Goal: Task Accomplishment & Management: Complete application form

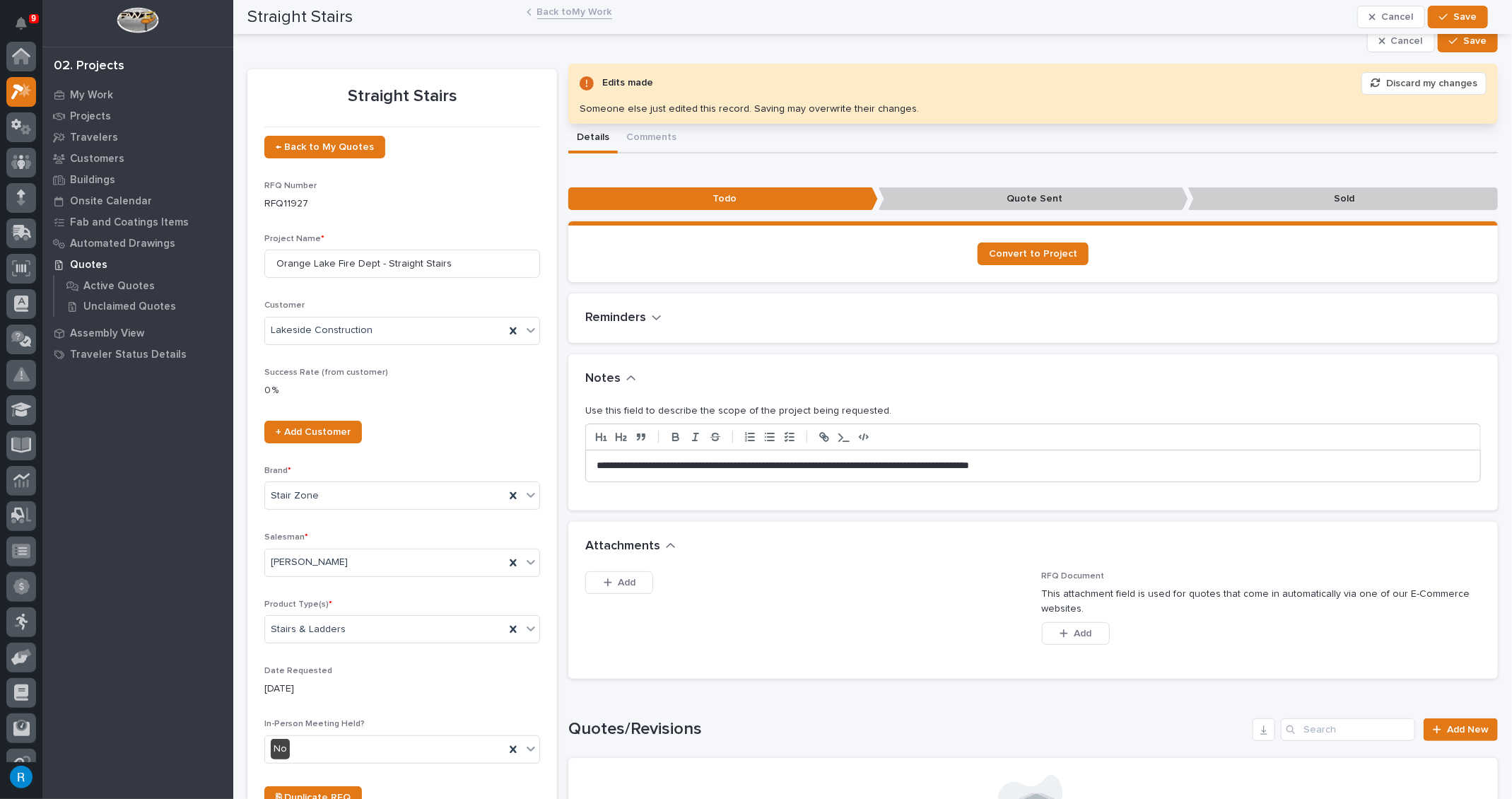
scroll to position [34, 0]
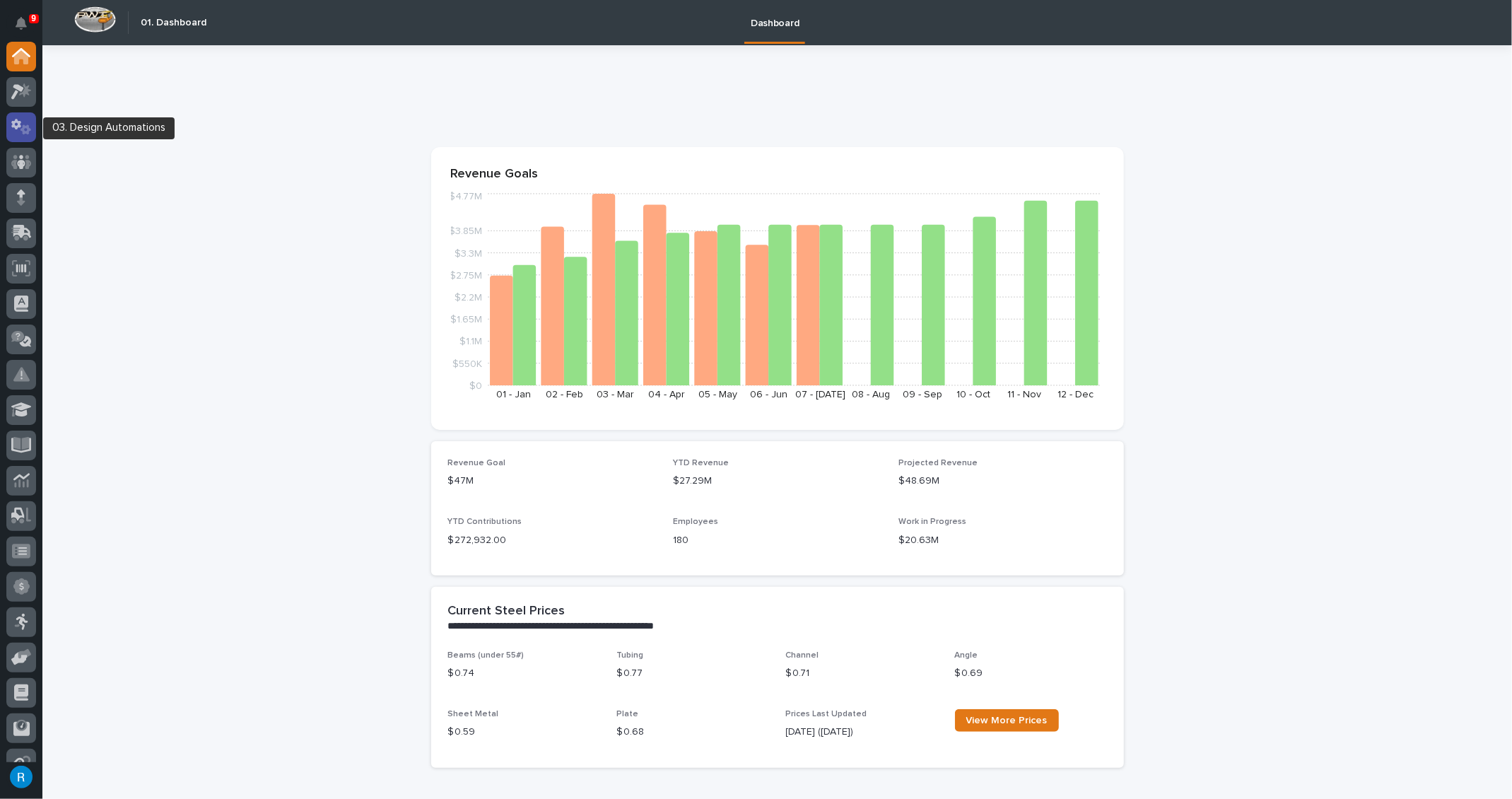
click at [20, 131] on icon at bounding box center [22, 126] width 20 height 16
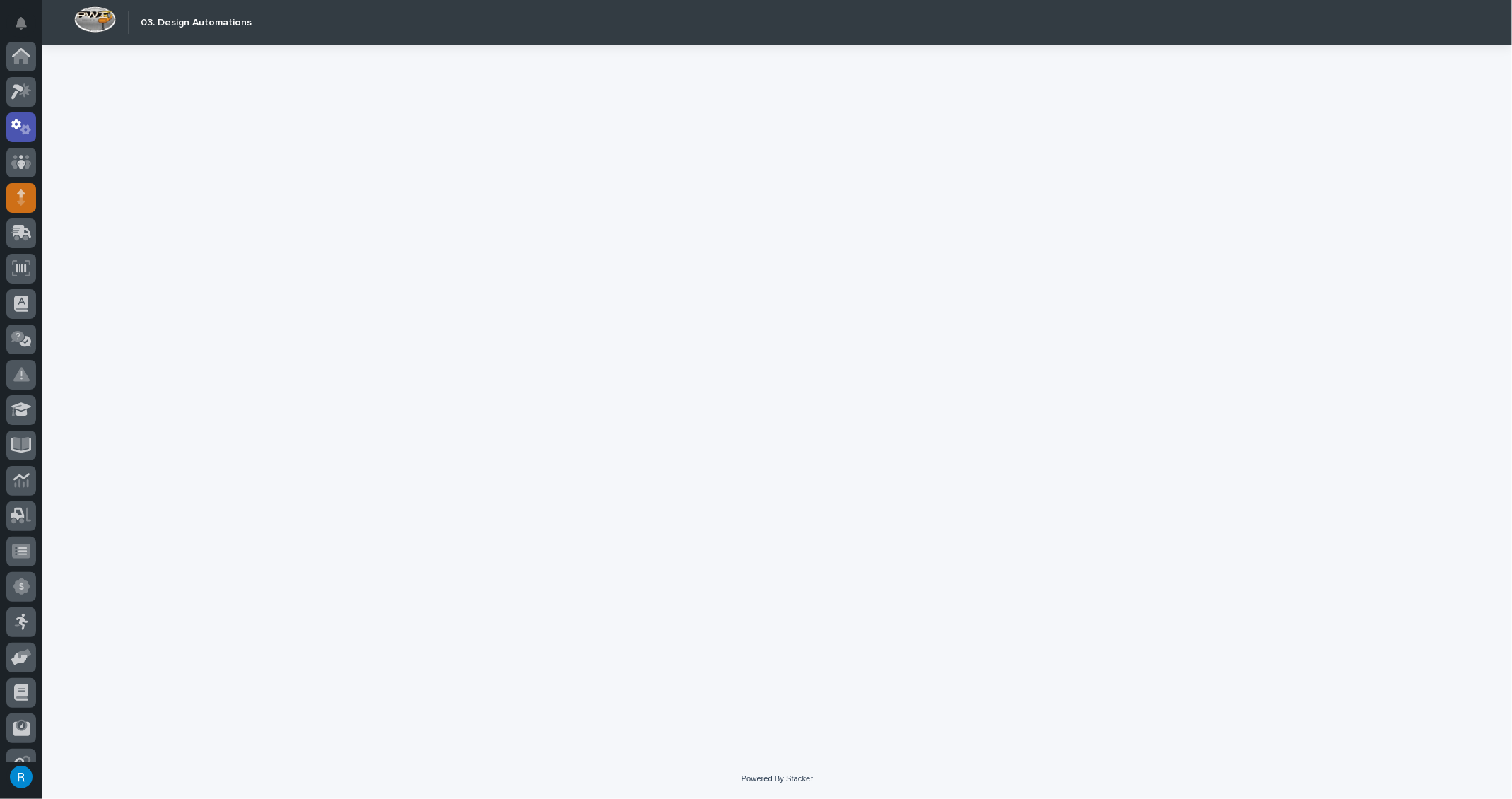
scroll to position [70, 0]
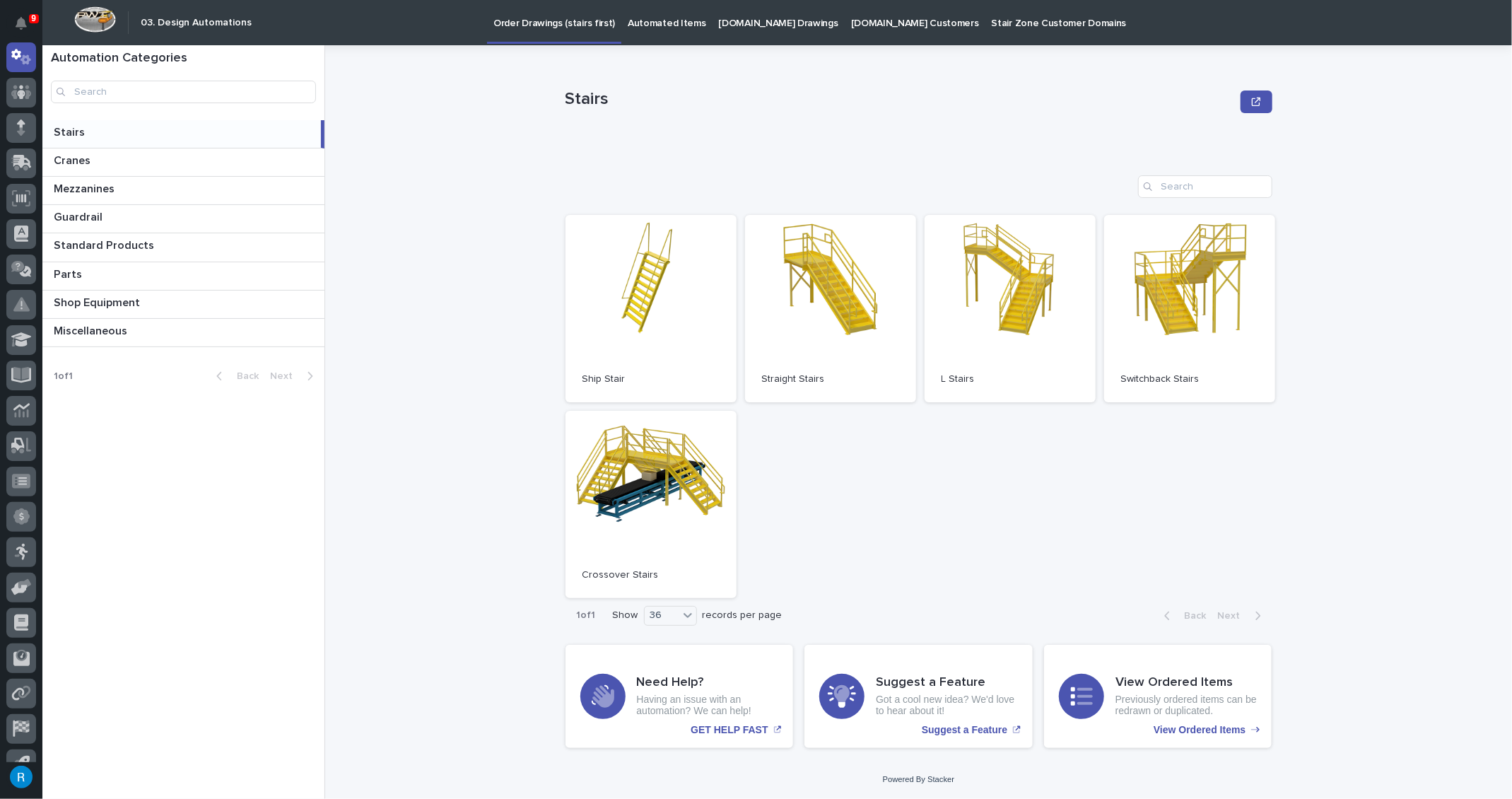
click at [764, 23] on p "StairZone.com Drawings" at bounding box center [778, 14] width 120 height 29
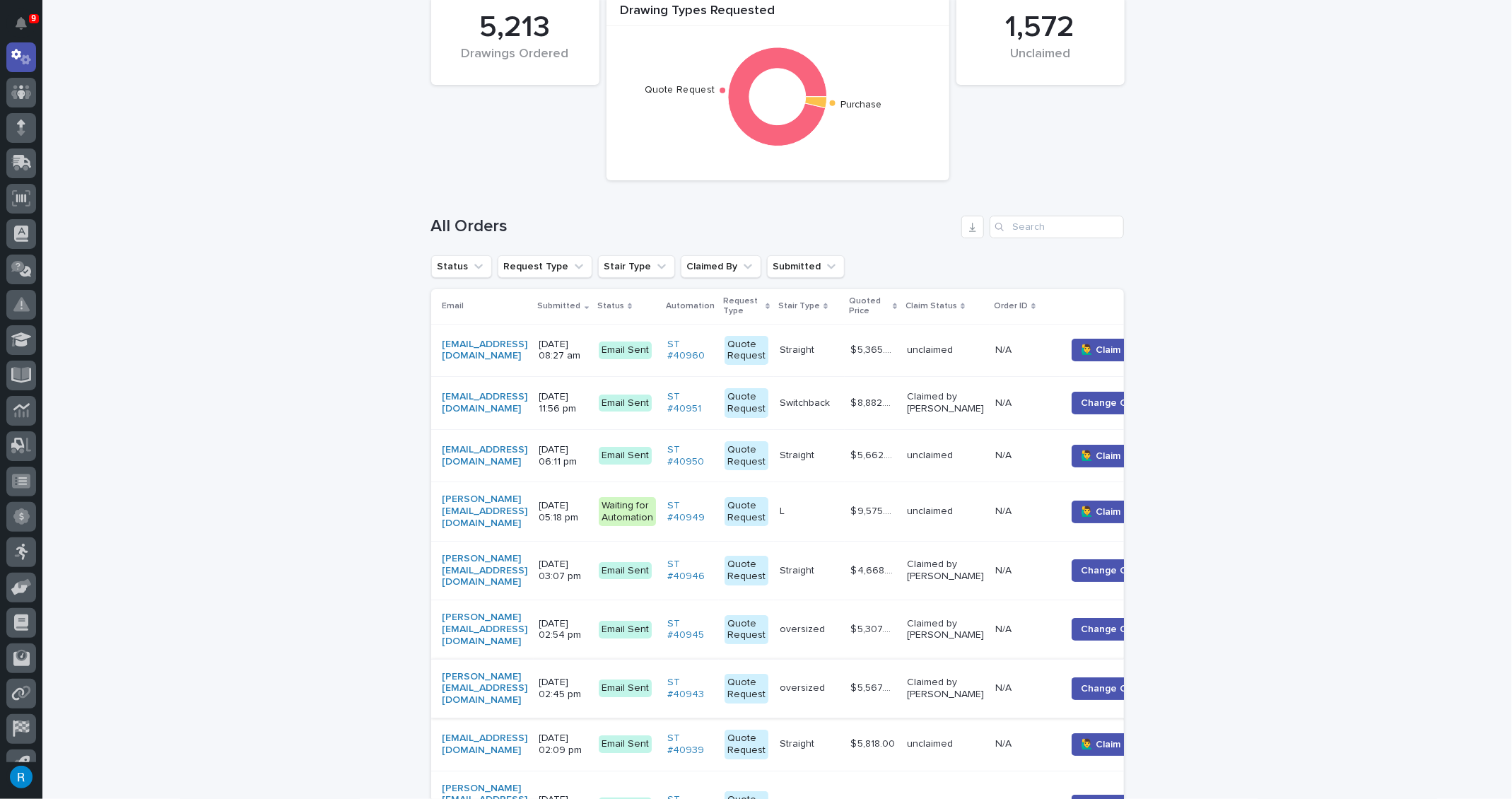
scroll to position [128, 0]
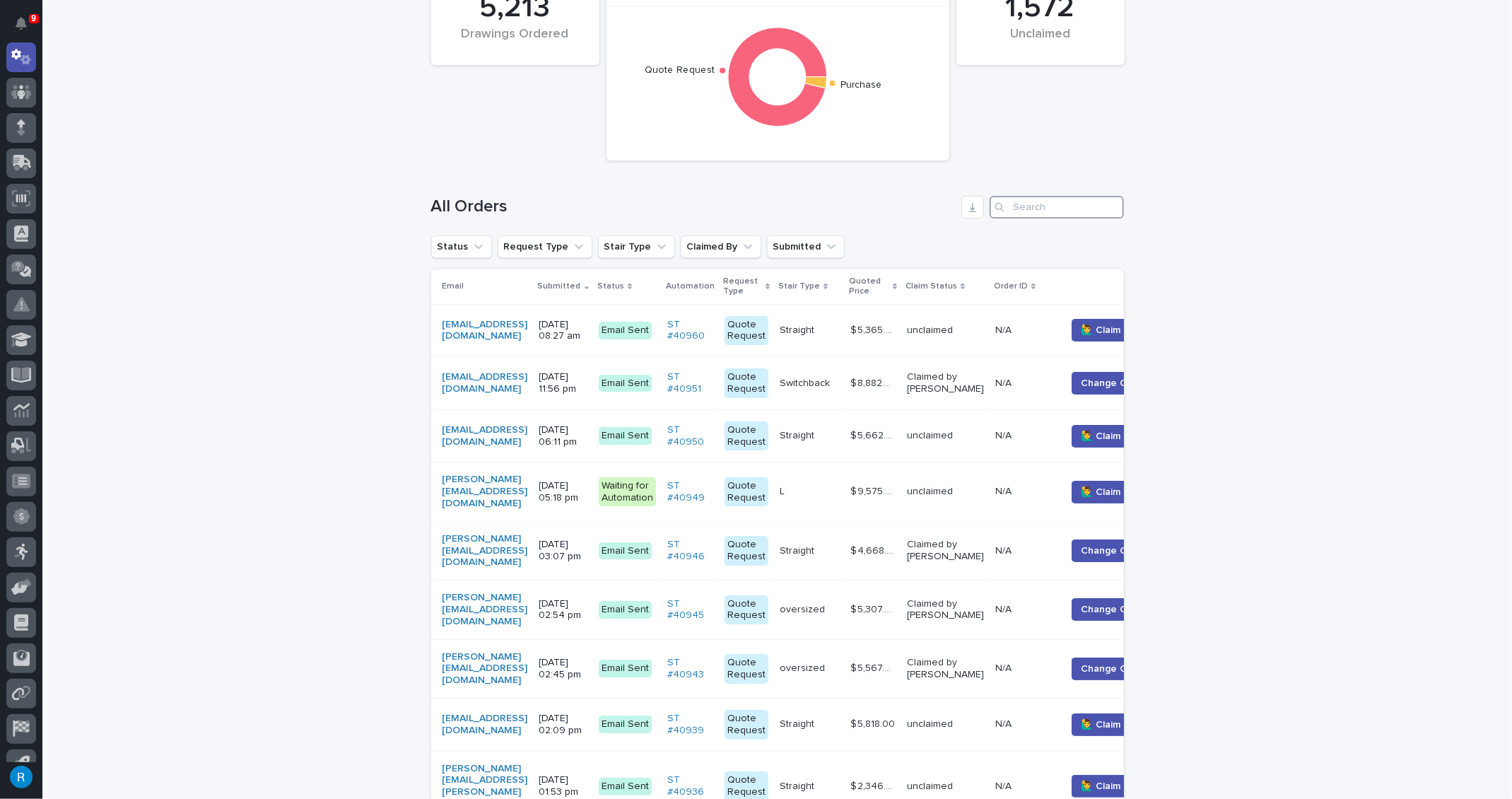
click at [1011, 202] on input "Search" at bounding box center [1057, 207] width 134 height 23
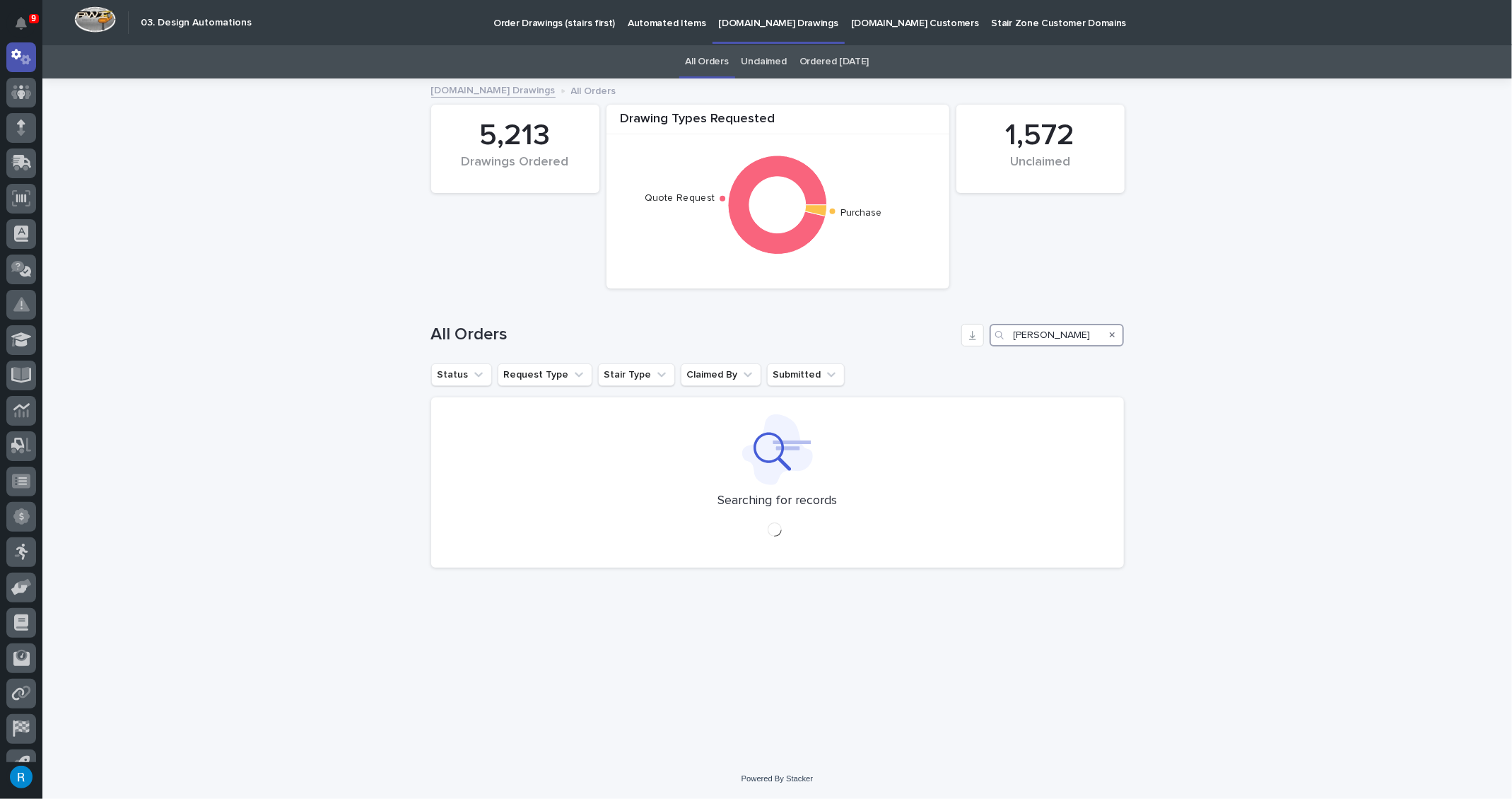
scroll to position [0, 3]
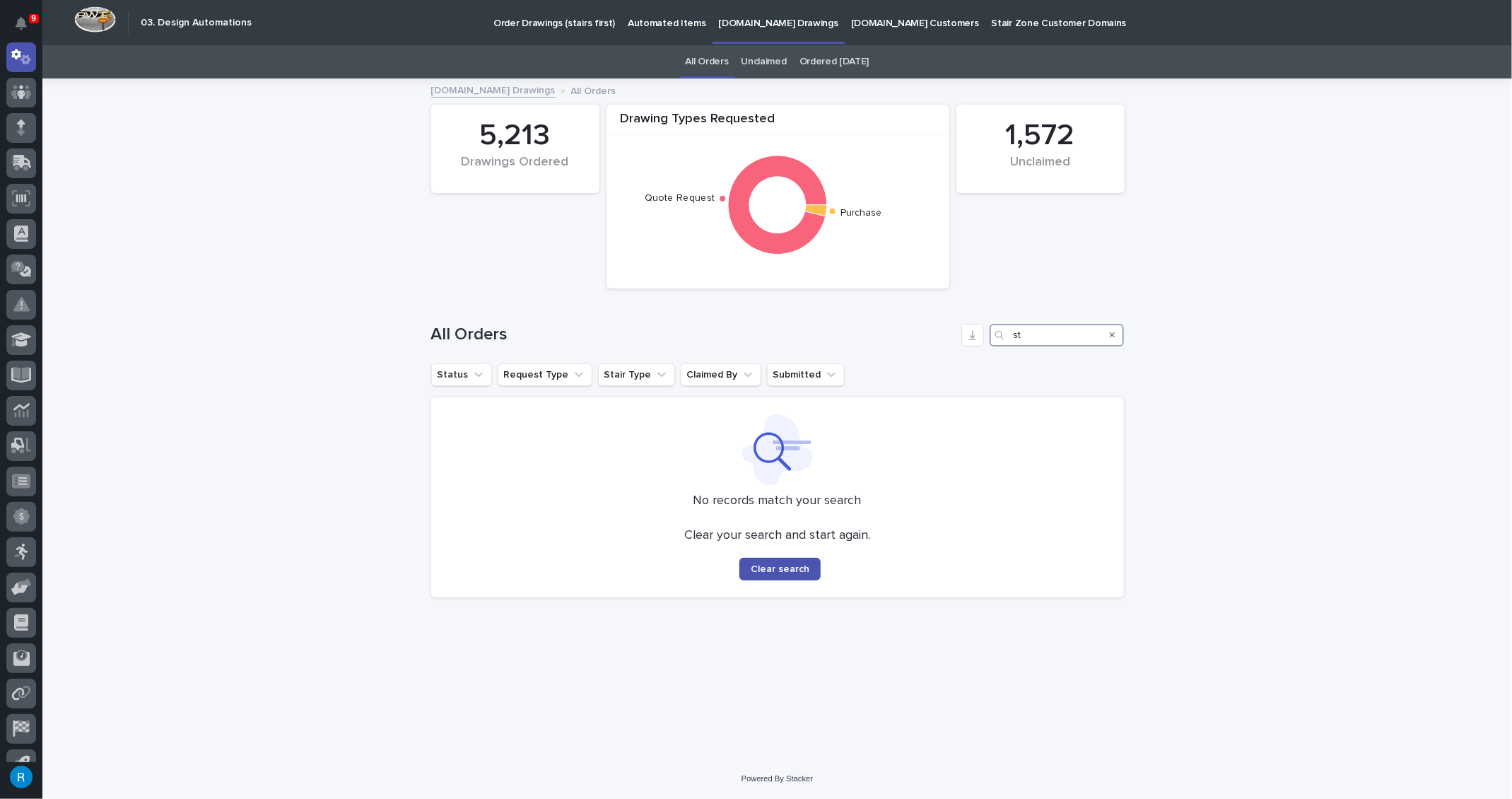
type input "s"
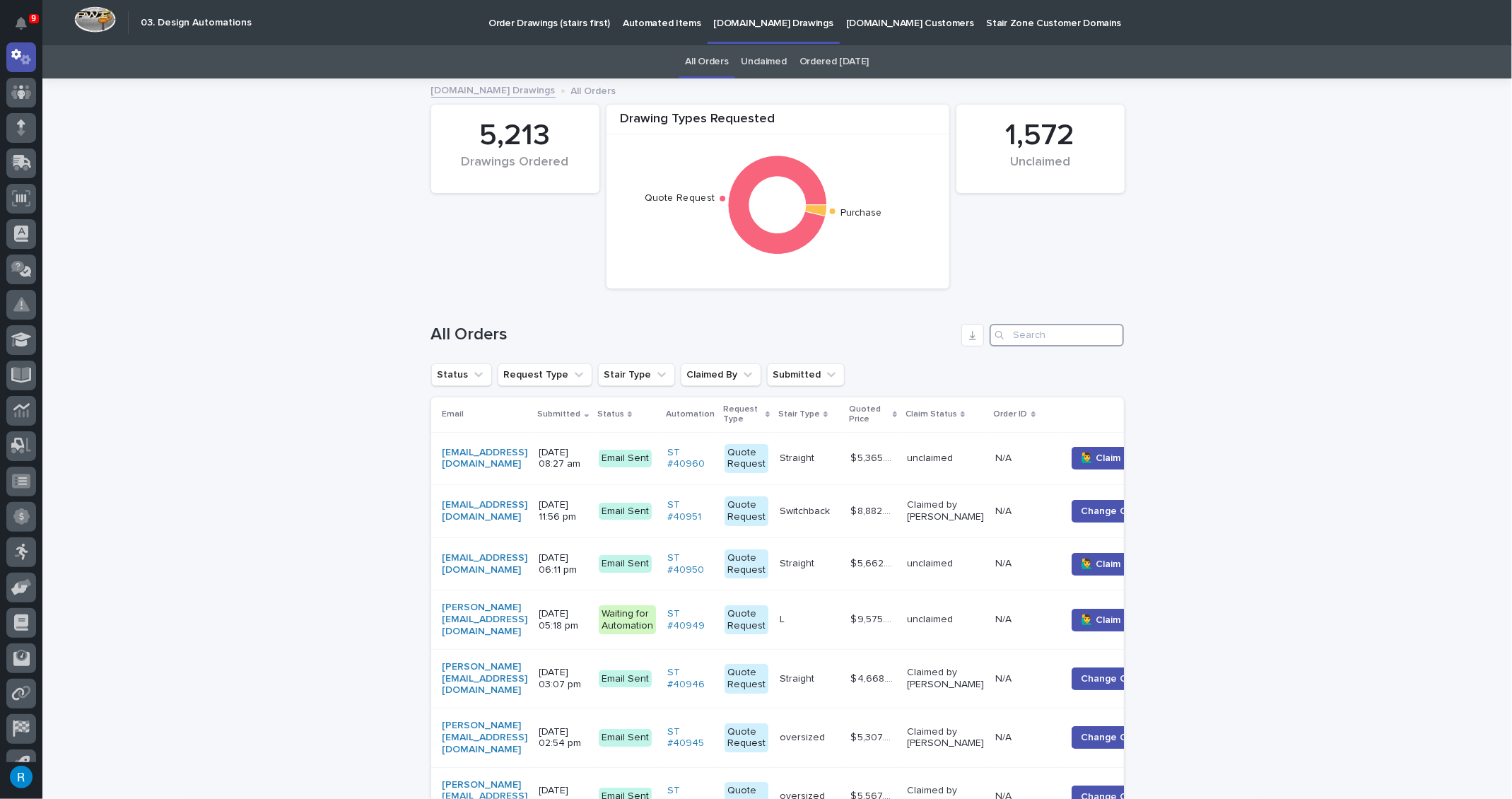
click at [1014, 338] on input "Search" at bounding box center [1057, 335] width 134 height 23
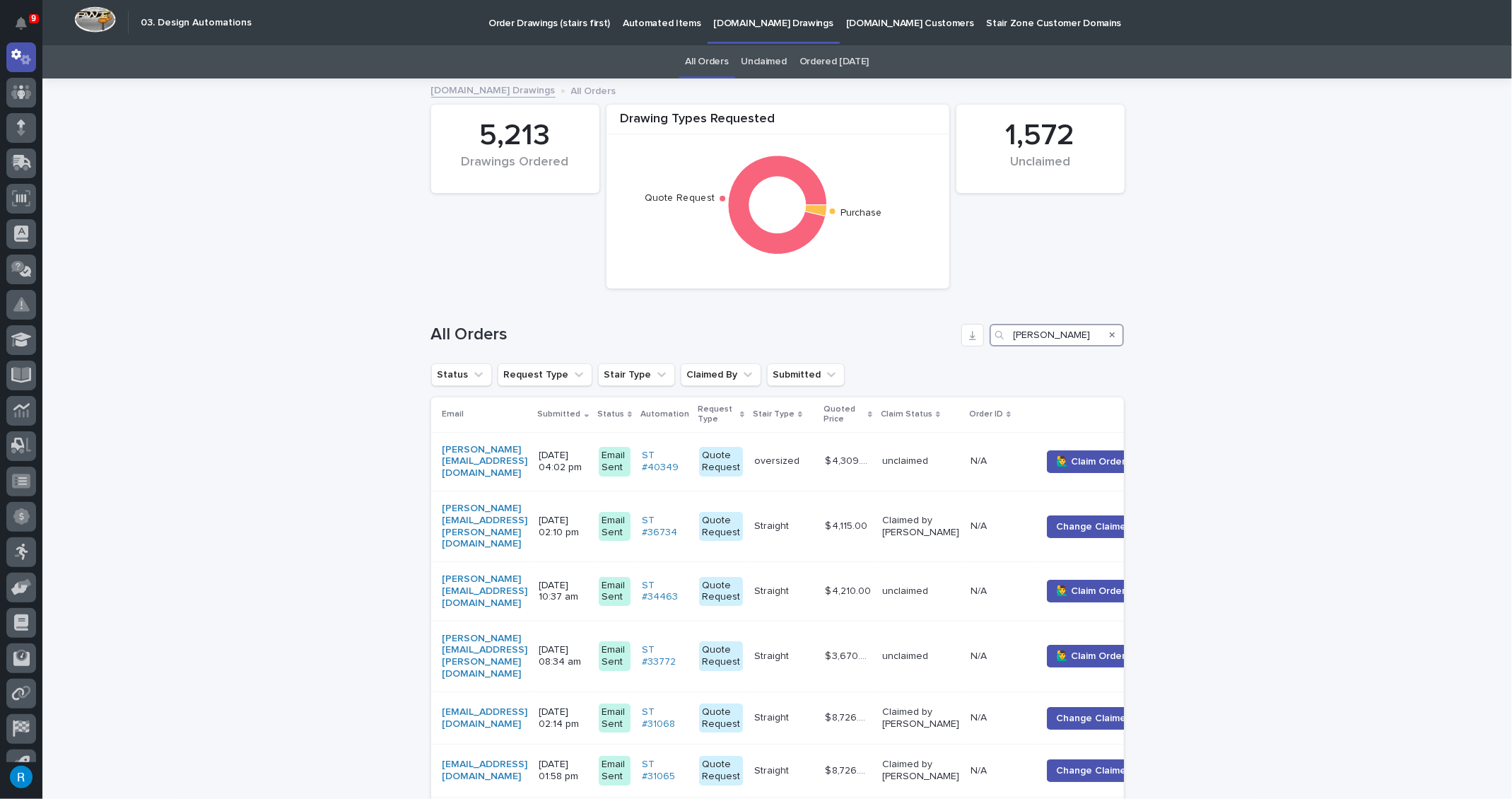
click at [1025, 333] on input "stephen" at bounding box center [1057, 335] width 134 height 23
type input "stephen"
drag, startPoint x: 1062, startPoint y: 335, endPoint x: 841, endPoint y: 312, distance: 222.2
click at [840, 311] on div "All Orders stephen" at bounding box center [777, 329] width 692 height 68
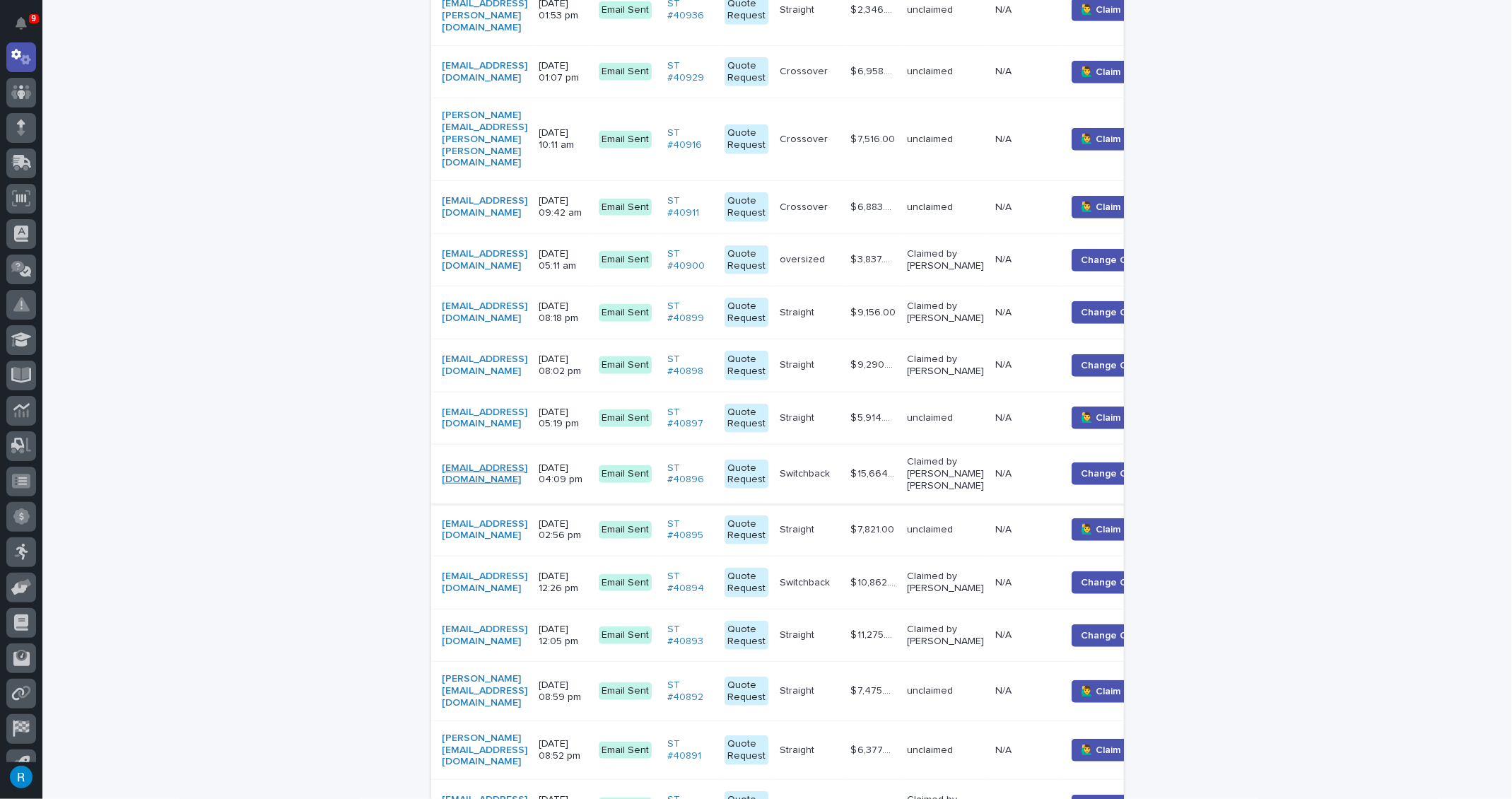
scroll to position [963, 0]
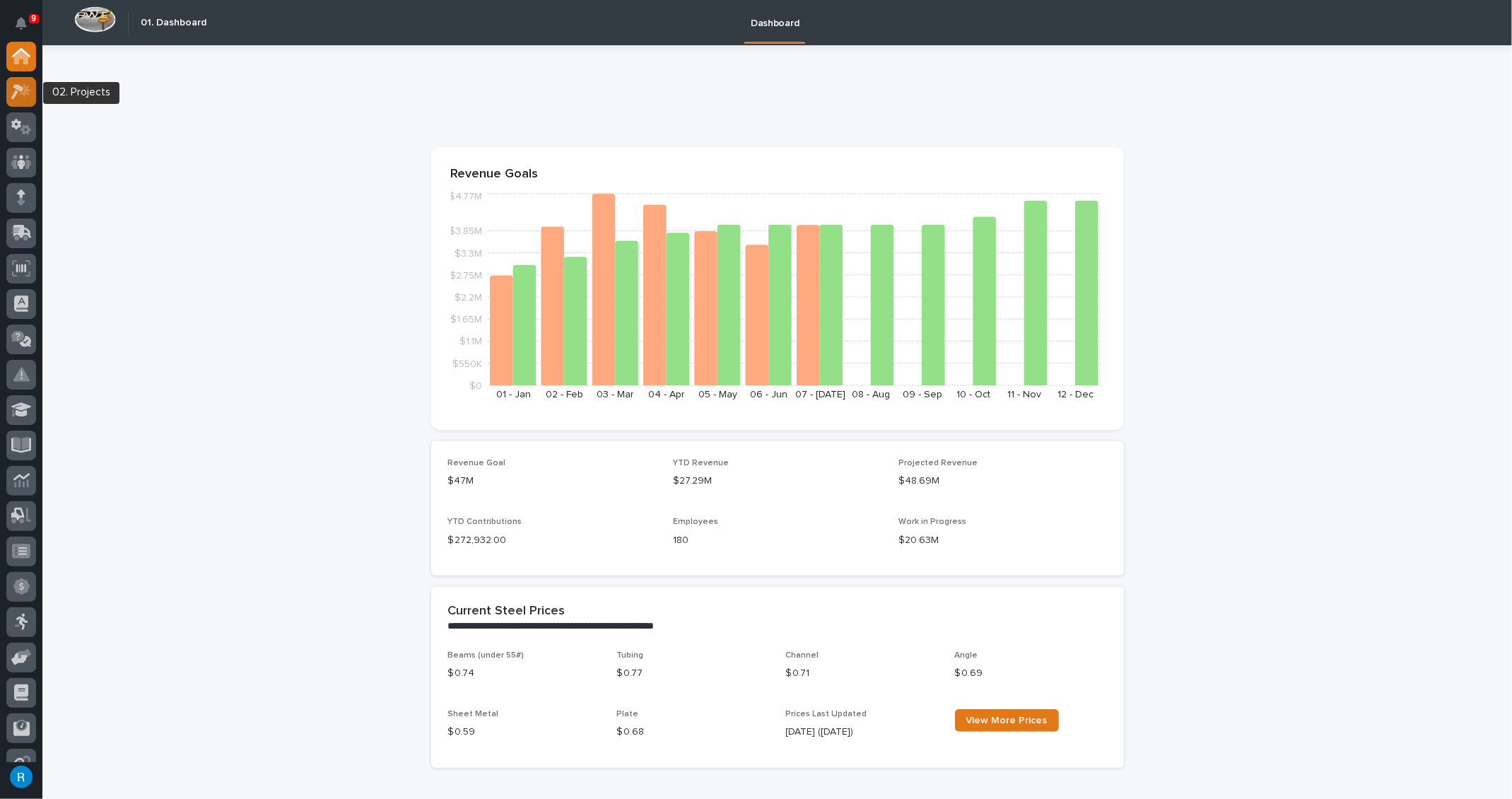
click at [16, 97] on icon at bounding box center [22, 91] width 20 height 16
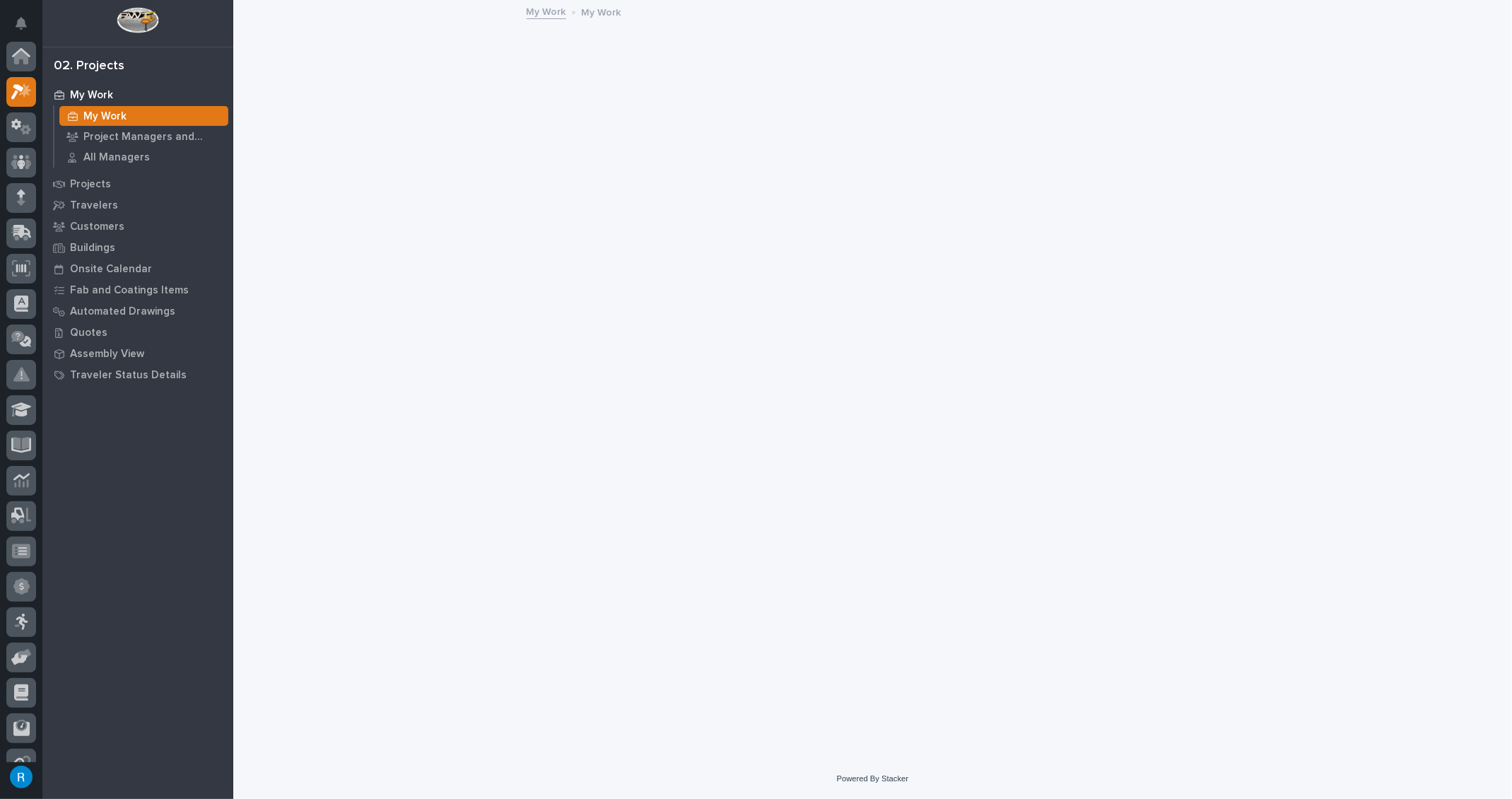
scroll to position [34, 0]
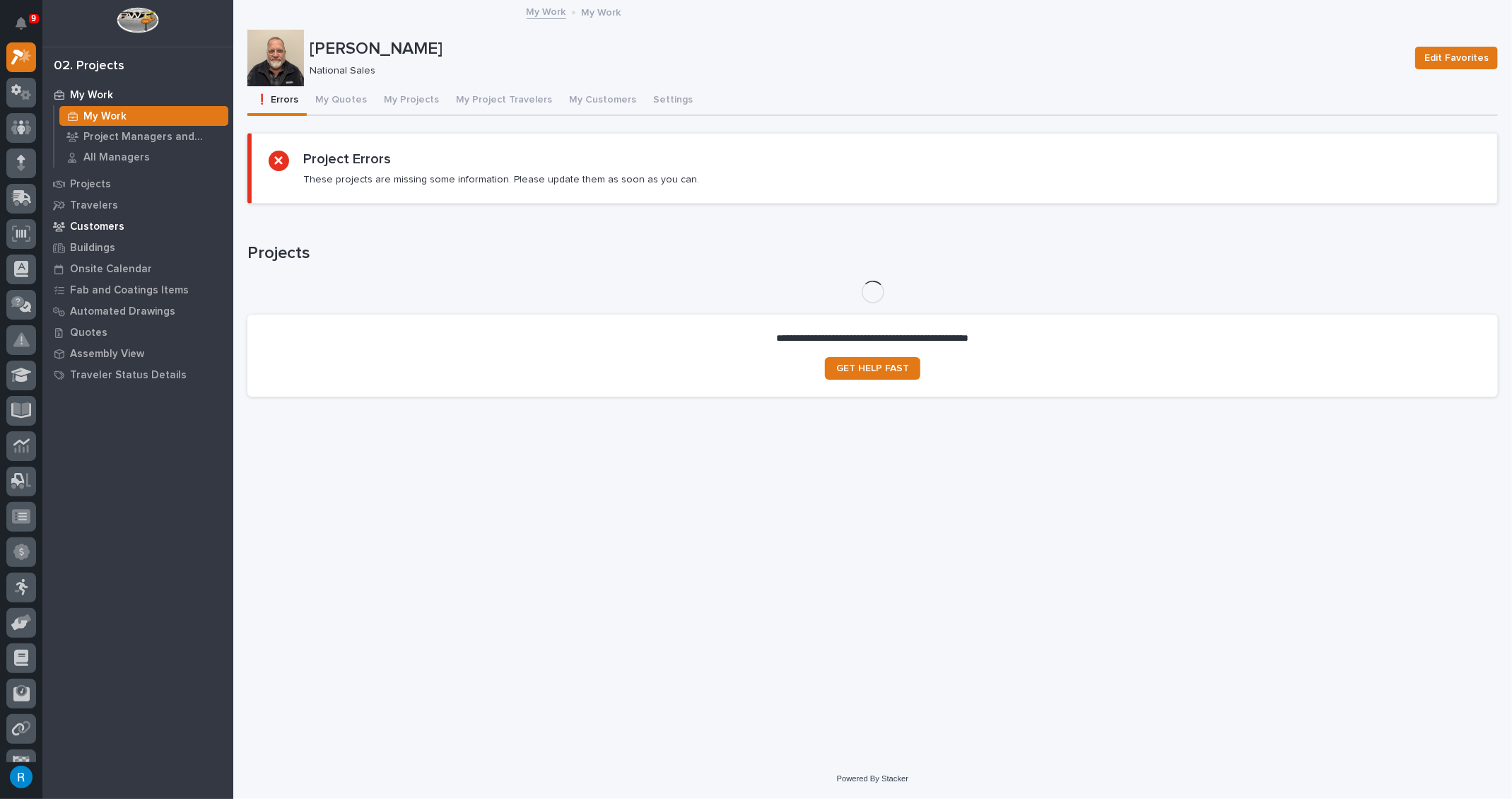
click at [91, 227] on p "Customers" at bounding box center [97, 226] width 54 height 13
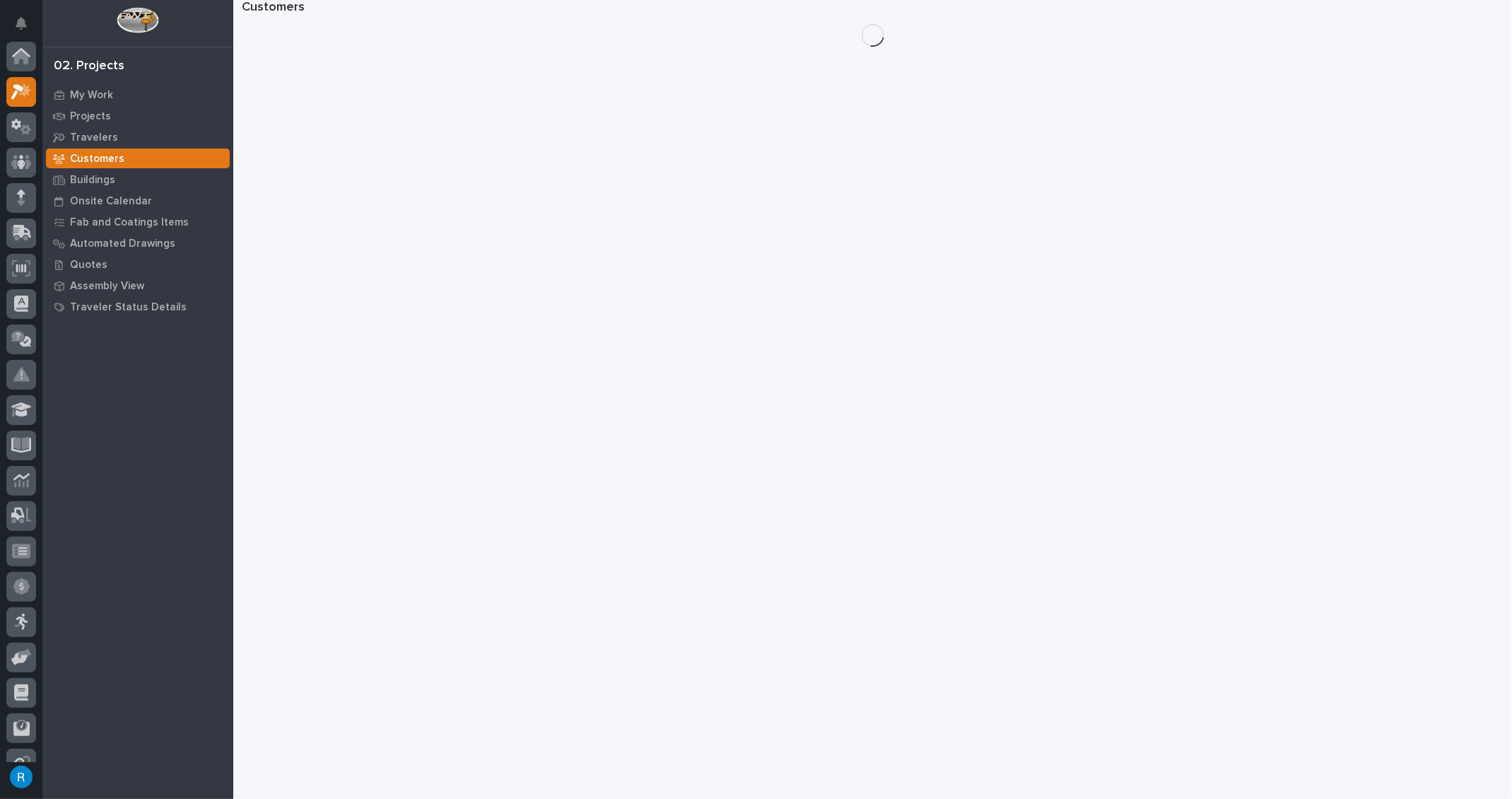
scroll to position [34, 0]
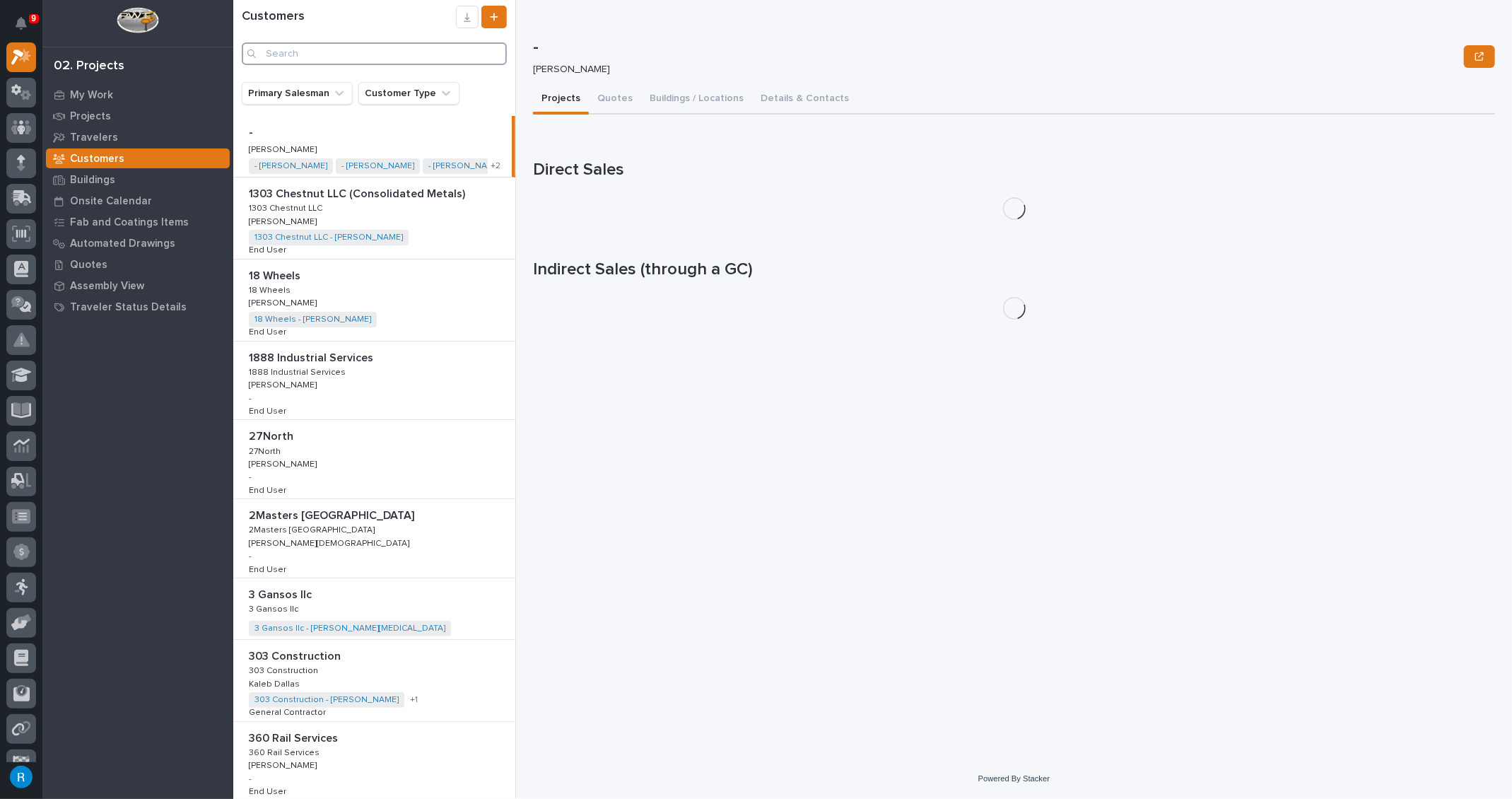
click at [281, 55] on input "Search" at bounding box center [374, 54] width 265 height 23
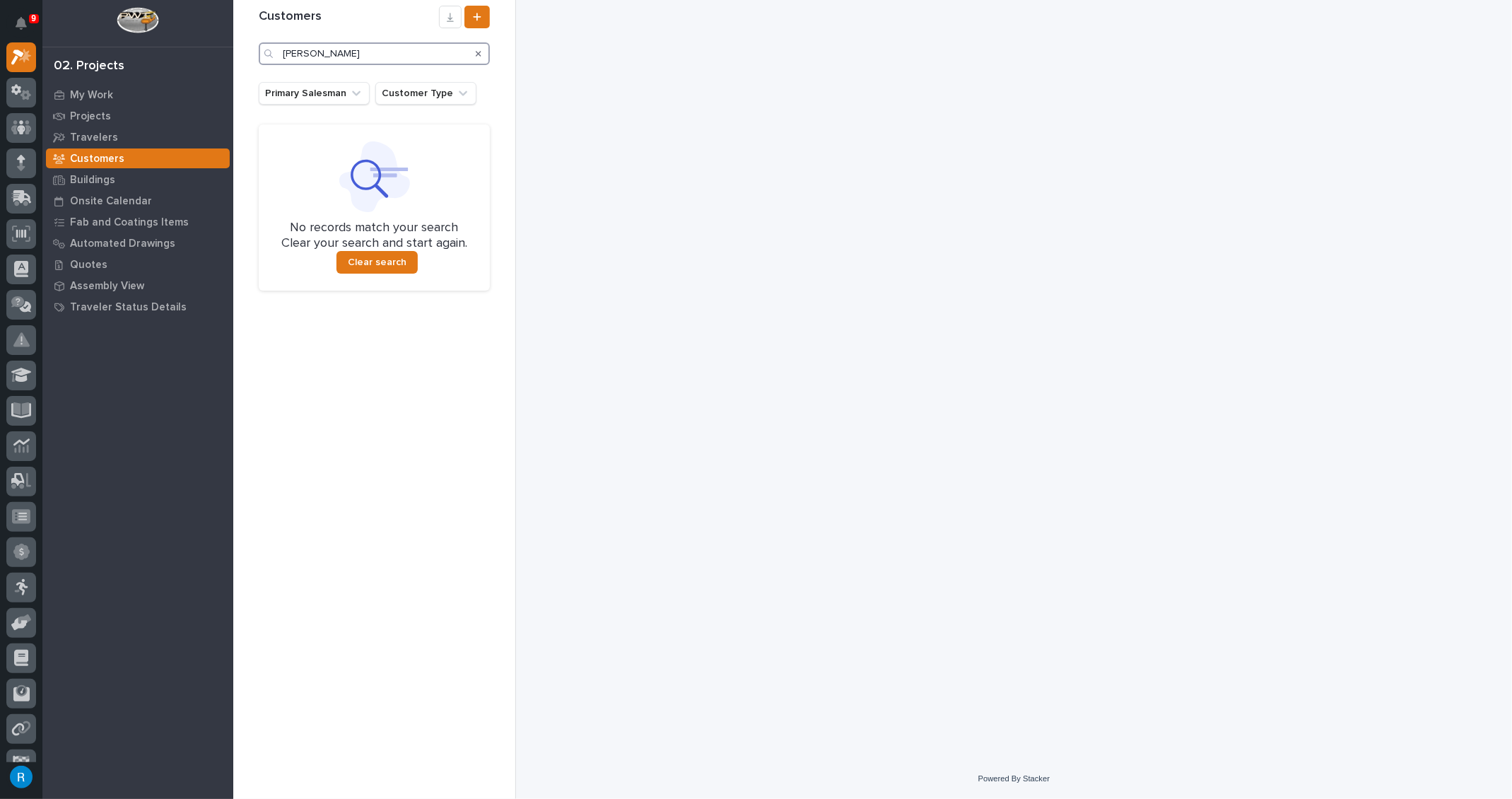
click at [288, 57] on input "rc hendricks" at bounding box center [374, 54] width 231 height 23
type input "r c hendricks"
click at [97, 97] on p "My Work" at bounding box center [91, 95] width 43 height 13
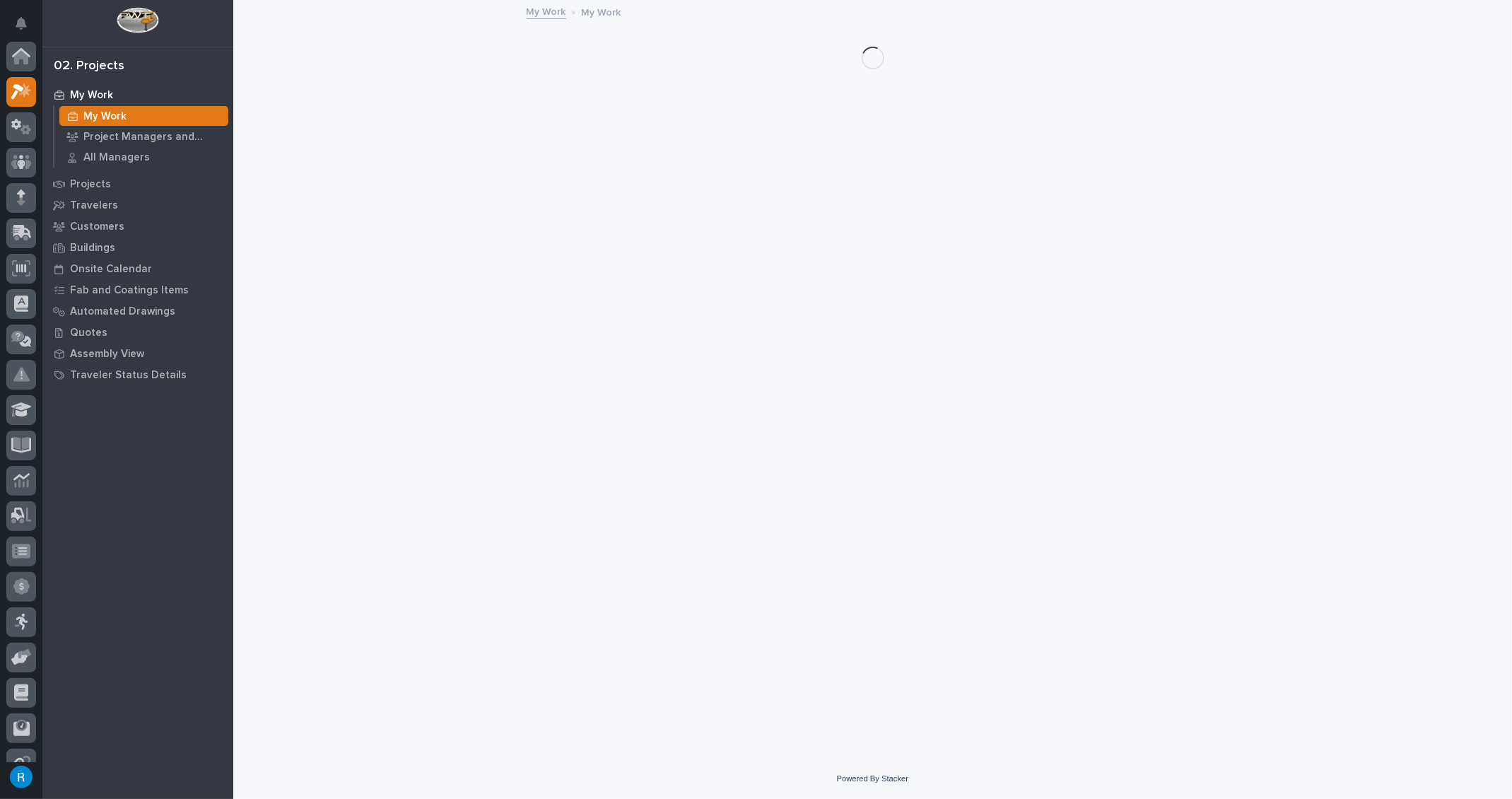
scroll to position [34, 0]
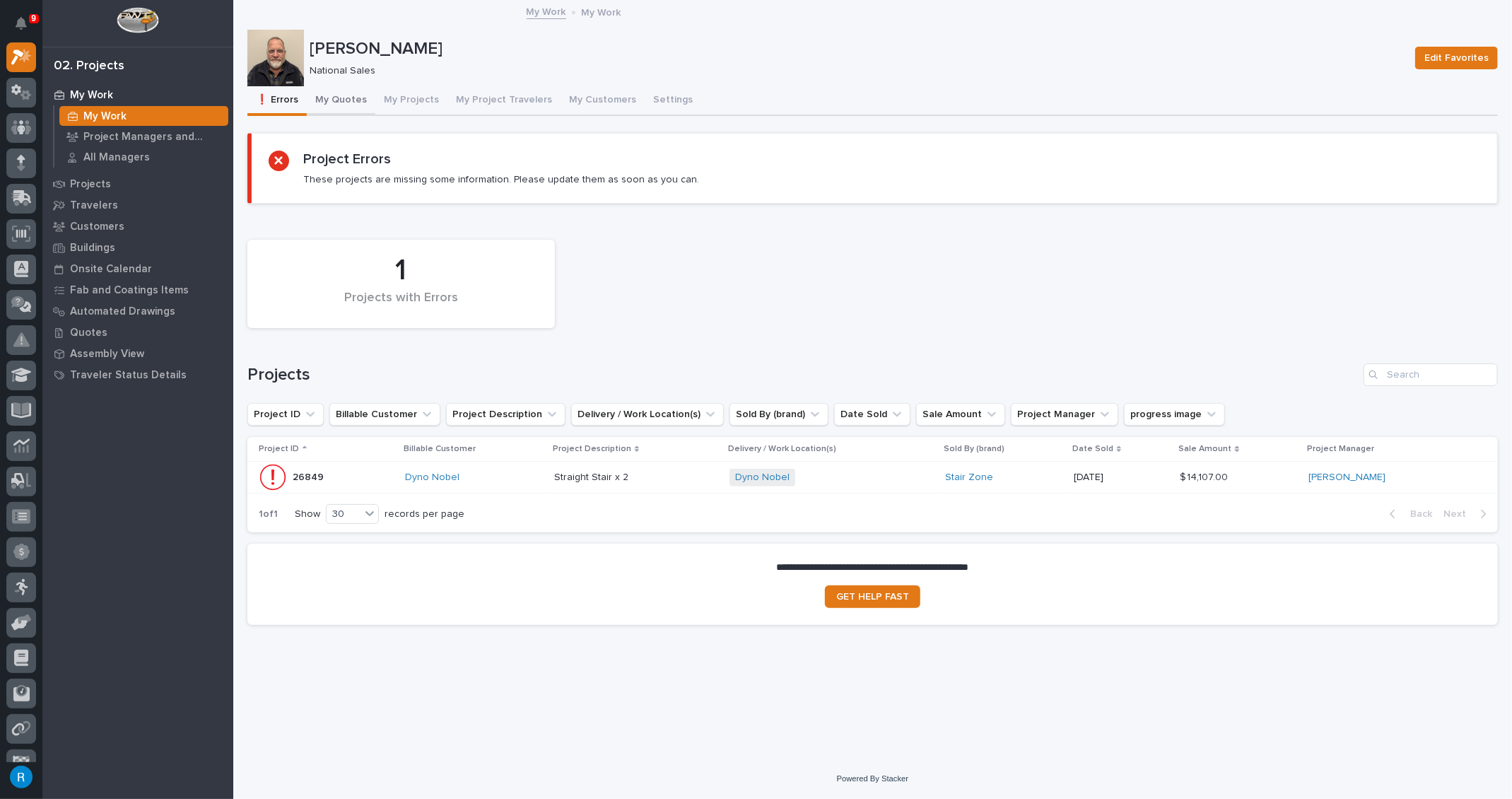
click at [360, 102] on button "My Quotes" at bounding box center [341, 101] width 69 height 29
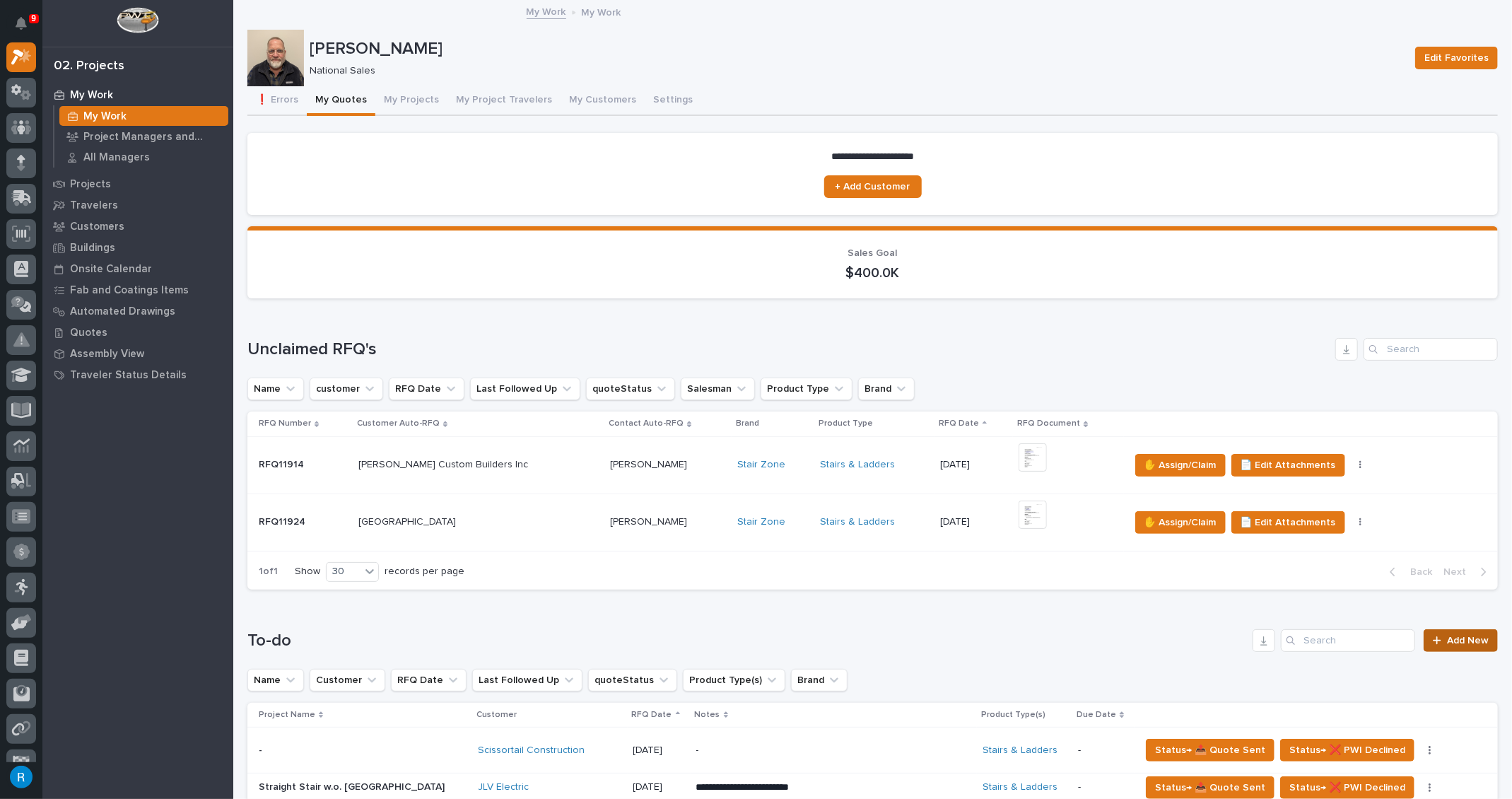
click at [1450, 642] on span "Add New" at bounding box center [1468, 641] width 42 height 10
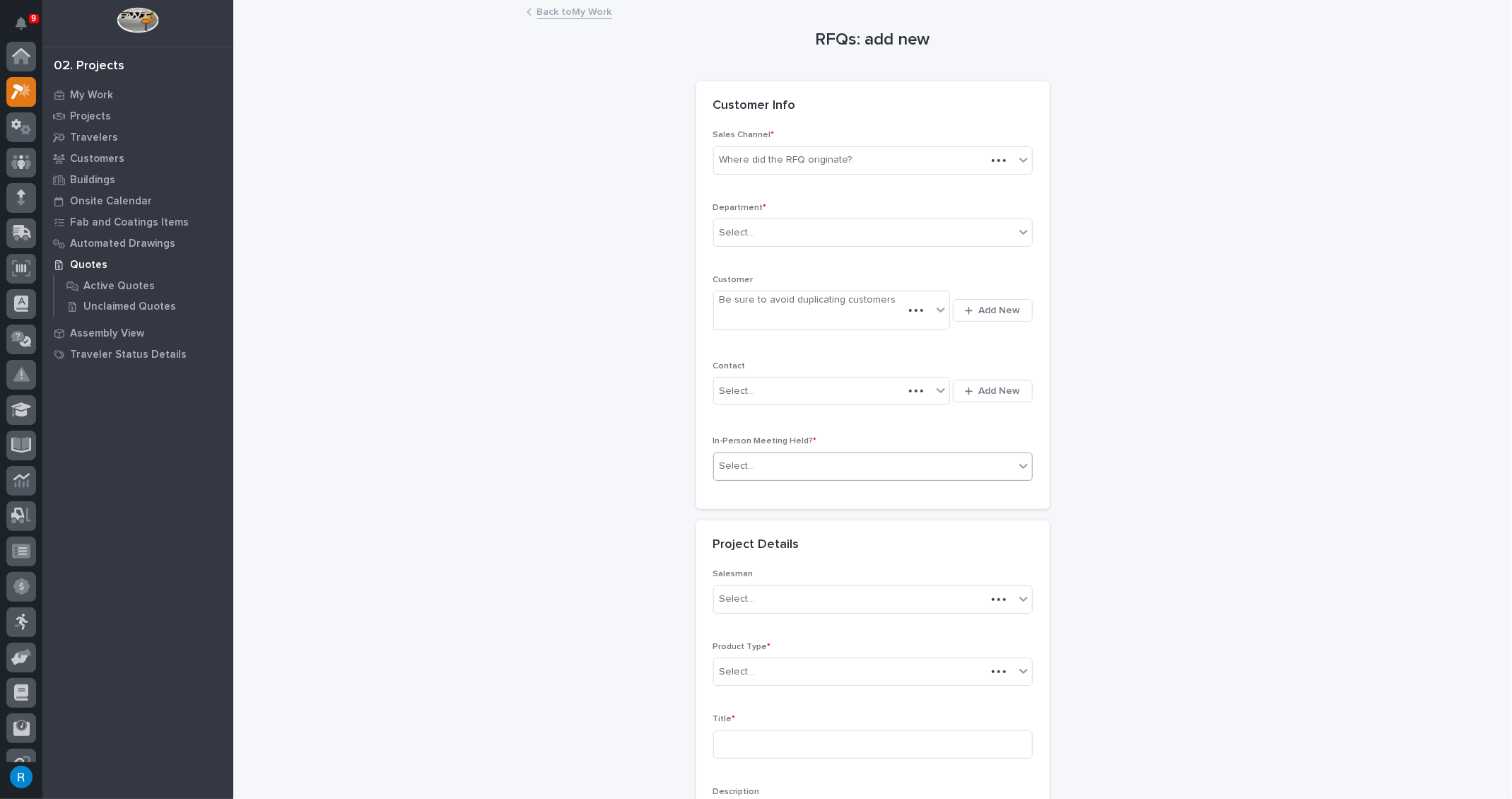
scroll to position [34, 0]
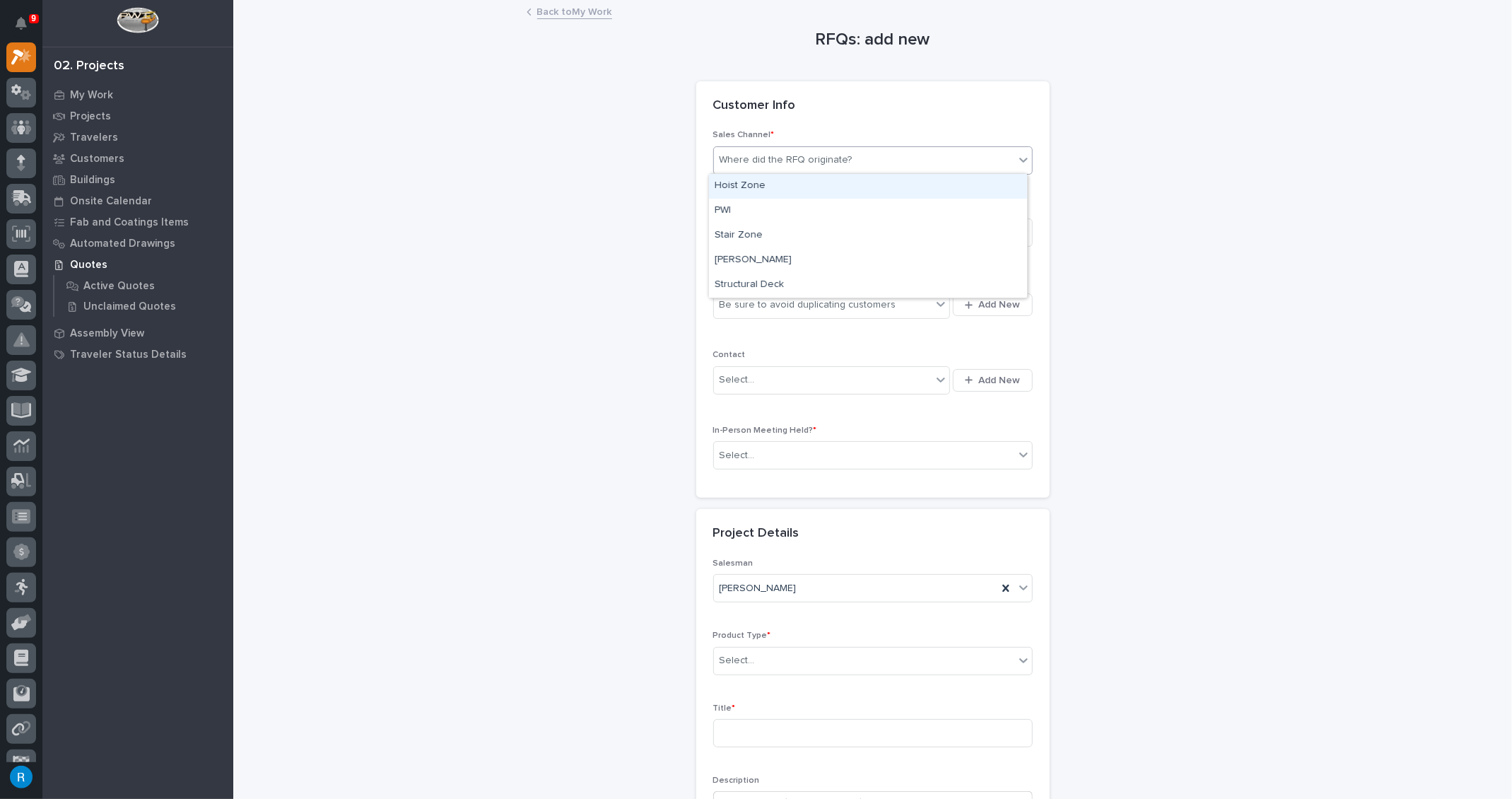
click at [775, 165] on div "Where did the RFQ originate?" at bounding box center [785, 160] width 133 height 15
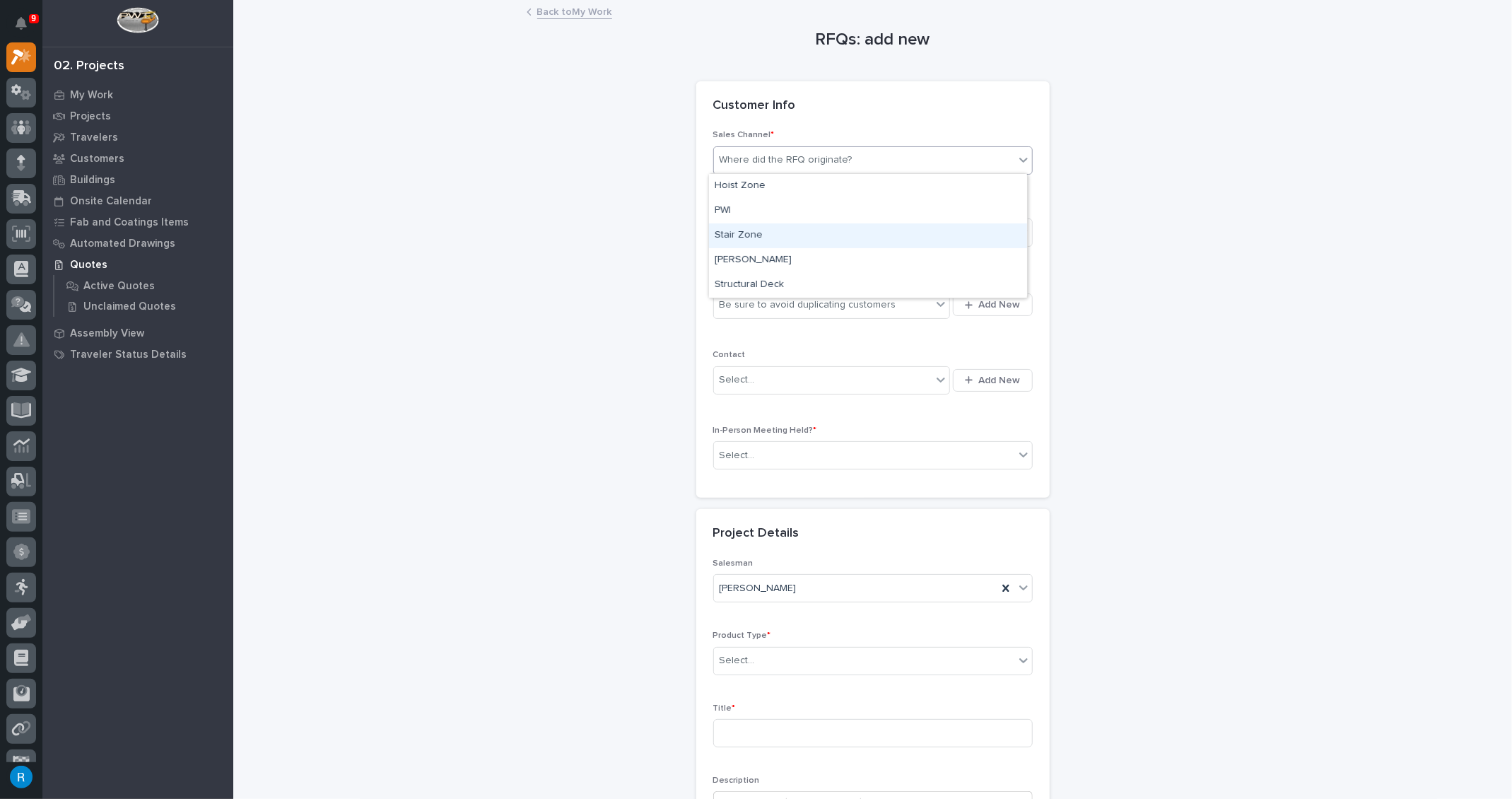
click at [751, 238] on div "Stair Zone" at bounding box center [868, 236] width 318 height 25
click at [758, 235] on div "Select..." at bounding box center [864, 233] width 301 height 23
click at [754, 255] on span "National Sales" at bounding box center [749, 257] width 71 height 16
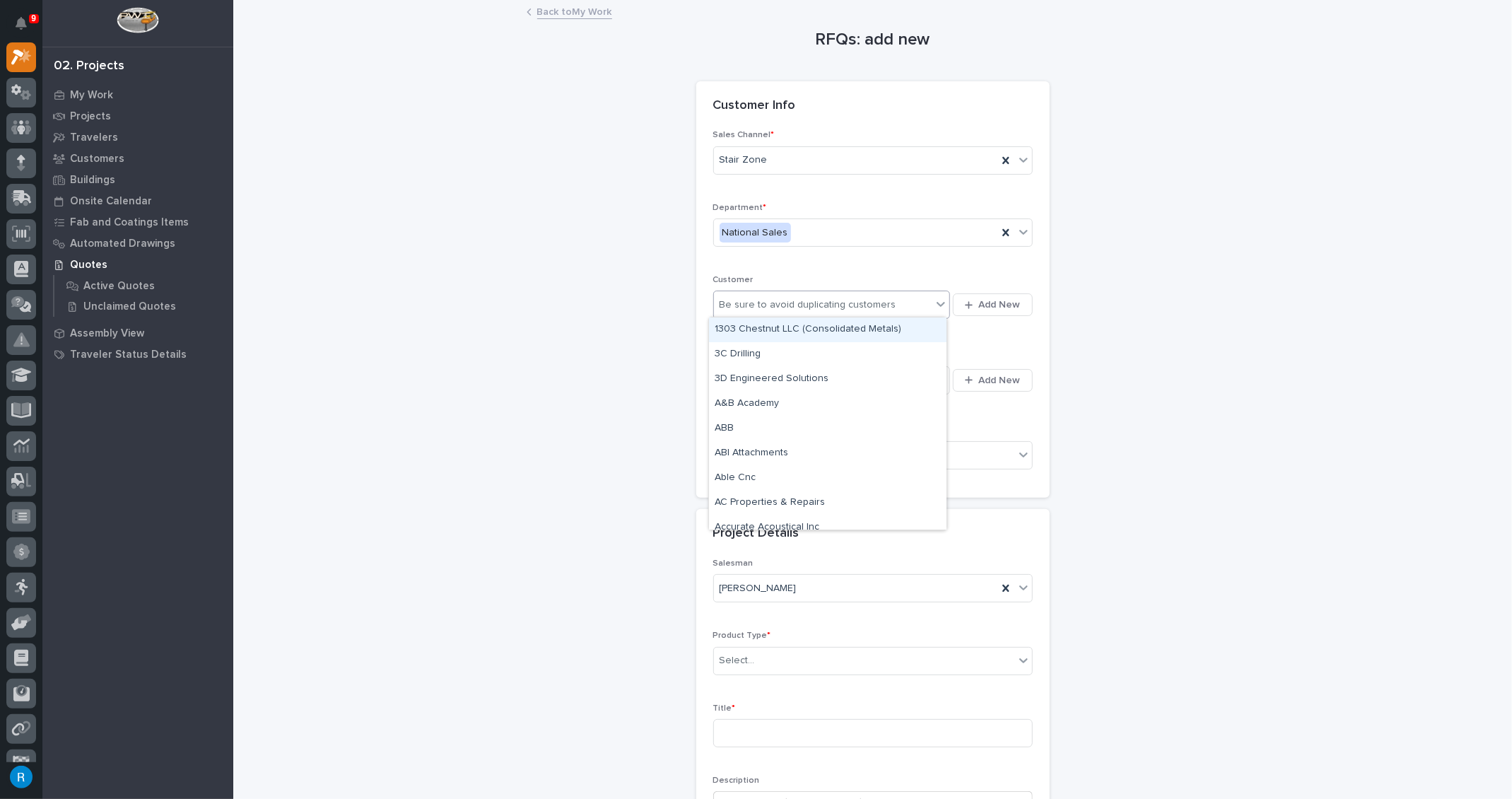
click at [737, 302] on div "Be sure to avoid duplicating customers" at bounding box center [807, 305] width 177 height 15
click at [910, 302] on div "Be sure to avoid duplicating customers" at bounding box center [823, 305] width 219 height 23
type input "*"
type input "**********"
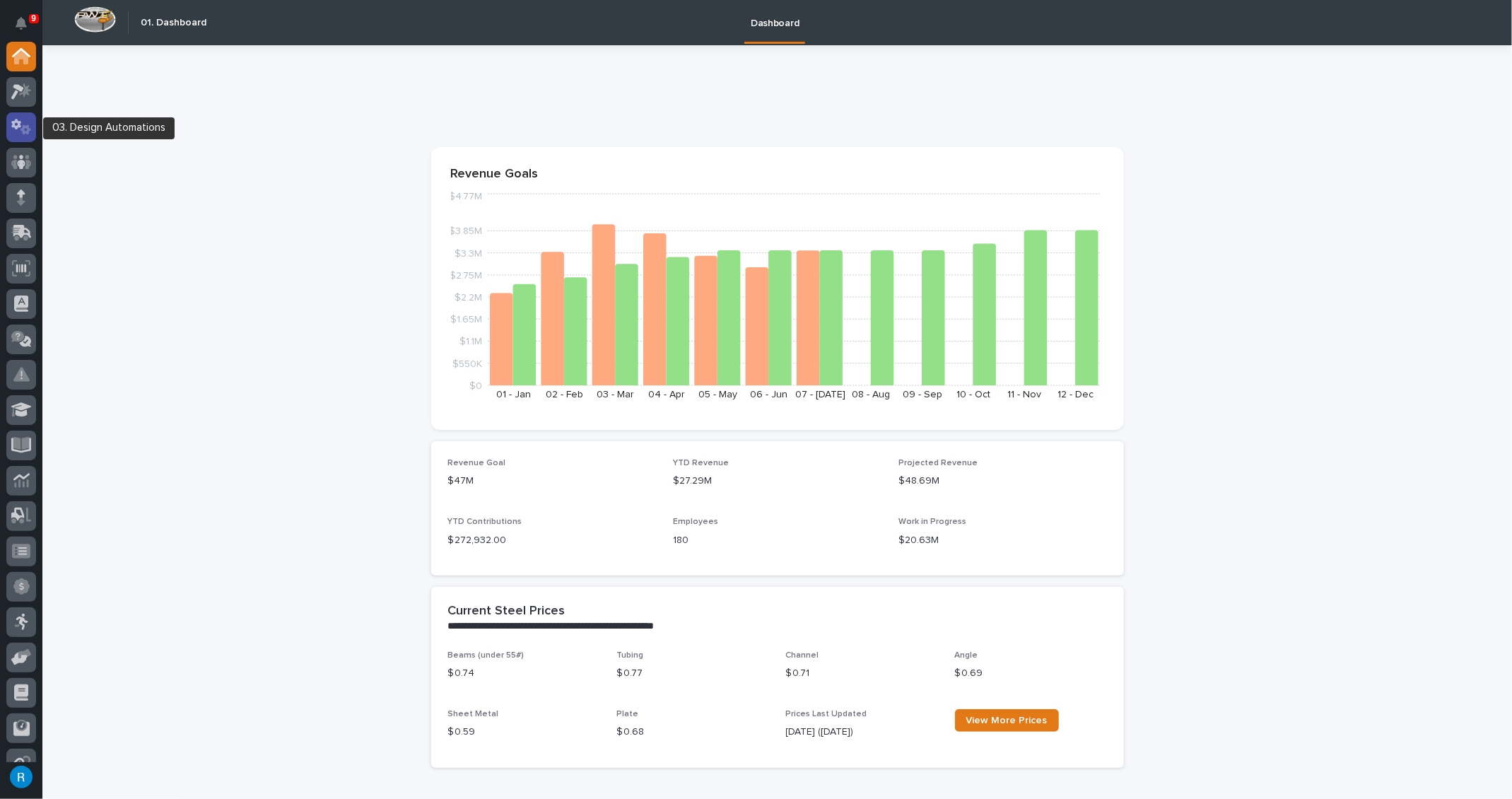
click at [19, 131] on icon at bounding box center [22, 126] width 20 height 16
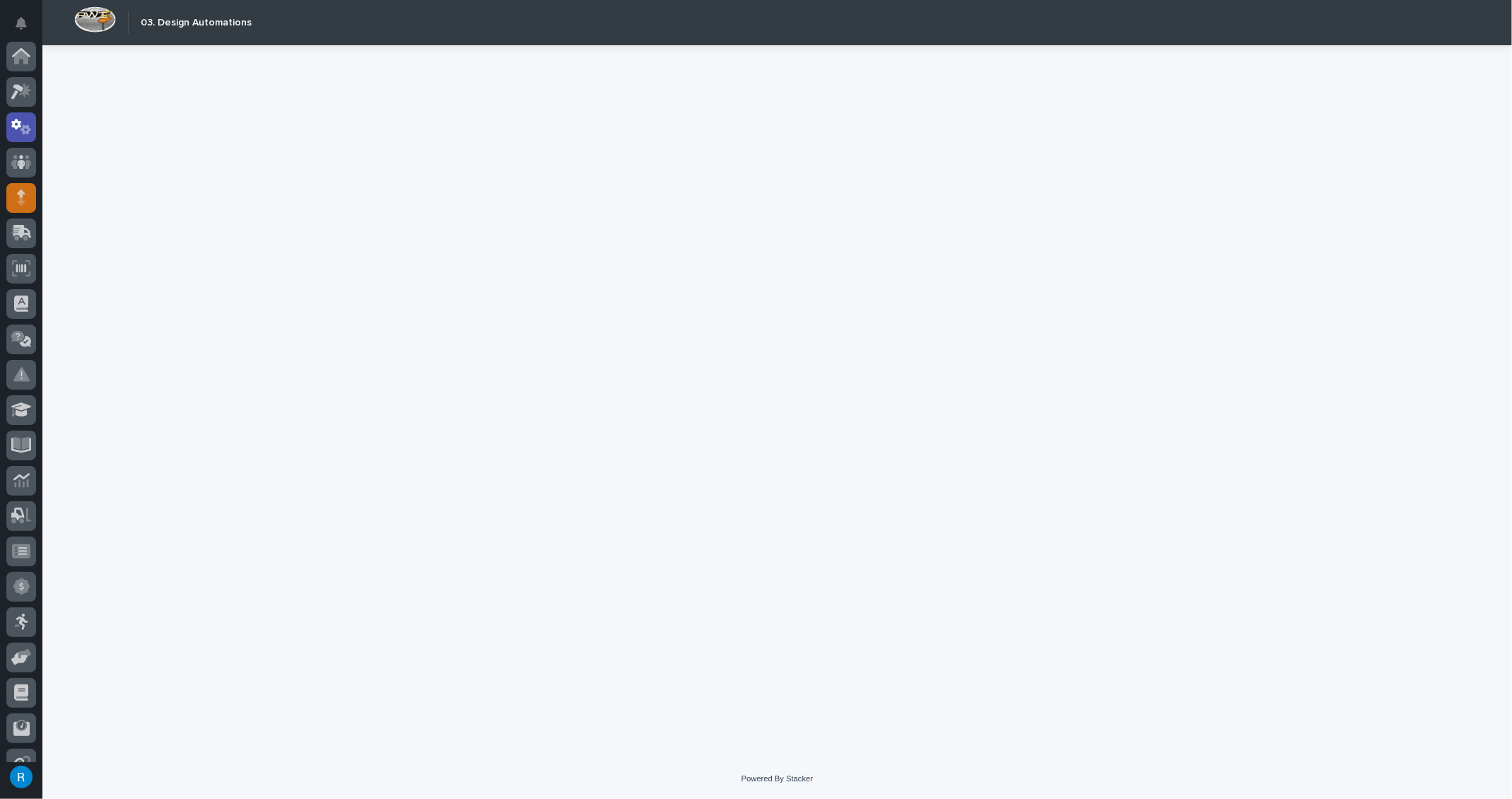
scroll to position [70, 0]
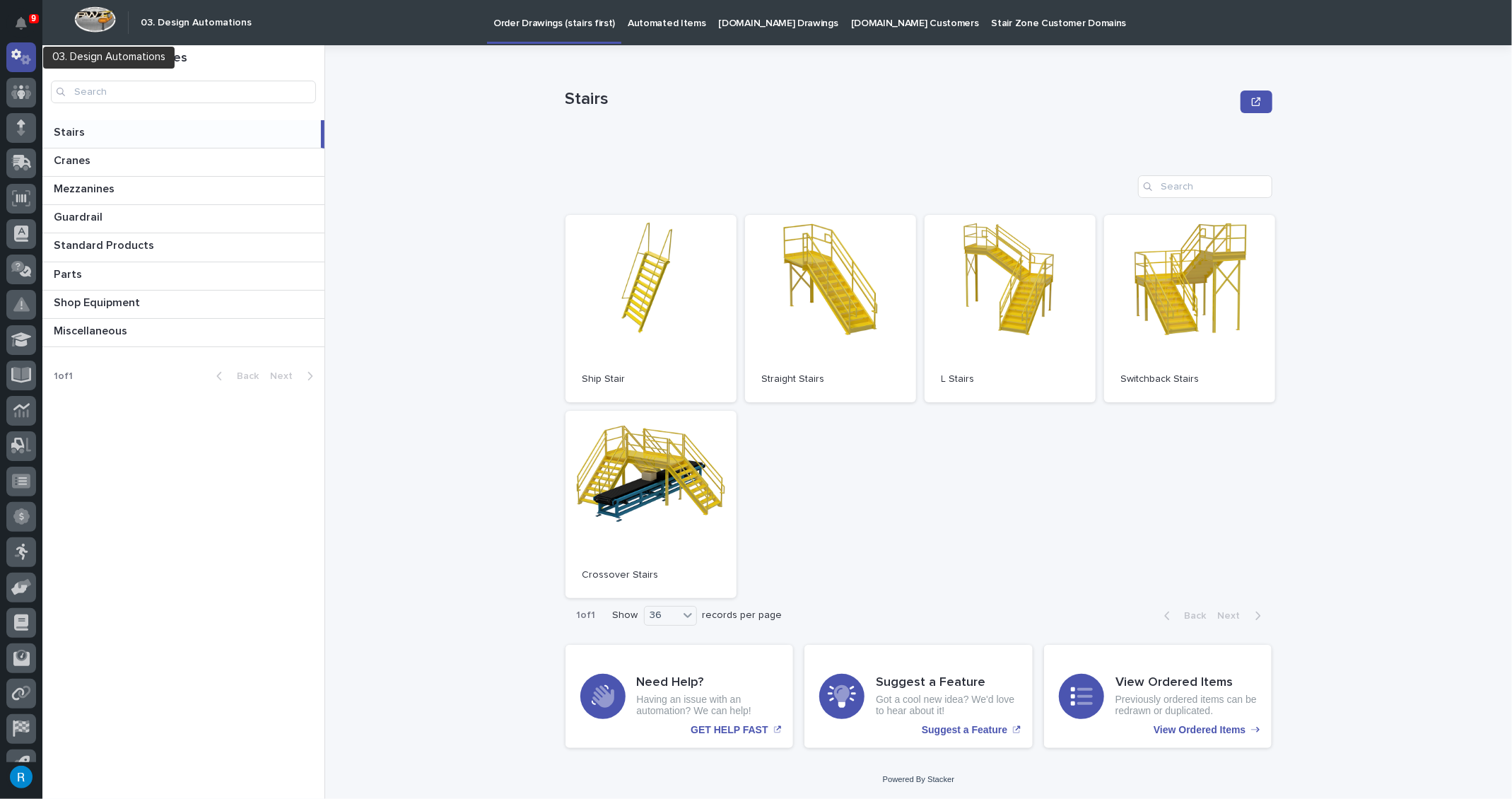
click at [14, 57] on icon at bounding box center [17, 54] width 10 height 11
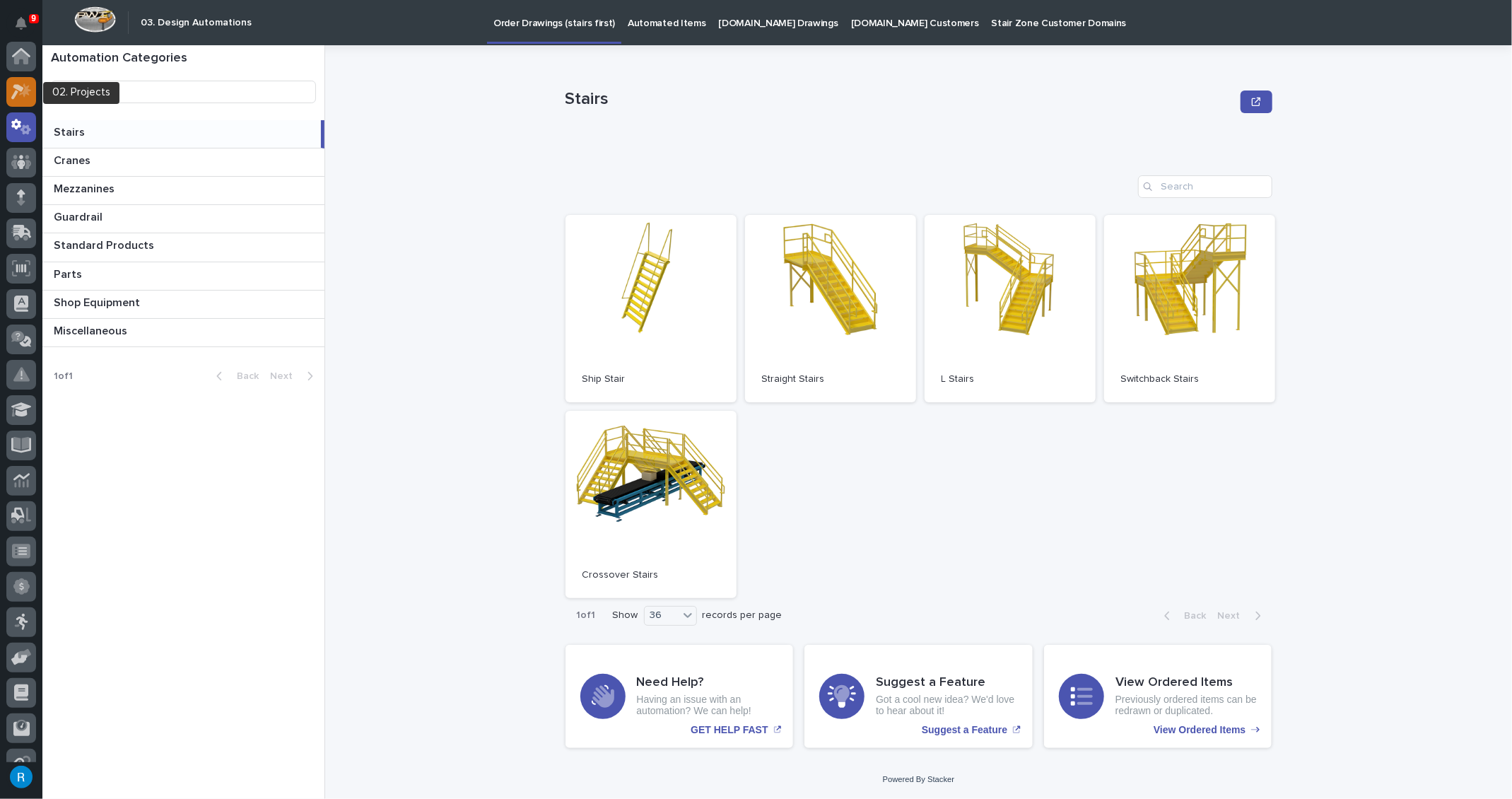
click at [23, 90] on icon at bounding box center [22, 91] width 20 height 16
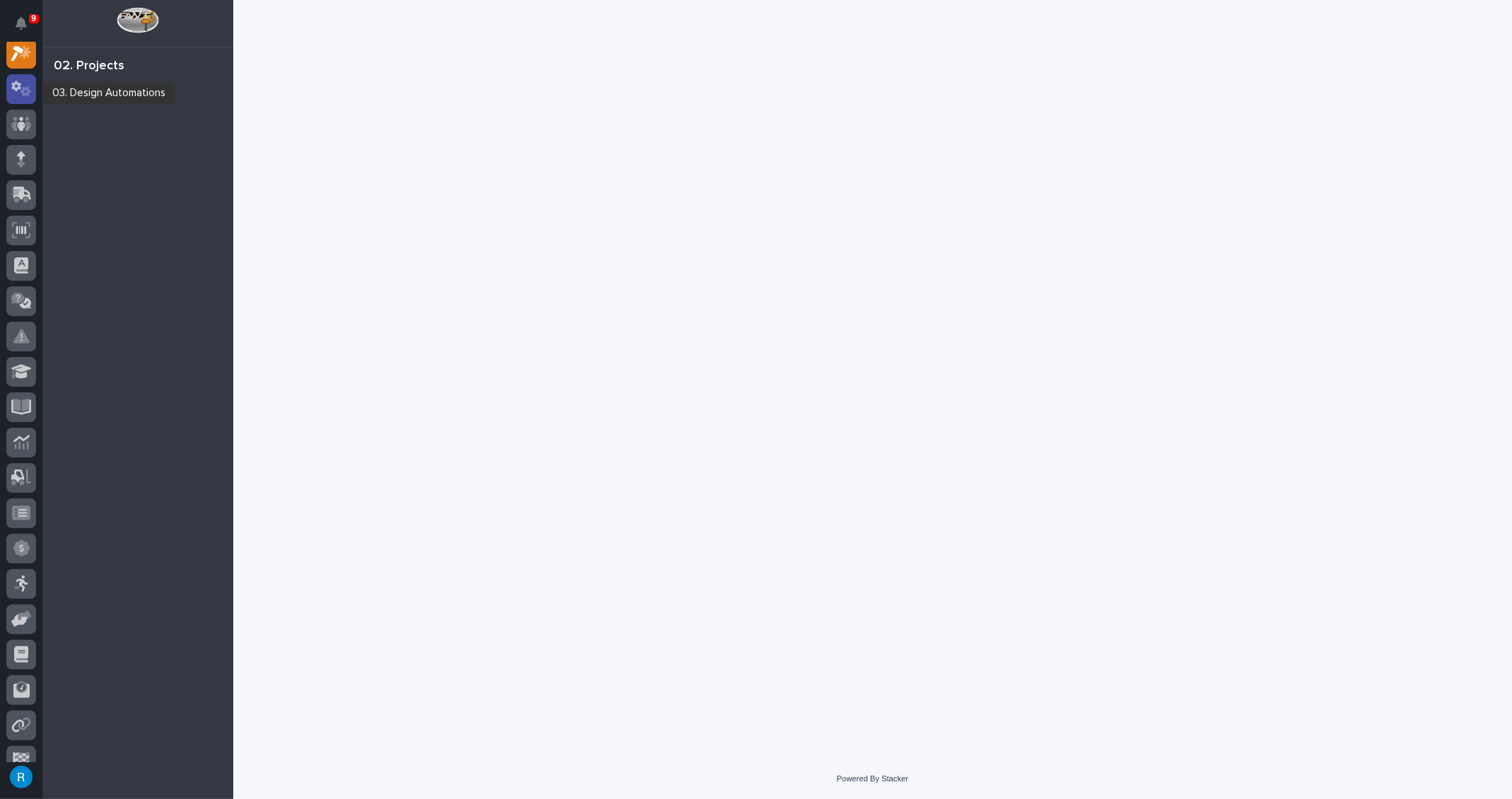
scroll to position [34, 0]
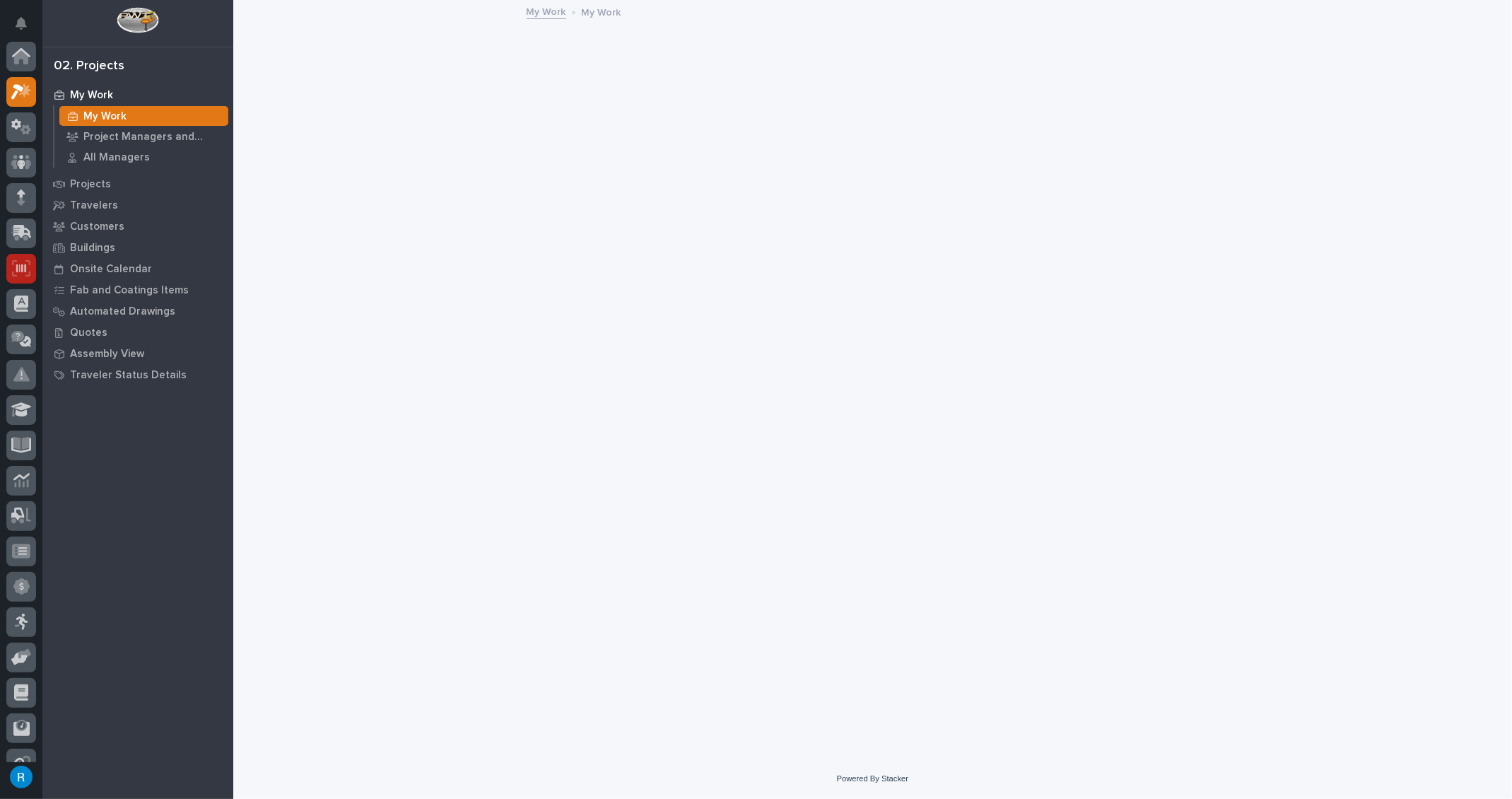
scroll to position [34, 0]
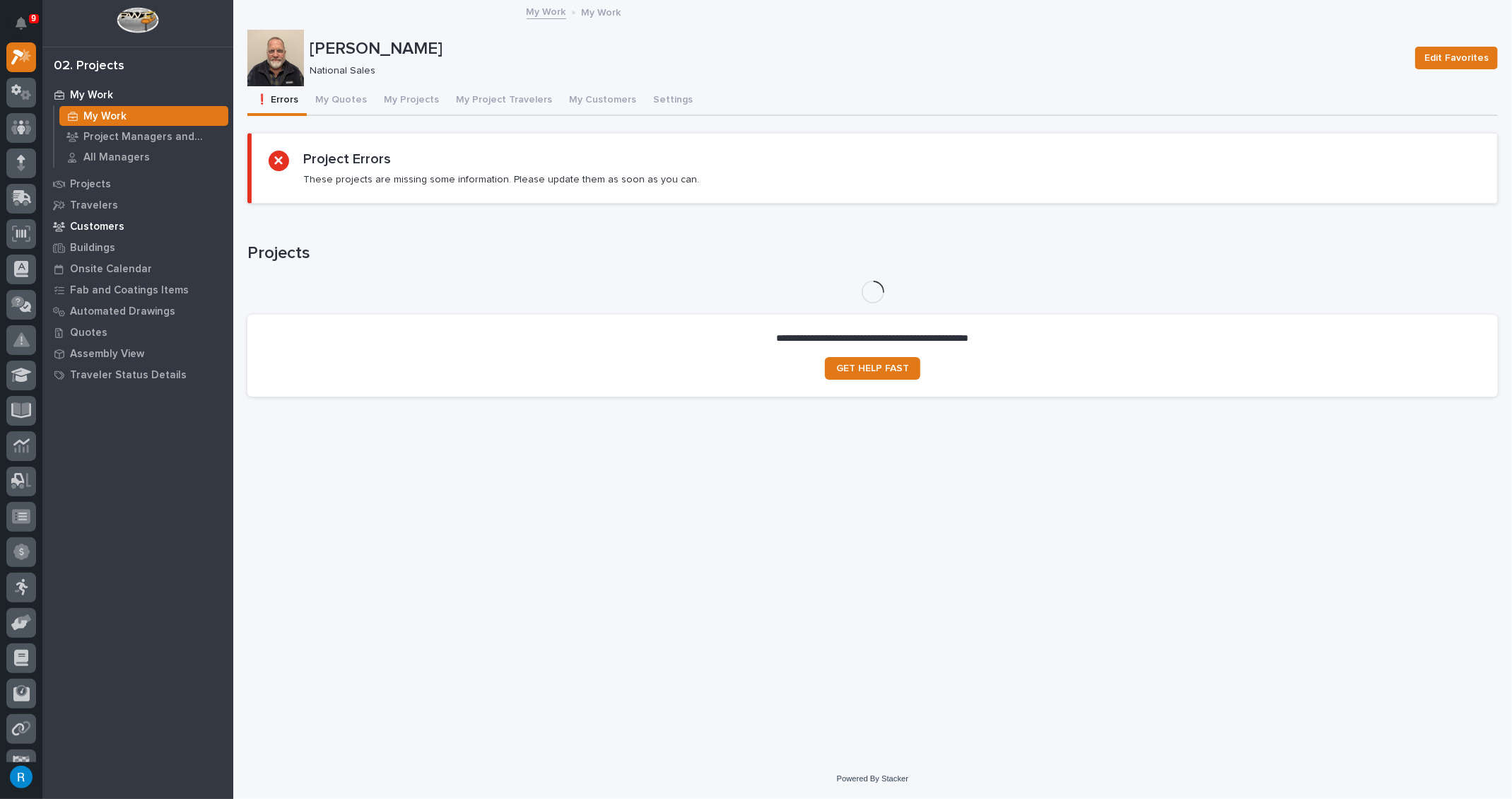
click at [89, 225] on p "Customers" at bounding box center [97, 226] width 54 height 13
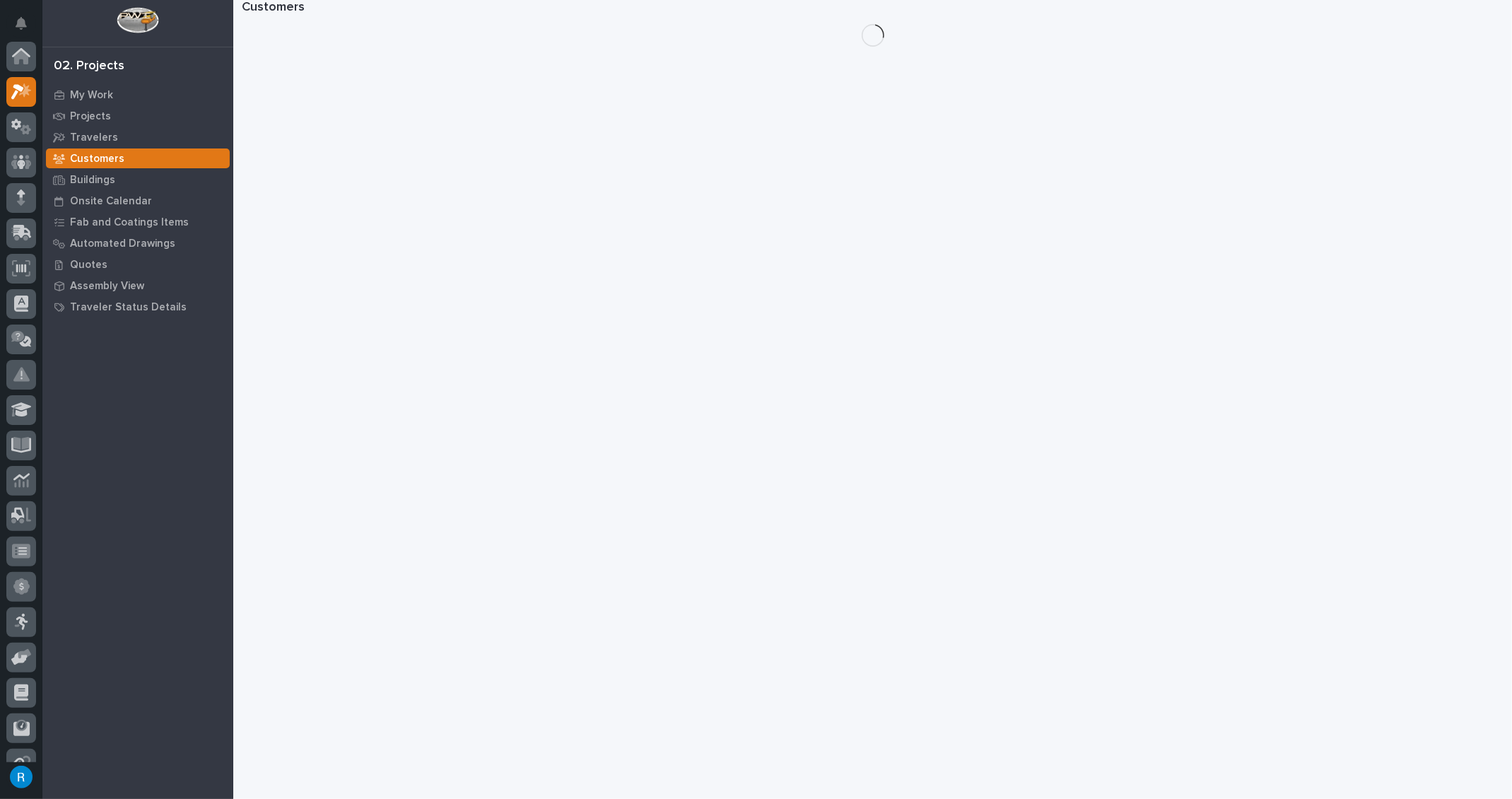
scroll to position [34, 0]
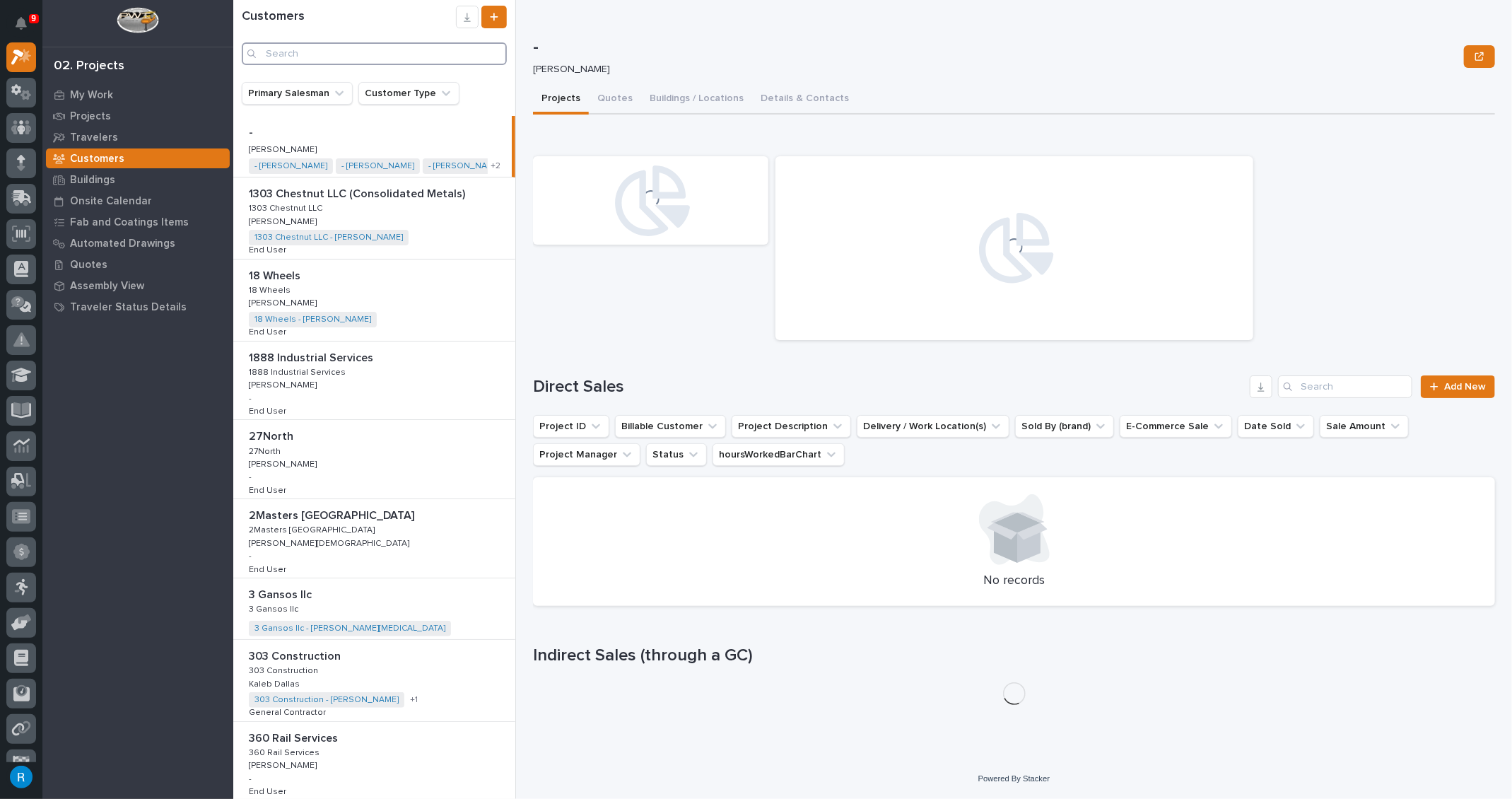
click at [273, 52] on input "Search" at bounding box center [374, 54] width 265 height 23
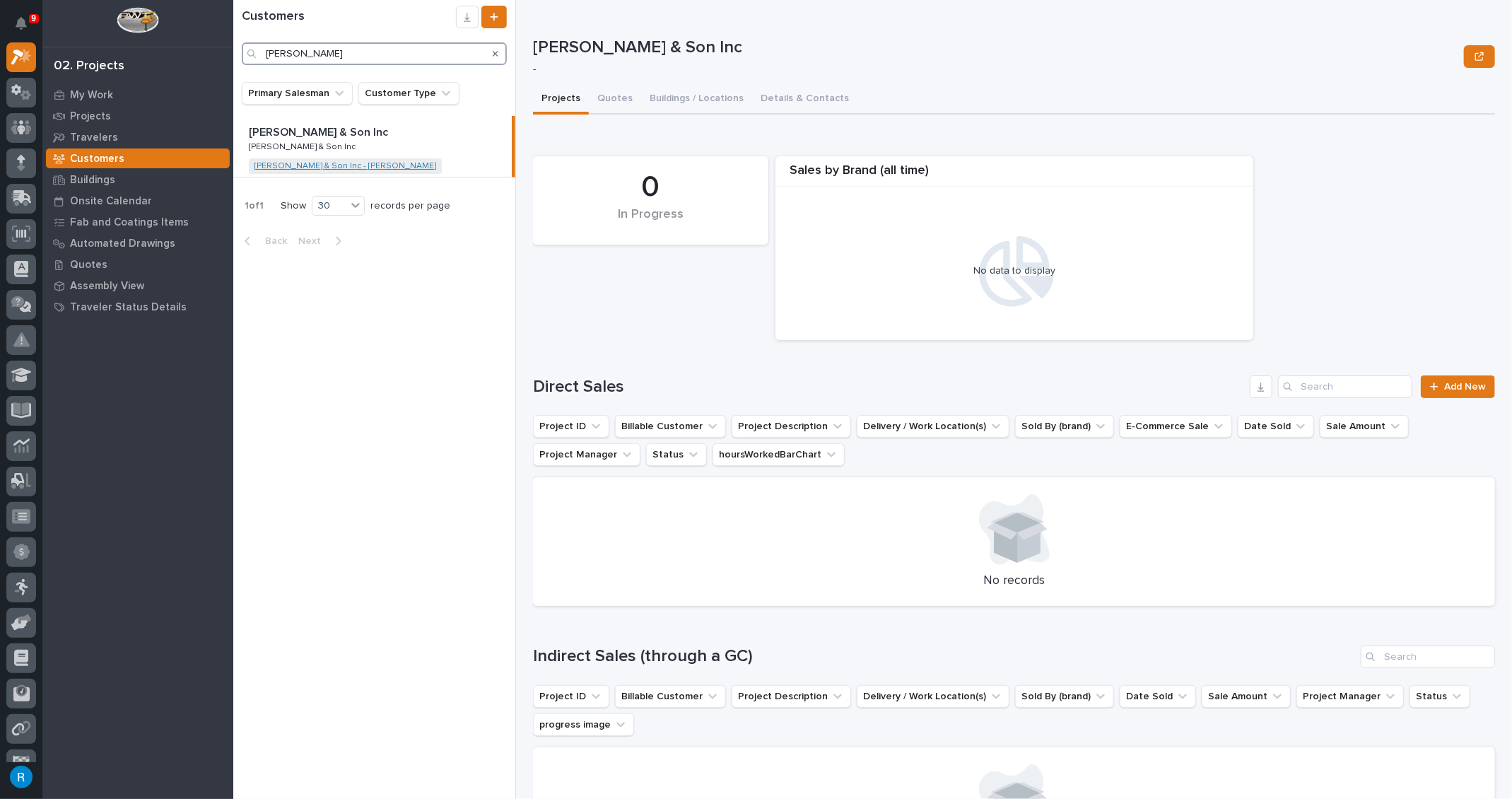
type input "[PERSON_NAME]"
click at [282, 167] on link "[PERSON_NAME] & Son Inc - [PERSON_NAME]" at bounding box center [345, 166] width 182 height 10
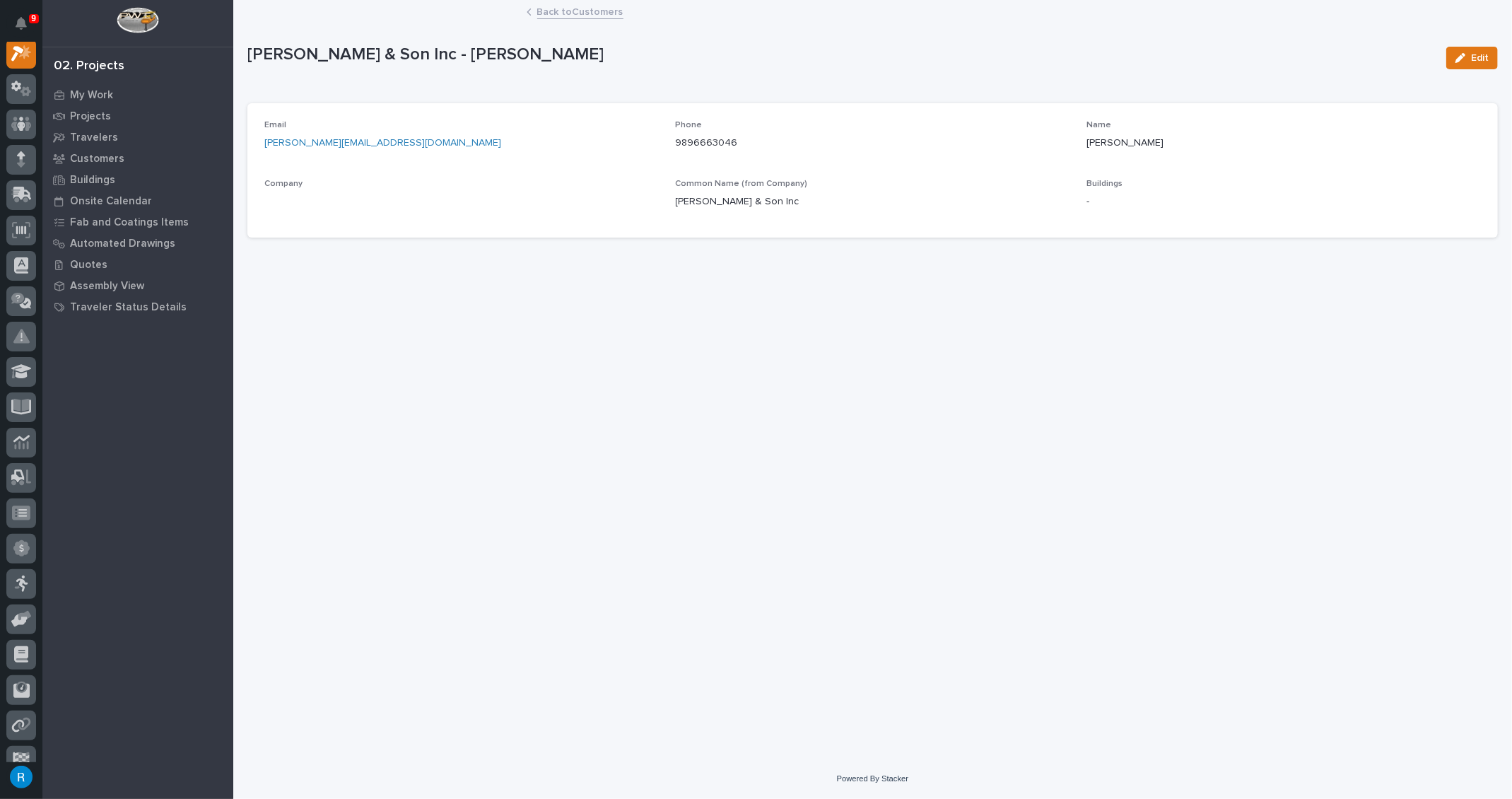
scroll to position [34, 0]
click at [1484, 60] on span "Edit" at bounding box center [1479, 58] width 18 height 13
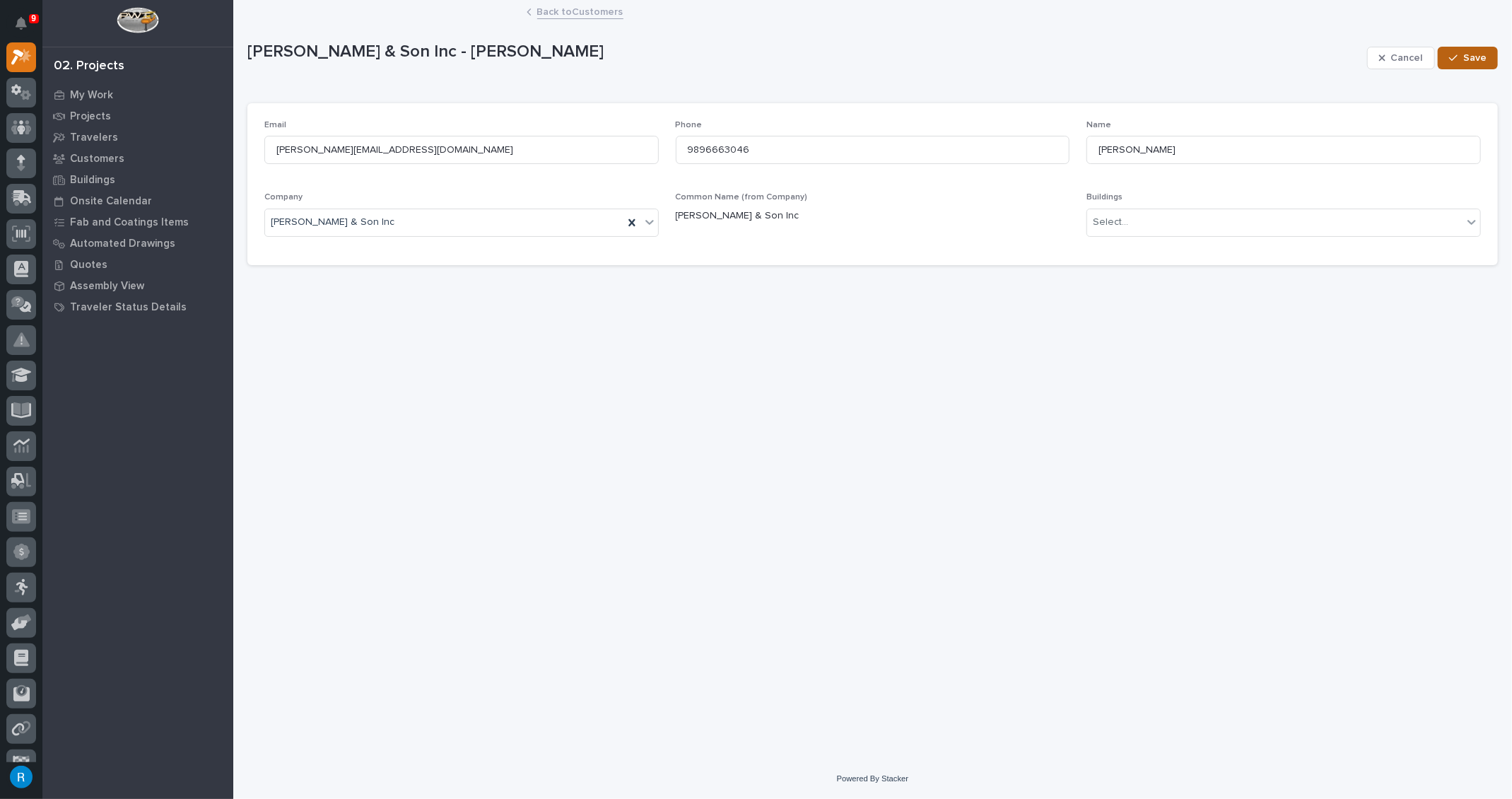
click at [1477, 64] on button "Save" at bounding box center [1468, 58] width 60 height 23
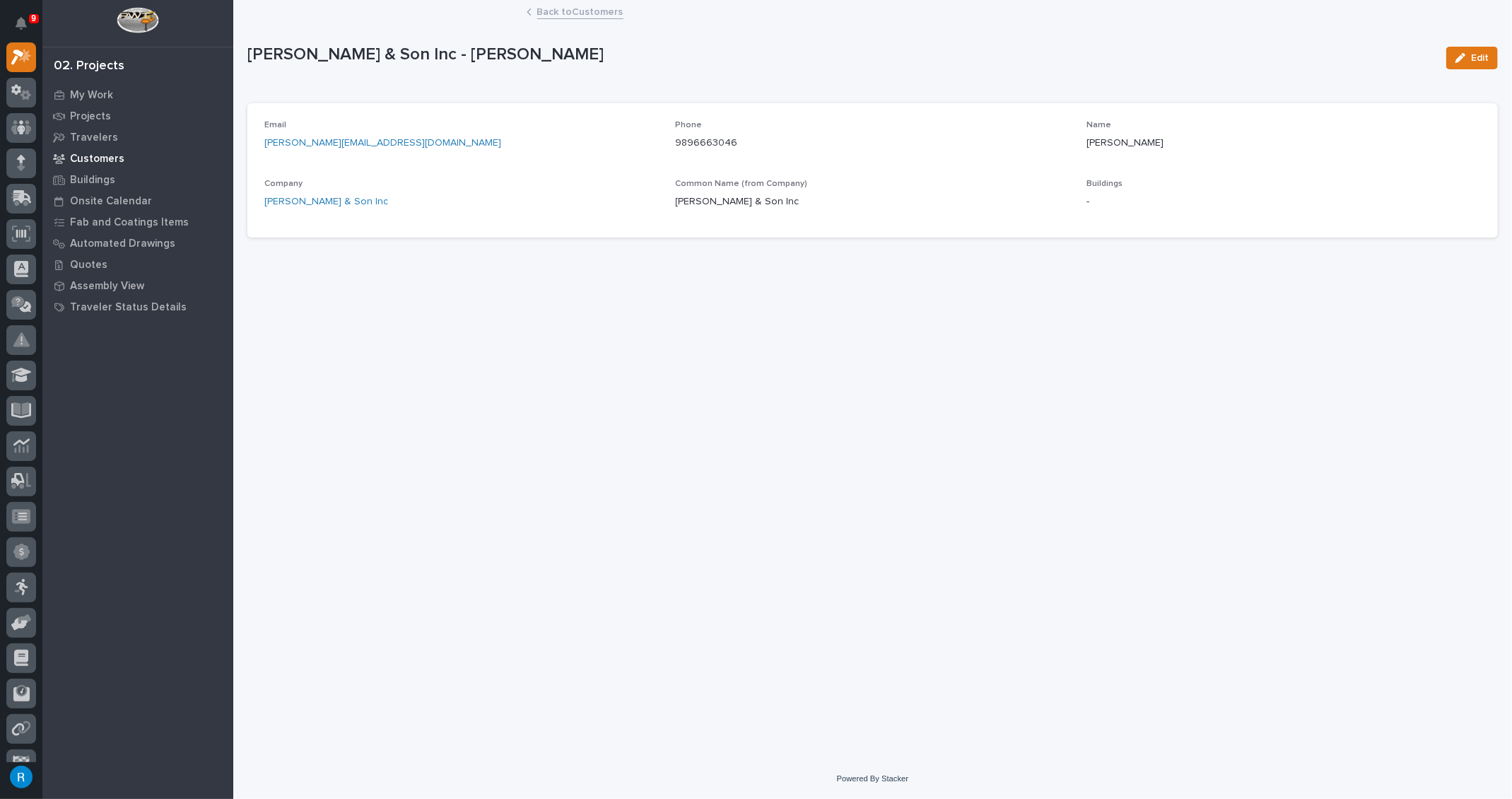
click at [89, 161] on p "Customers" at bounding box center [97, 158] width 54 height 13
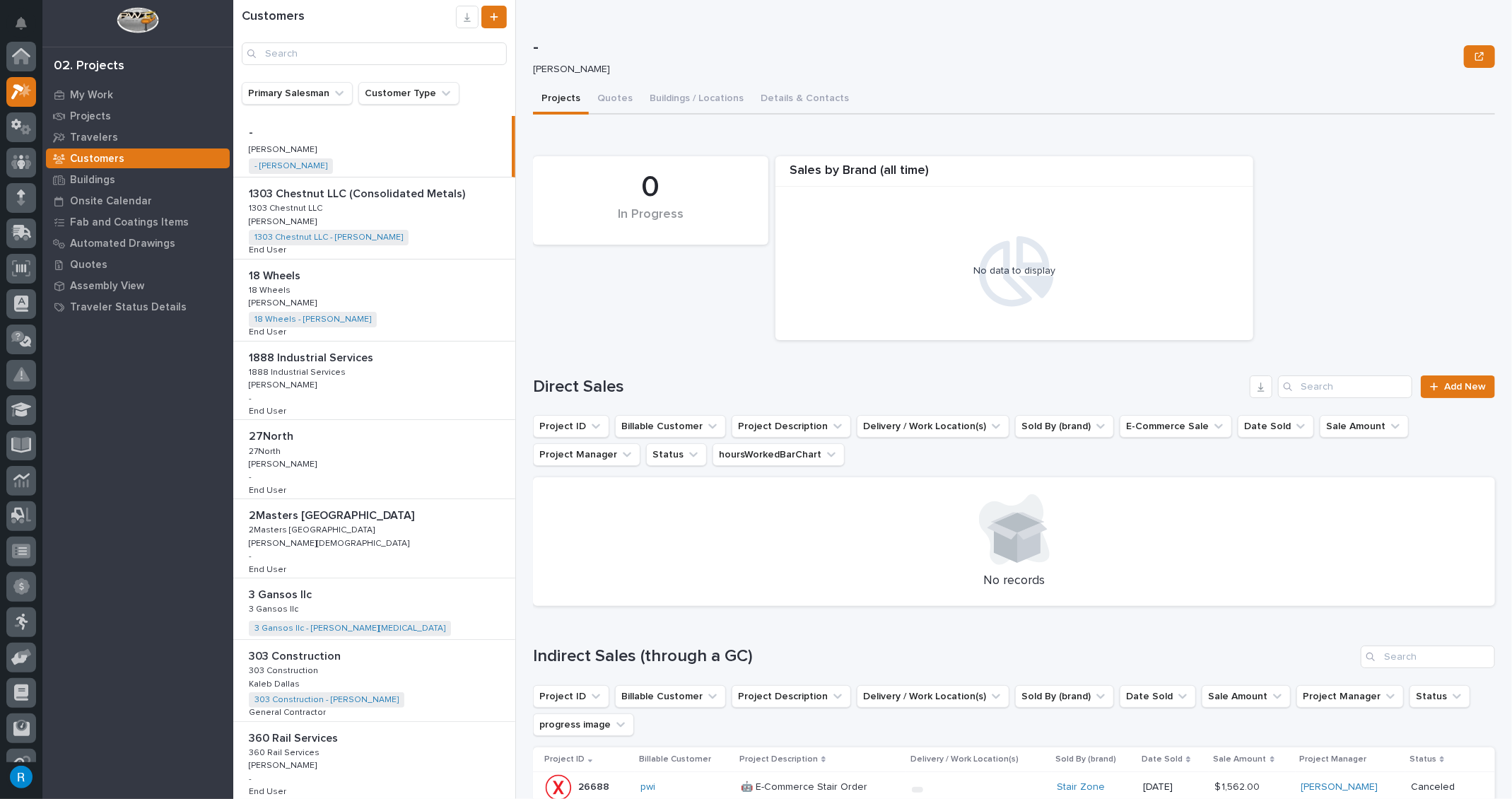
scroll to position [34, 0]
click at [274, 57] on input "Search" at bounding box center [374, 54] width 265 height 23
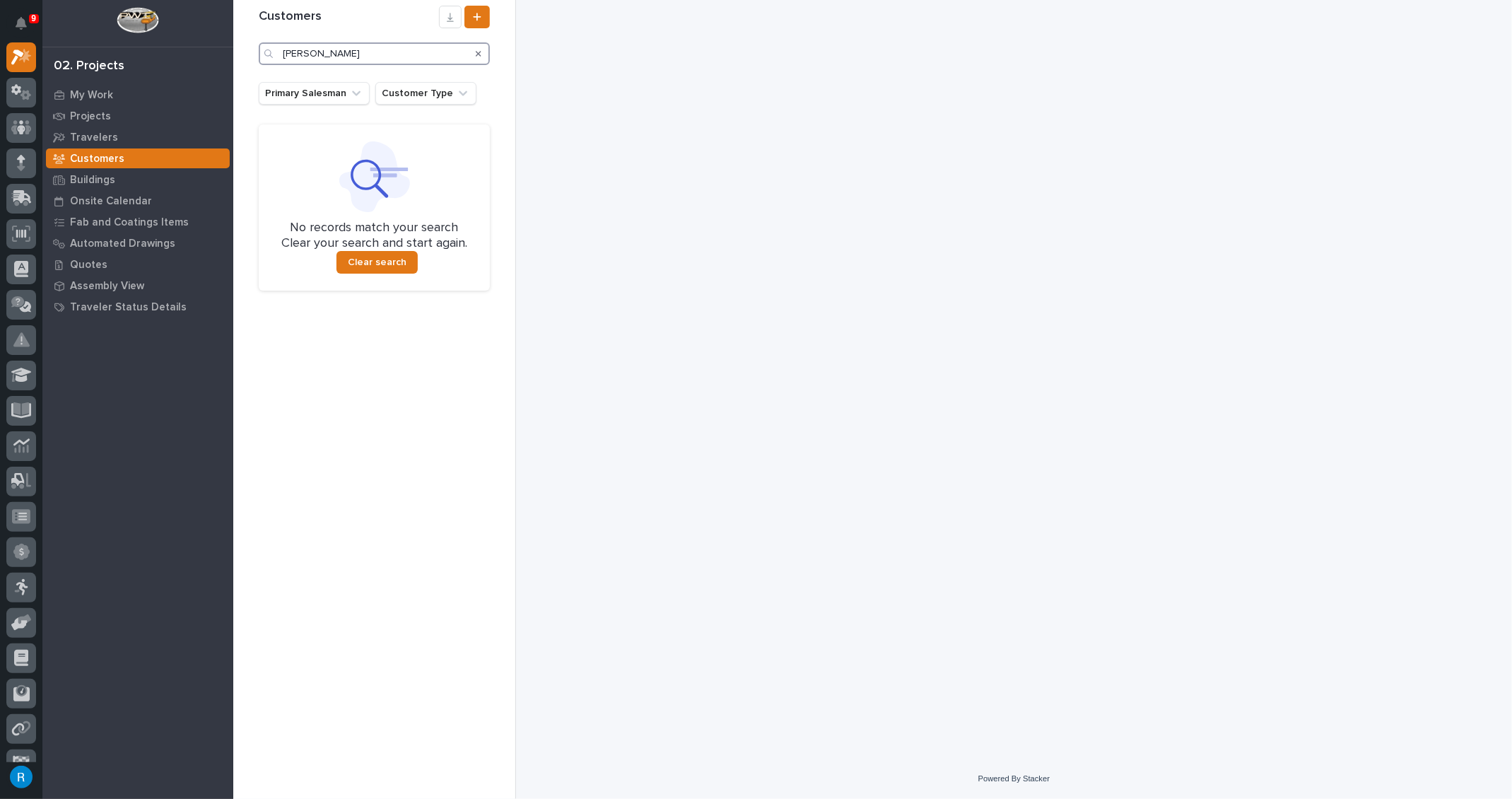
click at [324, 50] on input "[PERSON_NAME]" at bounding box center [374, 54] width 231 height 23
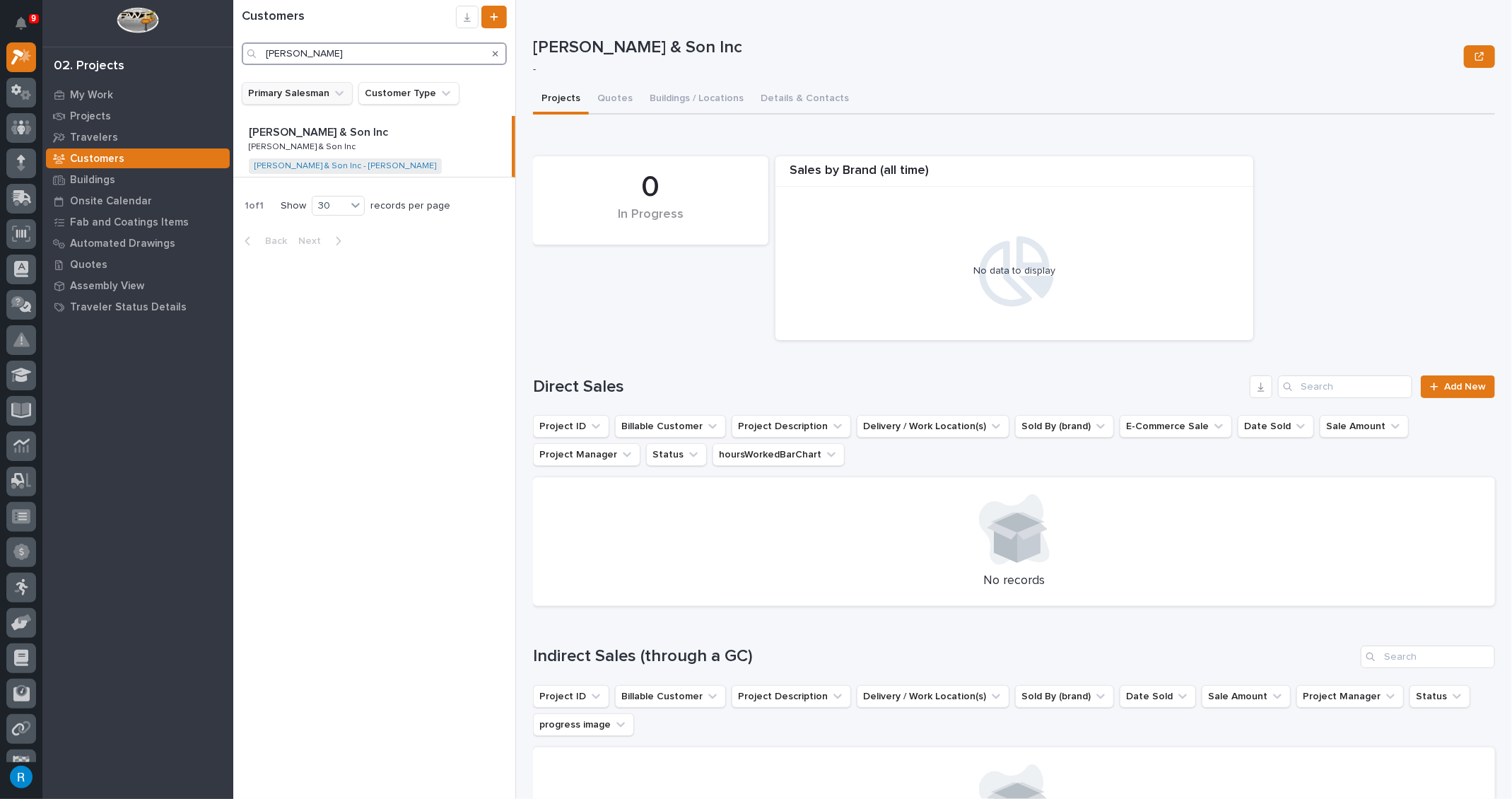
type input "[PERSON_NAME]"
click at [304, 95] on button "Primary Salesman" at bounding box center [297, 93] width 111 height 23
type input "[PERSON_NAME]"
click at [290, 179] on p "[PERSON_NAME]" at bounding box center [331, 184] width 150 height 10
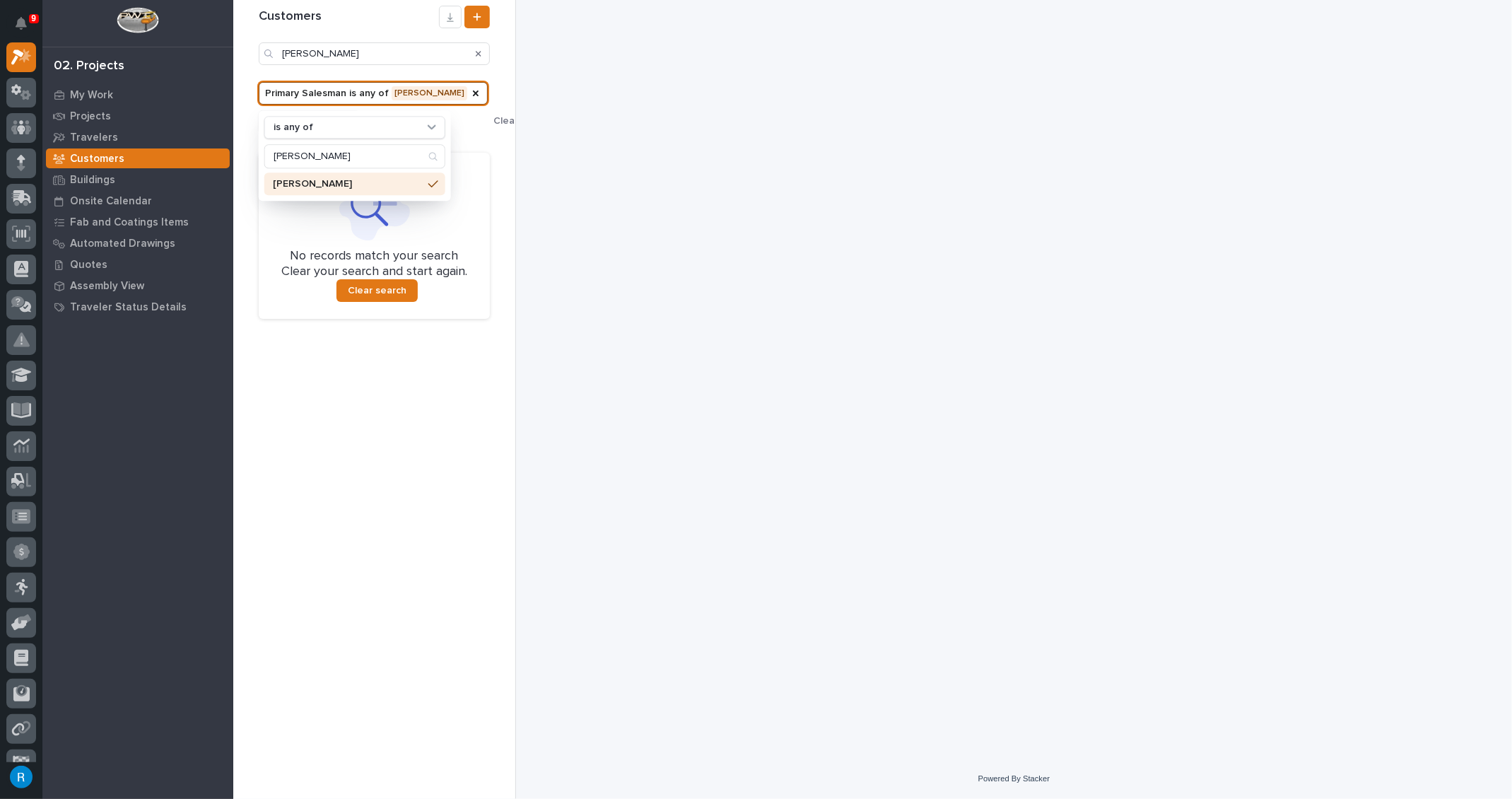
click at [311, 185] on p "[PERSON_NAME]" at bounding box center [347, 184] width 150 height 10
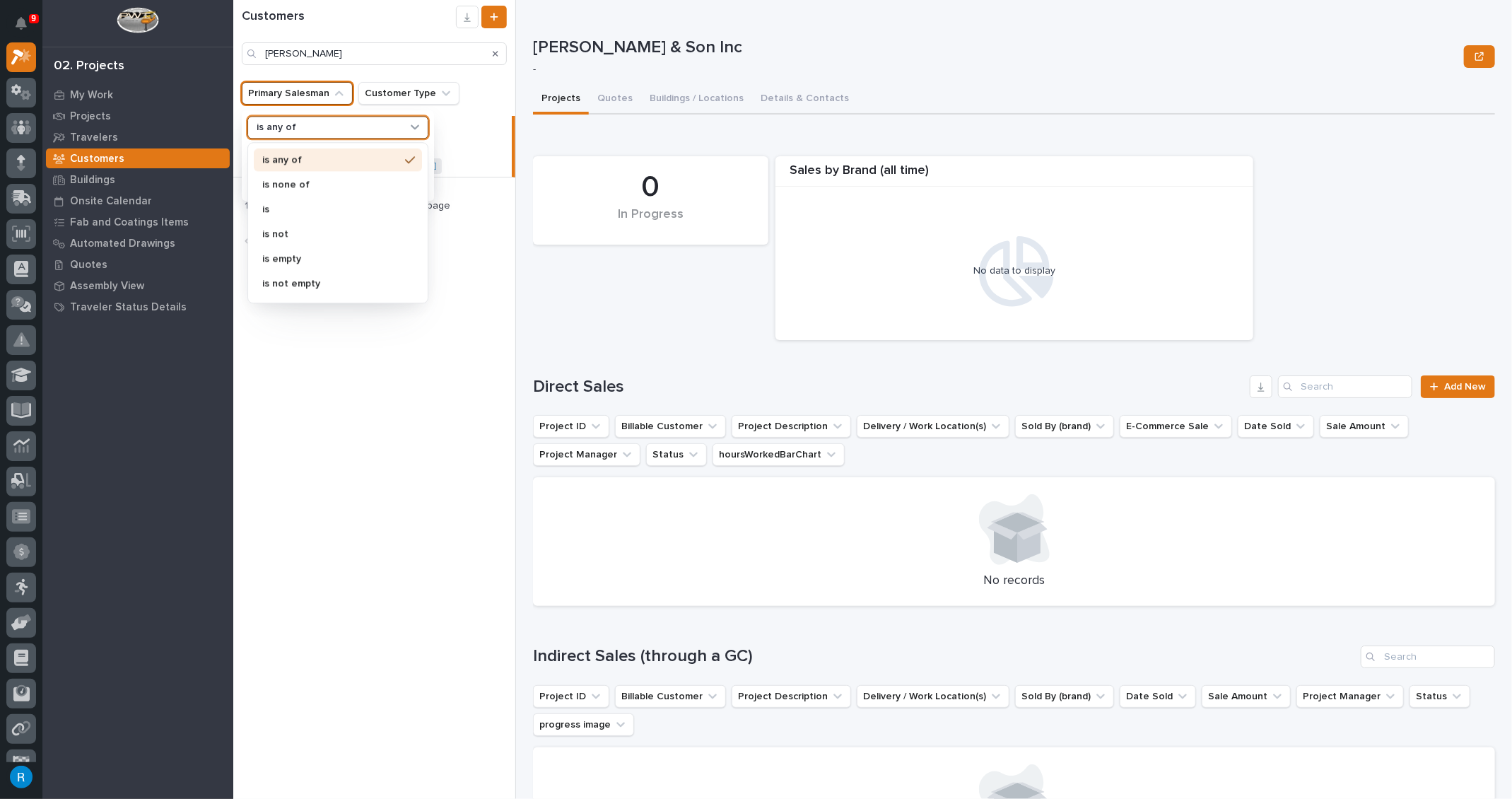
click at [407, 129] on div "is any of" at bounding box center [329, 127] width 157 height 15
click at [299, 92] on button "Primary Salesman" at bounding box center [297, 93] width 111 height 23
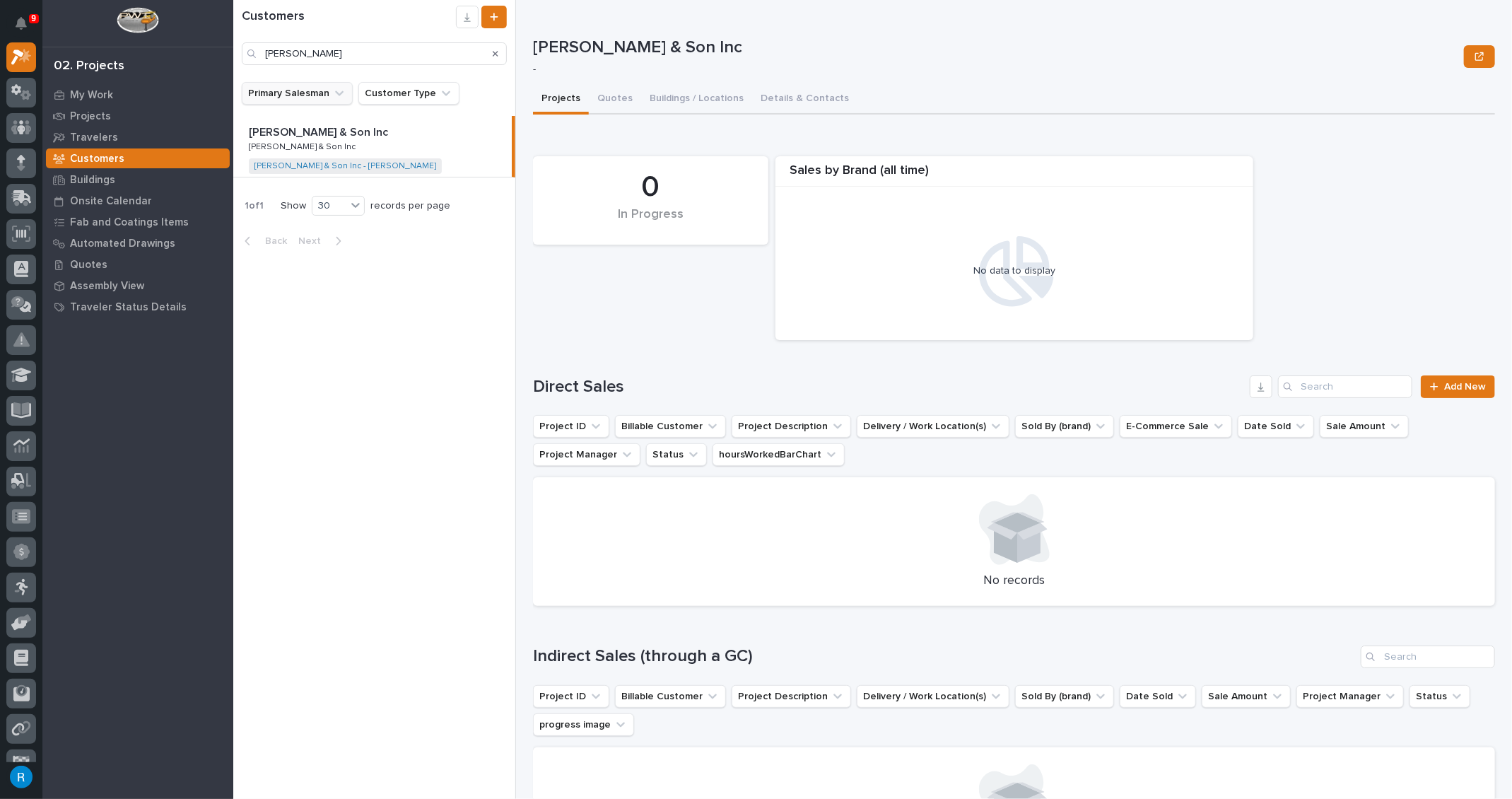
click at [320, 97] on button "Primary Salesman" at bounding box center [297, 93] width 111 height 23
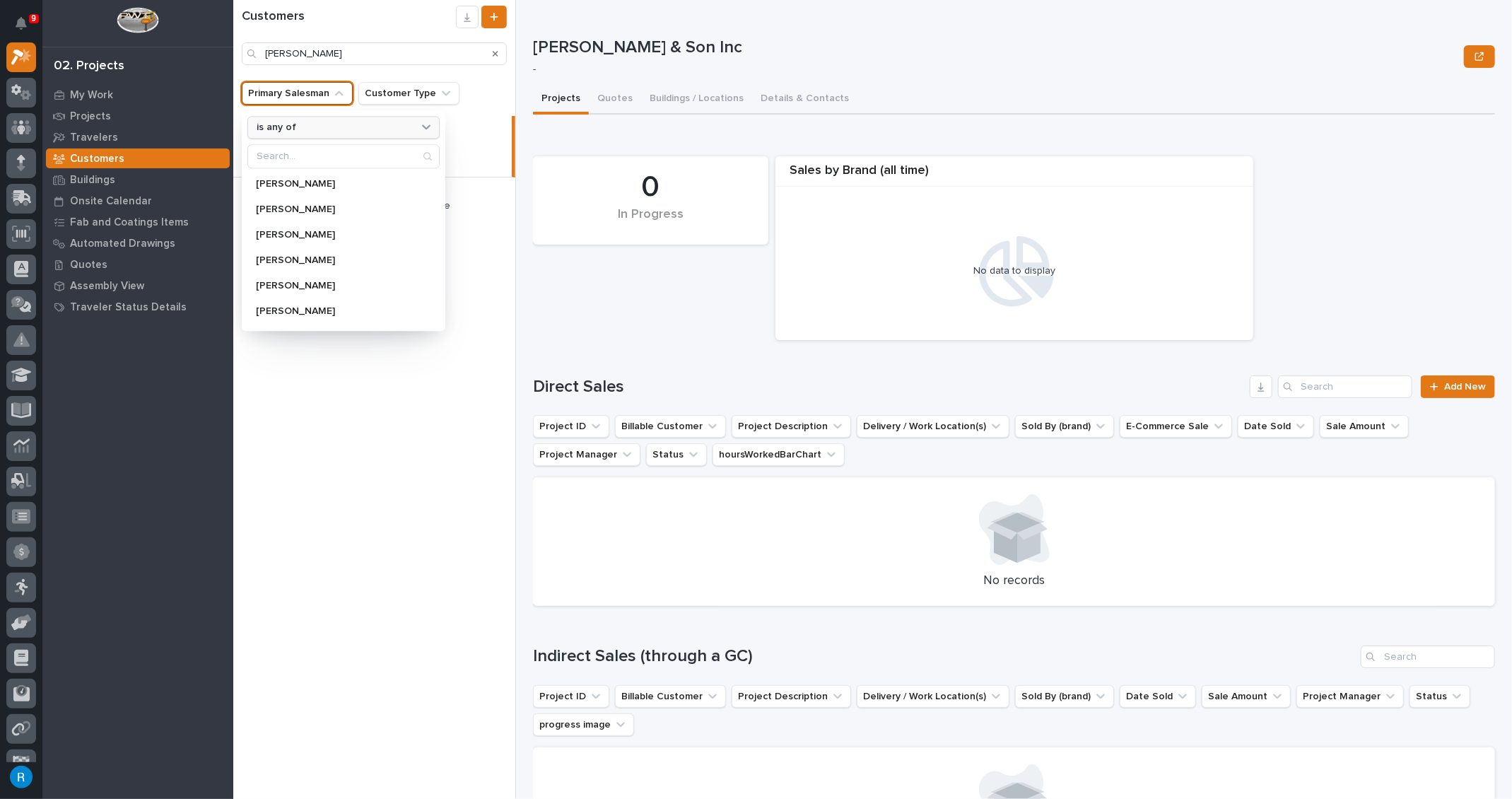
click at [422, 127] on icon at bounding box center [426, 127] width 8 height 5
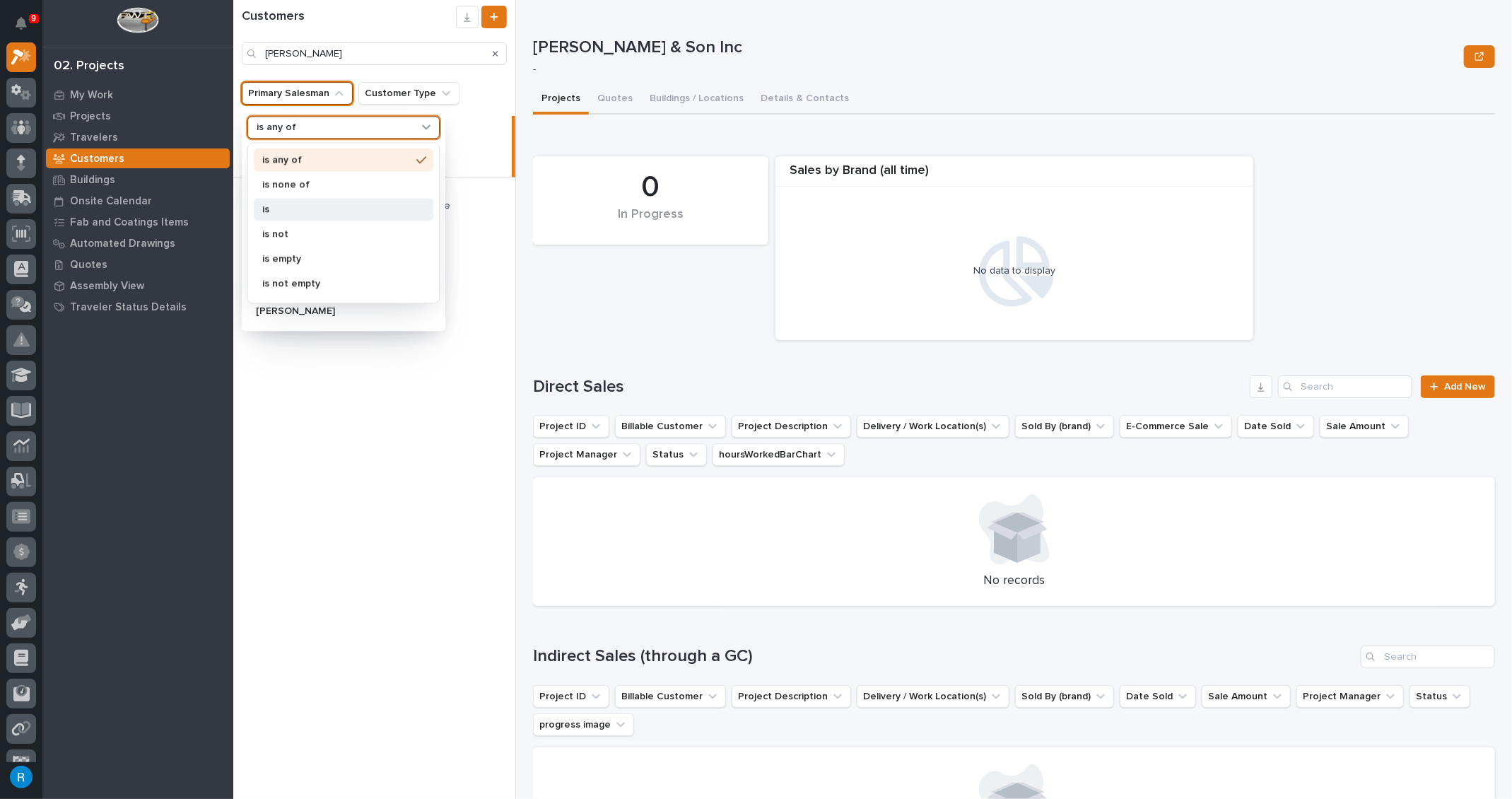
click at [272, 209] on p "is" at bounding box center [336, 209] width 148 height 10
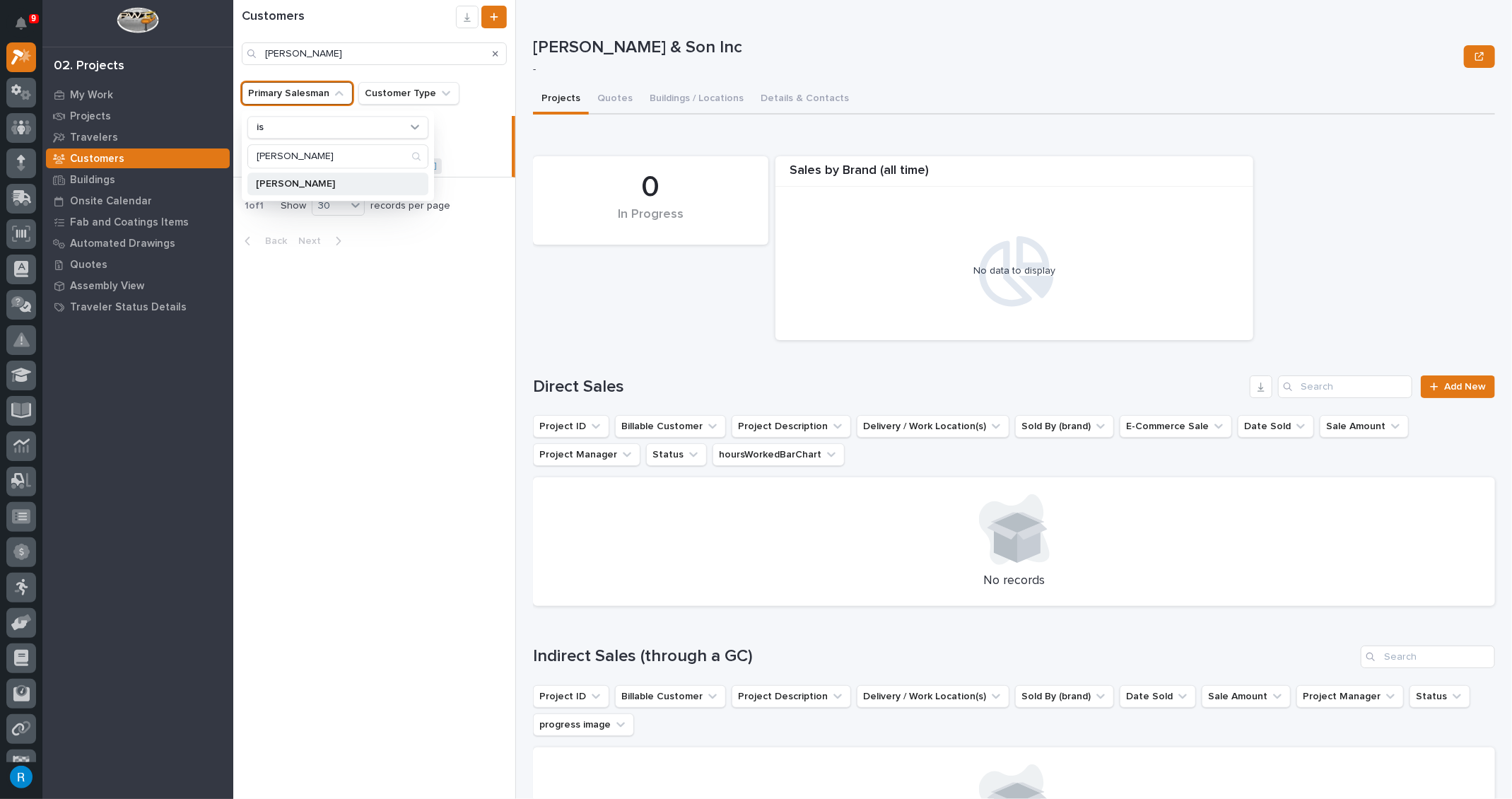
type input "[PERSON_NAME]"
click at [291, 185] on p "[PERSON_NAME]" at bounding box center [331, 184] width 150 height 10
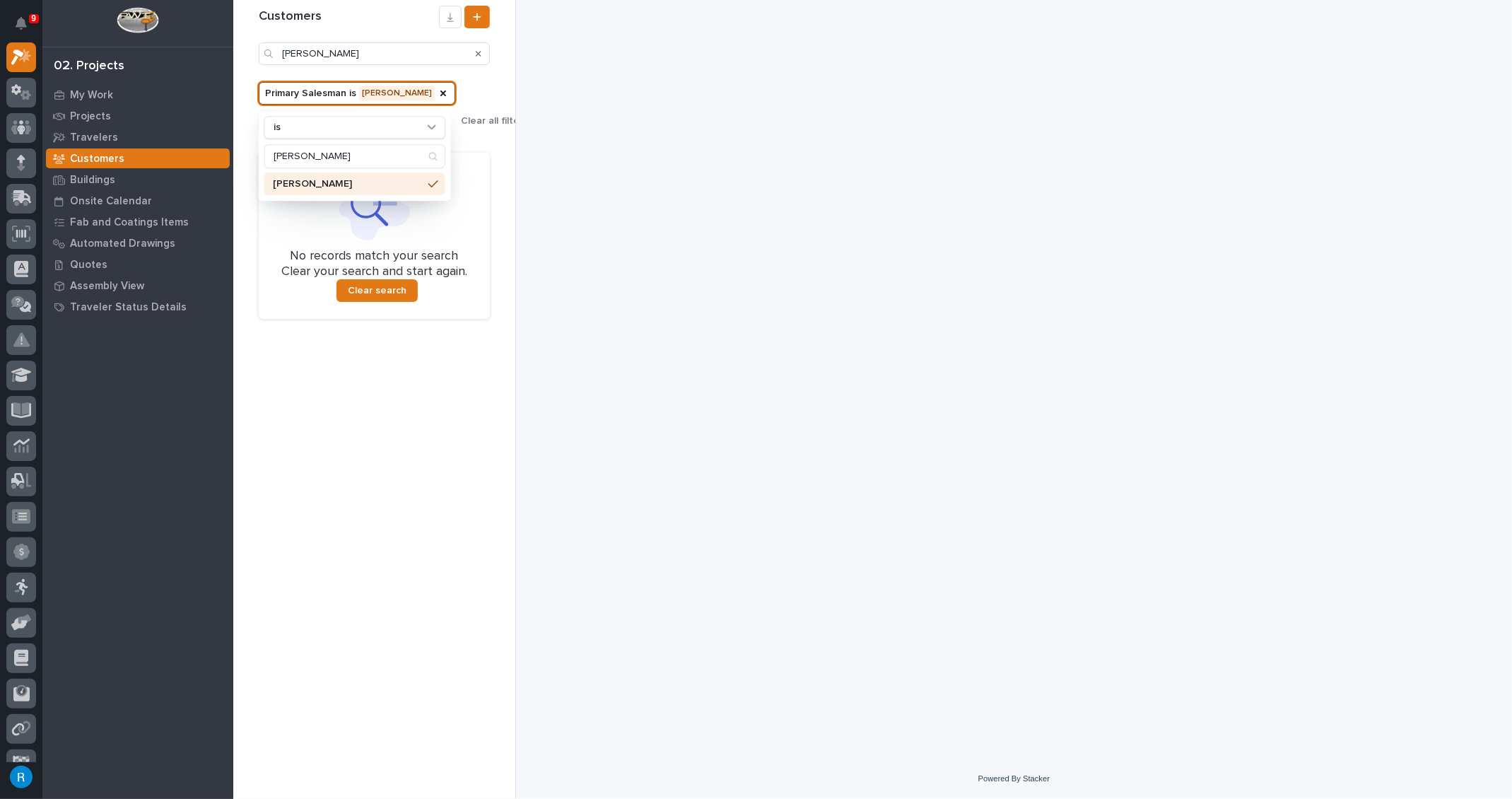
click at [307, 184] on p "[PERSON_NAME]" at bounding box center [347, 184] width 150 height 10
click at [440, 94] on icon "Primary Salesman" at bounding box center [443, 93] width 6 height 6
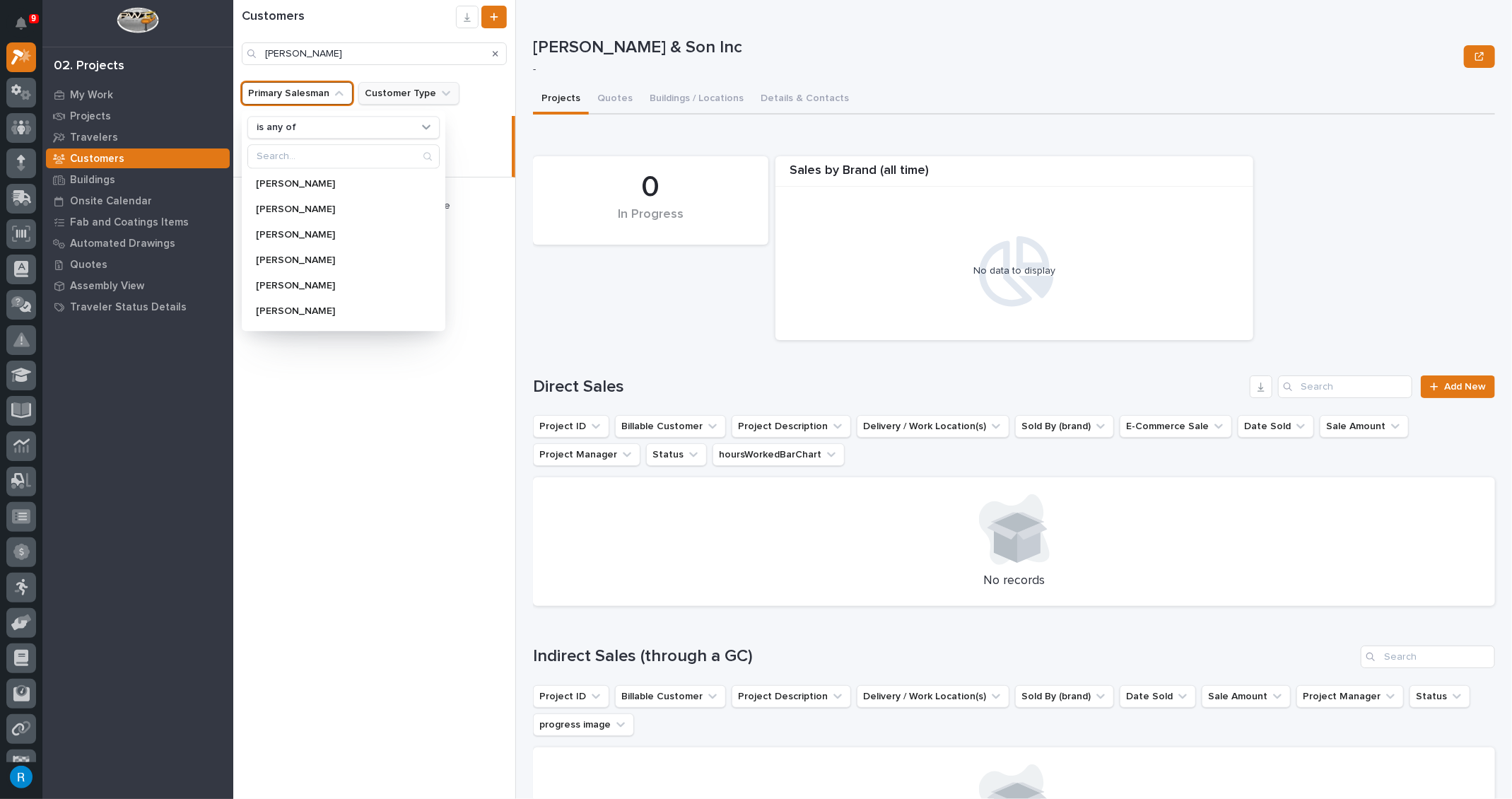
click at [409, 96] on button "Customer Type" at bounding box center [409, 93] width 101 height 23
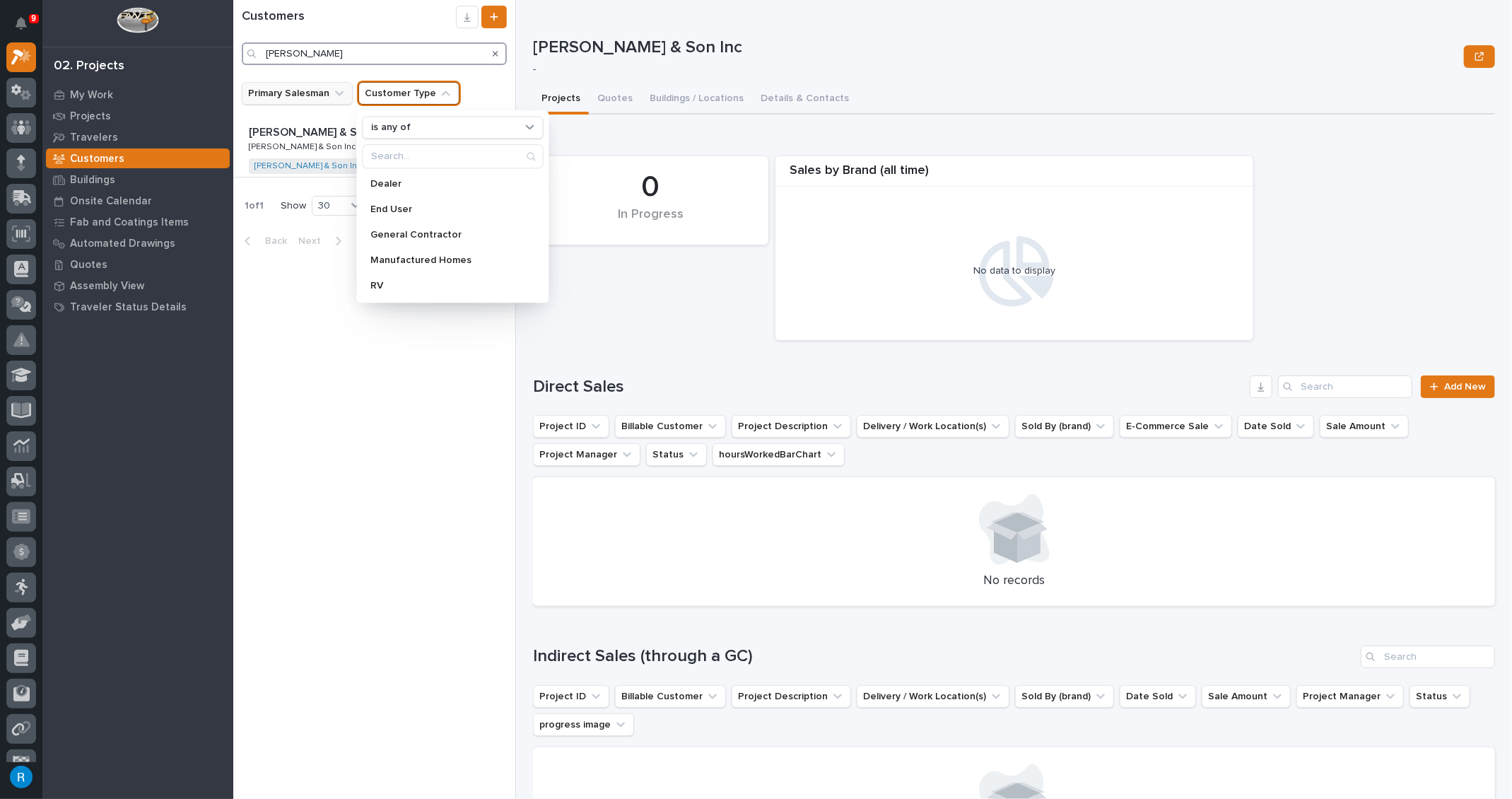
click at [337, 54] on input "[PERSON_NAME]" at bounding box center [374, 54] width 265 height 23
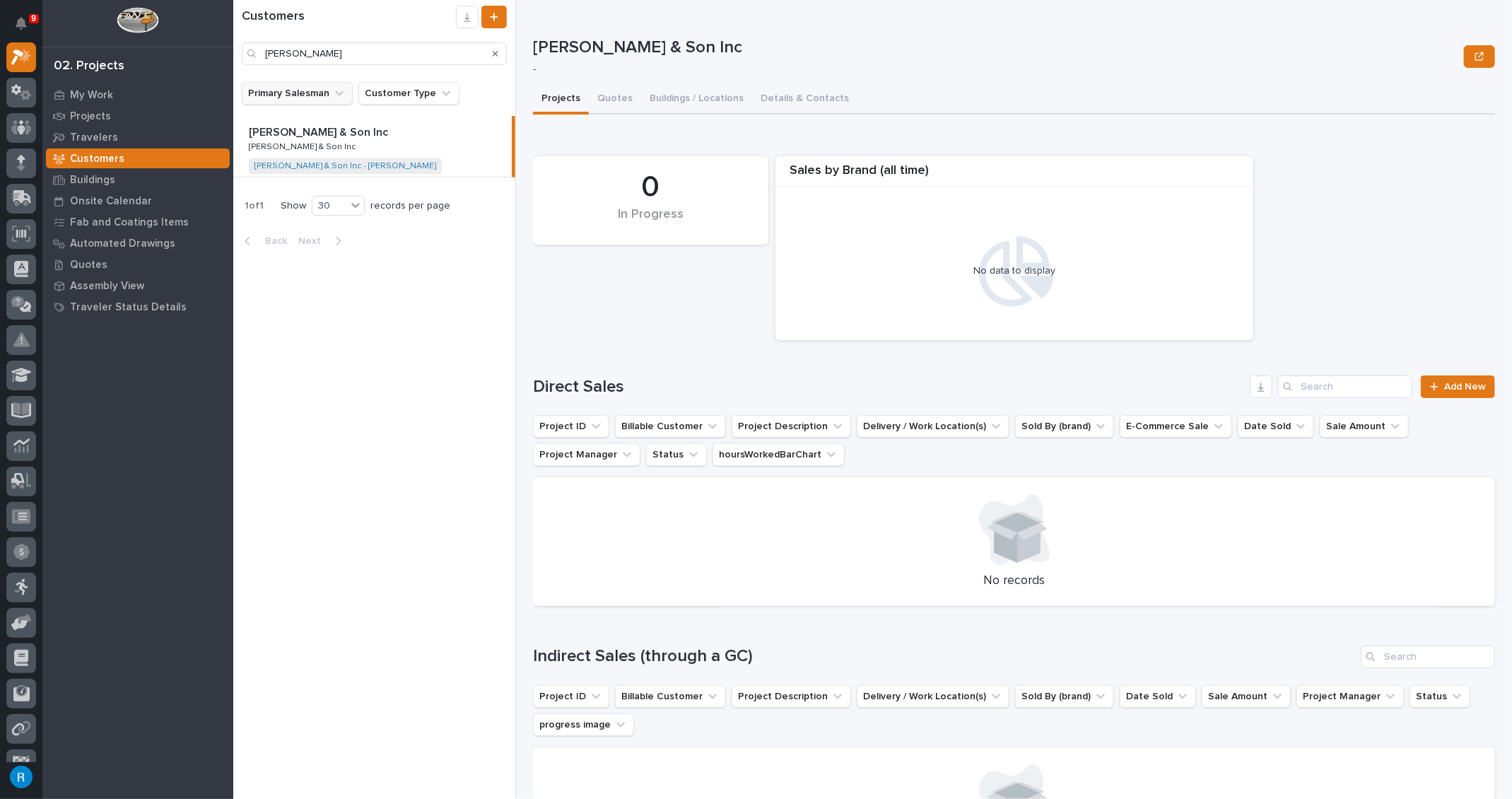
click at [281, 95] on button "Primary Salesman" at bounding box center [297, 93] width 111 height 23
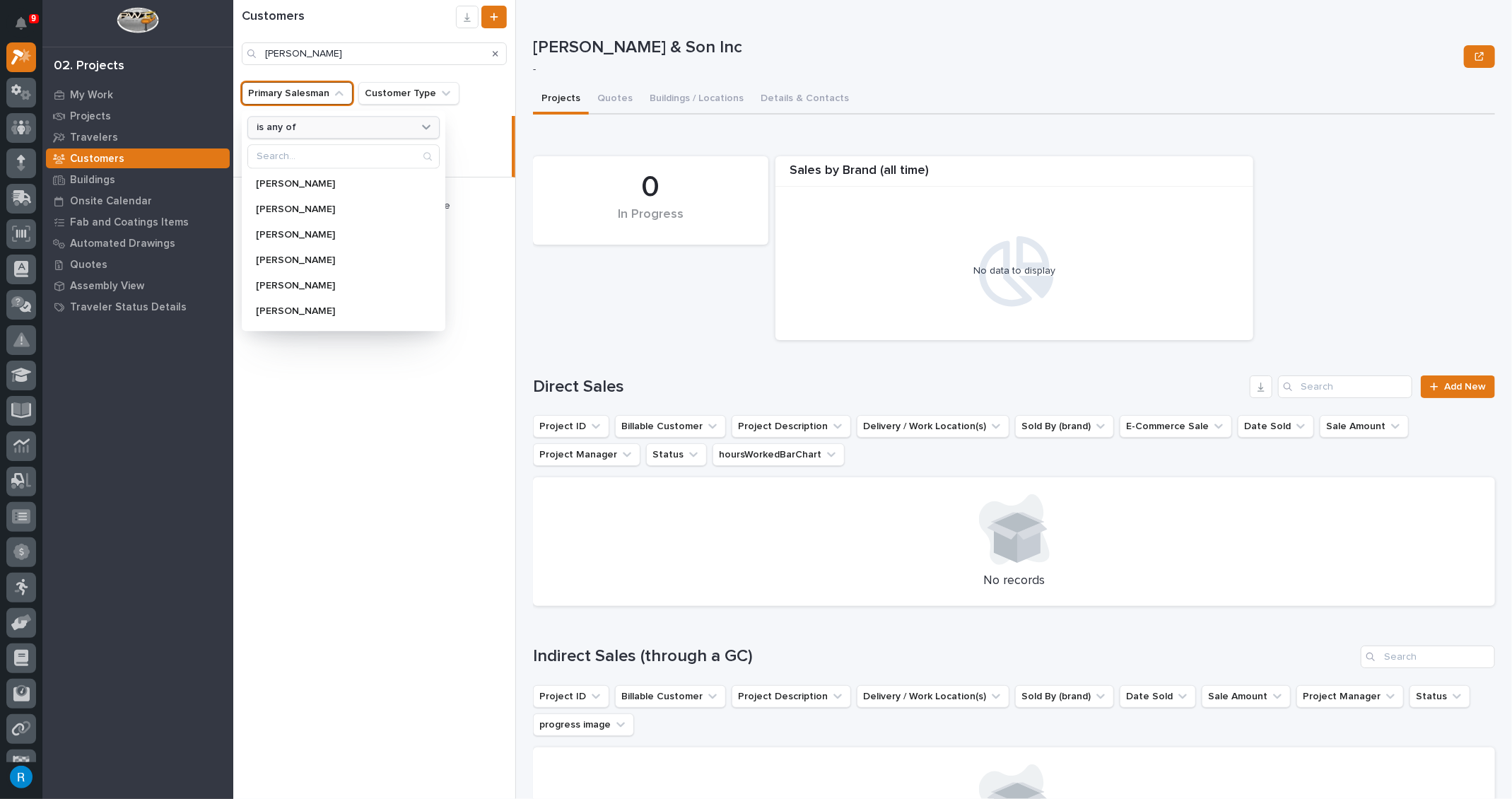
click at [422, 126] on icon at bounding box center [426, 127] width 8 height 5
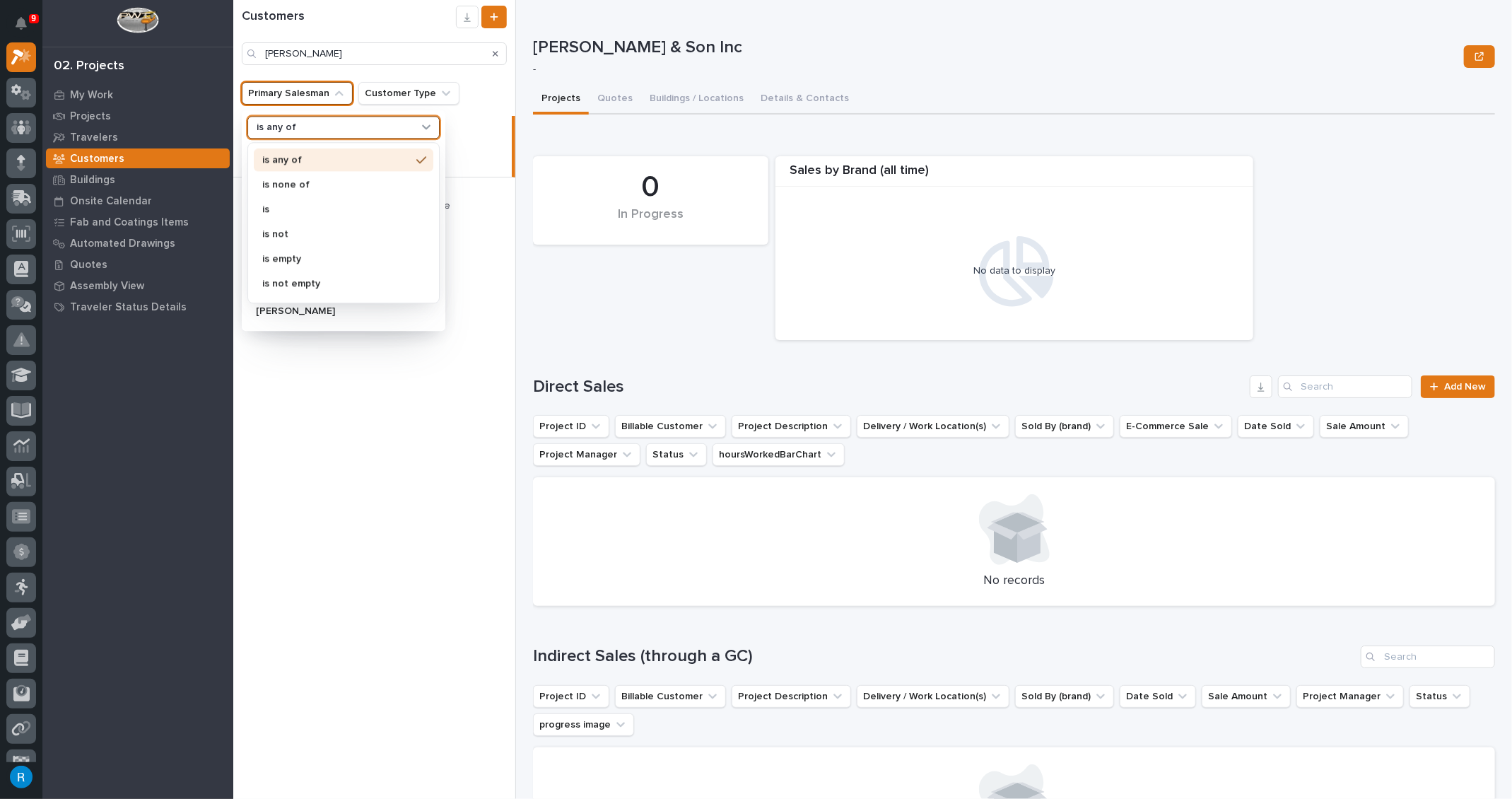
click at [294, 92] on button "Primary Salesman" at bounding box center [297, 93] width 111 height 23
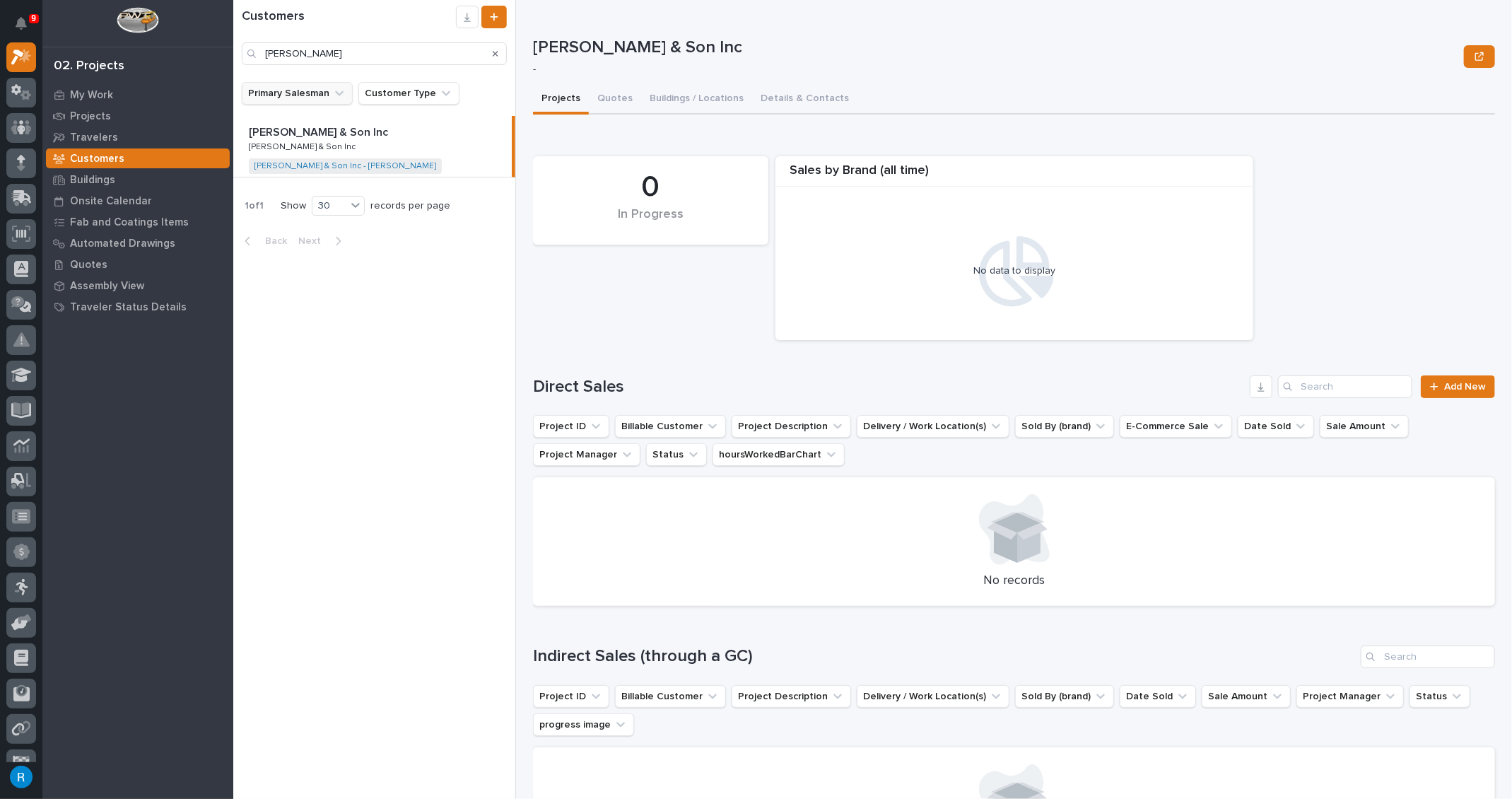
click at [294, 92] on button "Primary Salesman" at bounding box center [297, 93] width 111 height 23
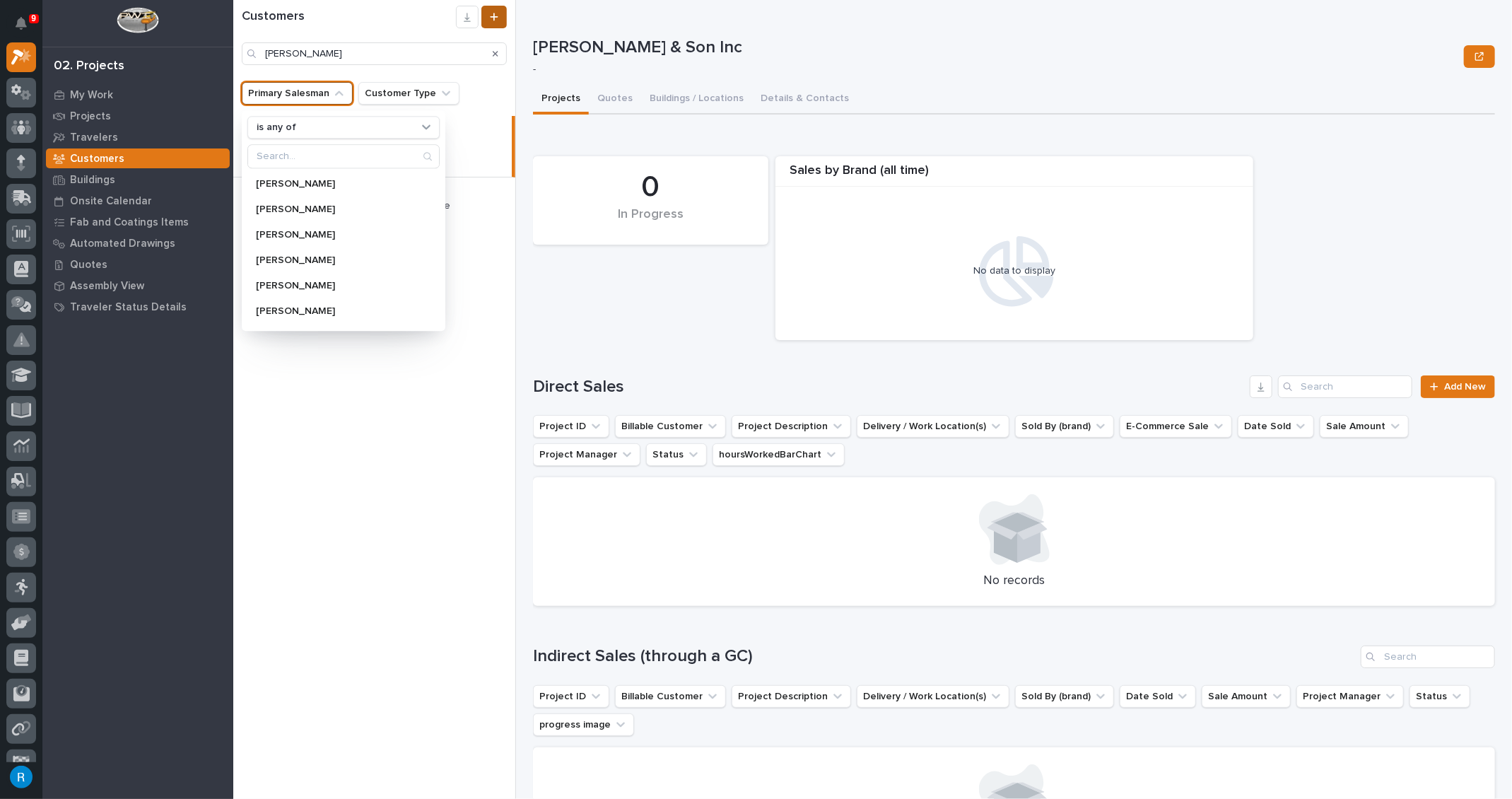
click at [493, 18] on icon at bounding box center [494, 17] width 8 height 10
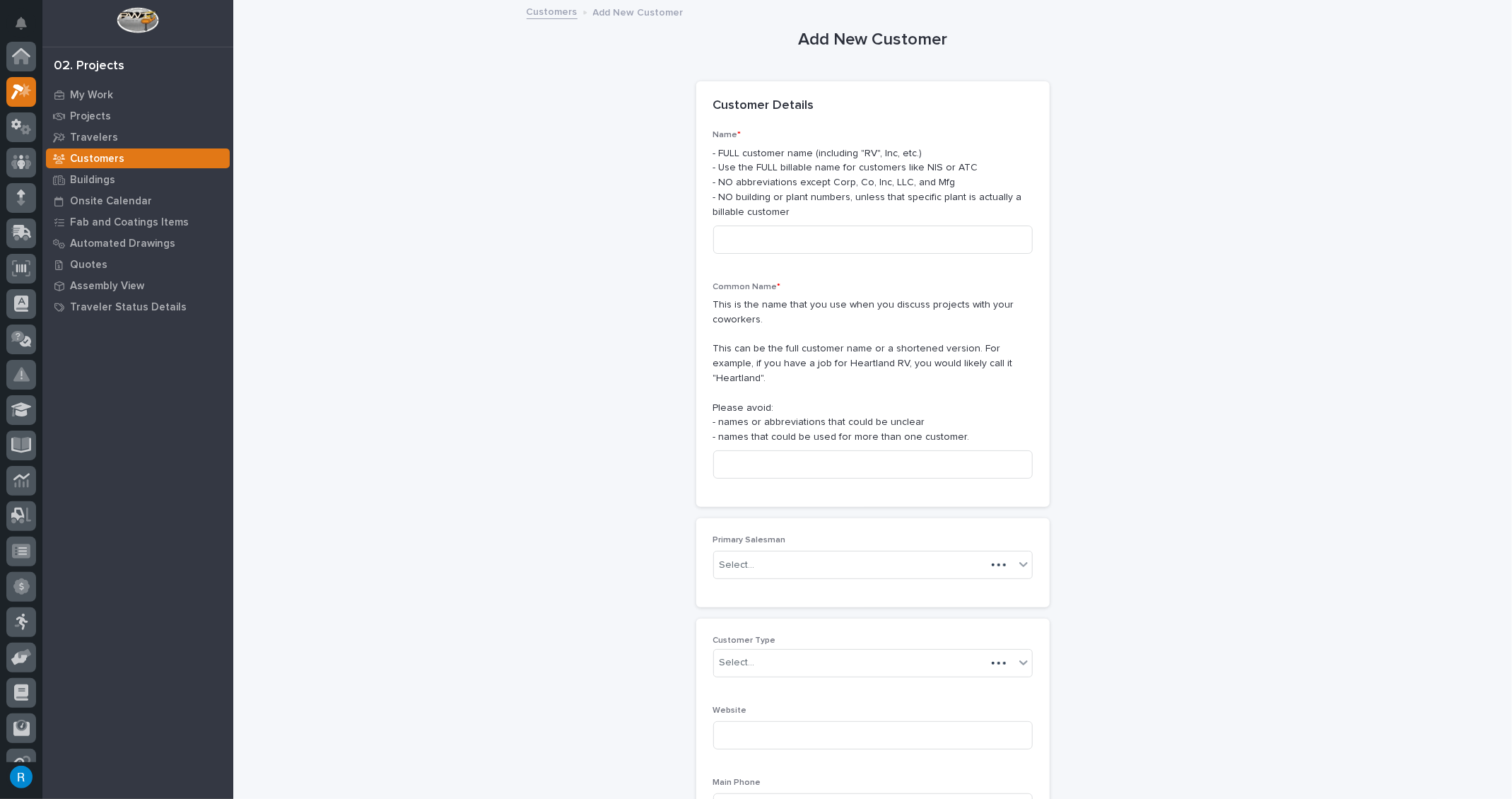
scroll to position [34, 0]
click at [84, 116] on p "Projects" at bounding box center [90, 116] width 41 height 13
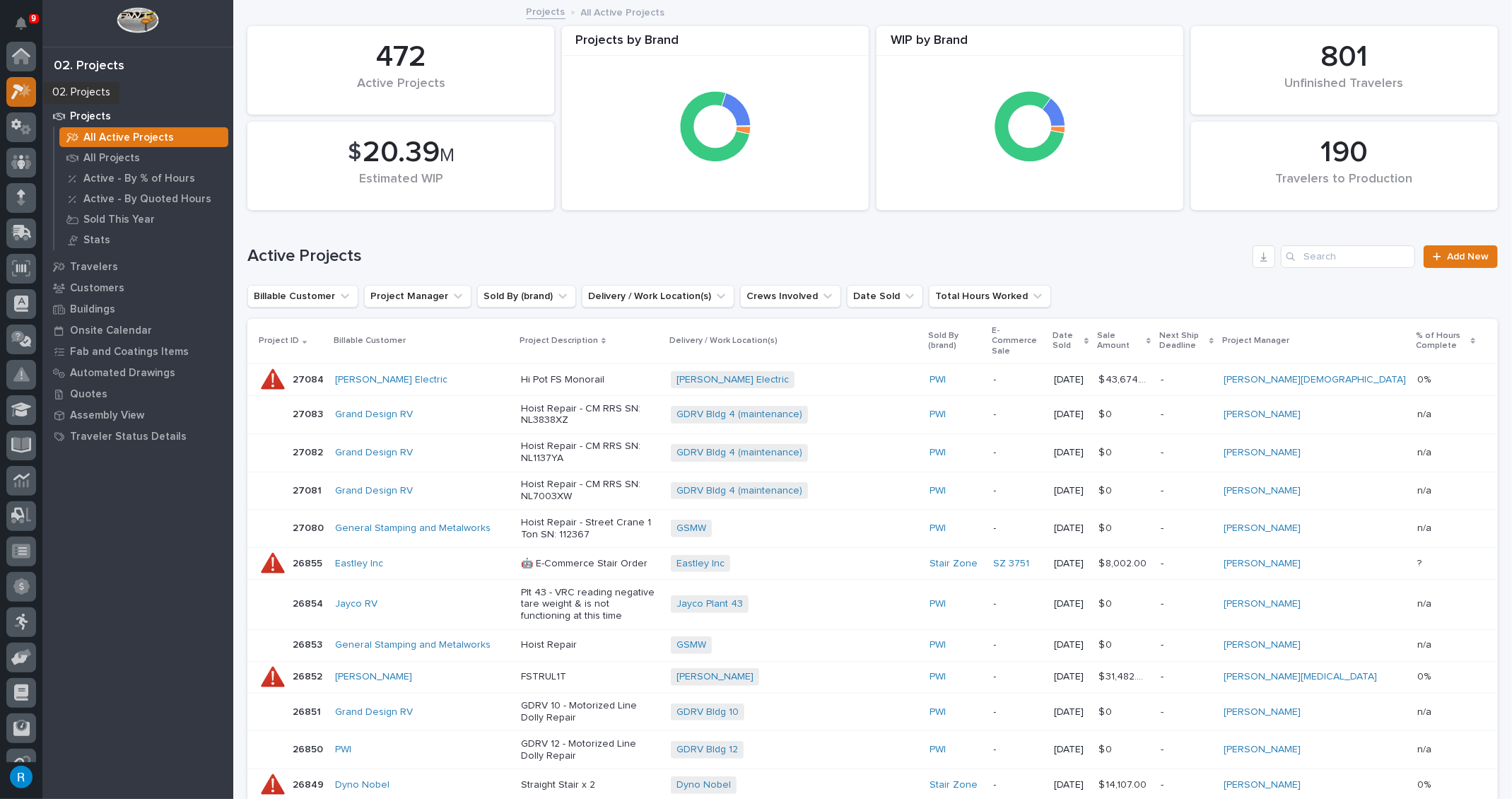
click at [20, 92] on icon at bounding box center [22, 91] width 20 height 16
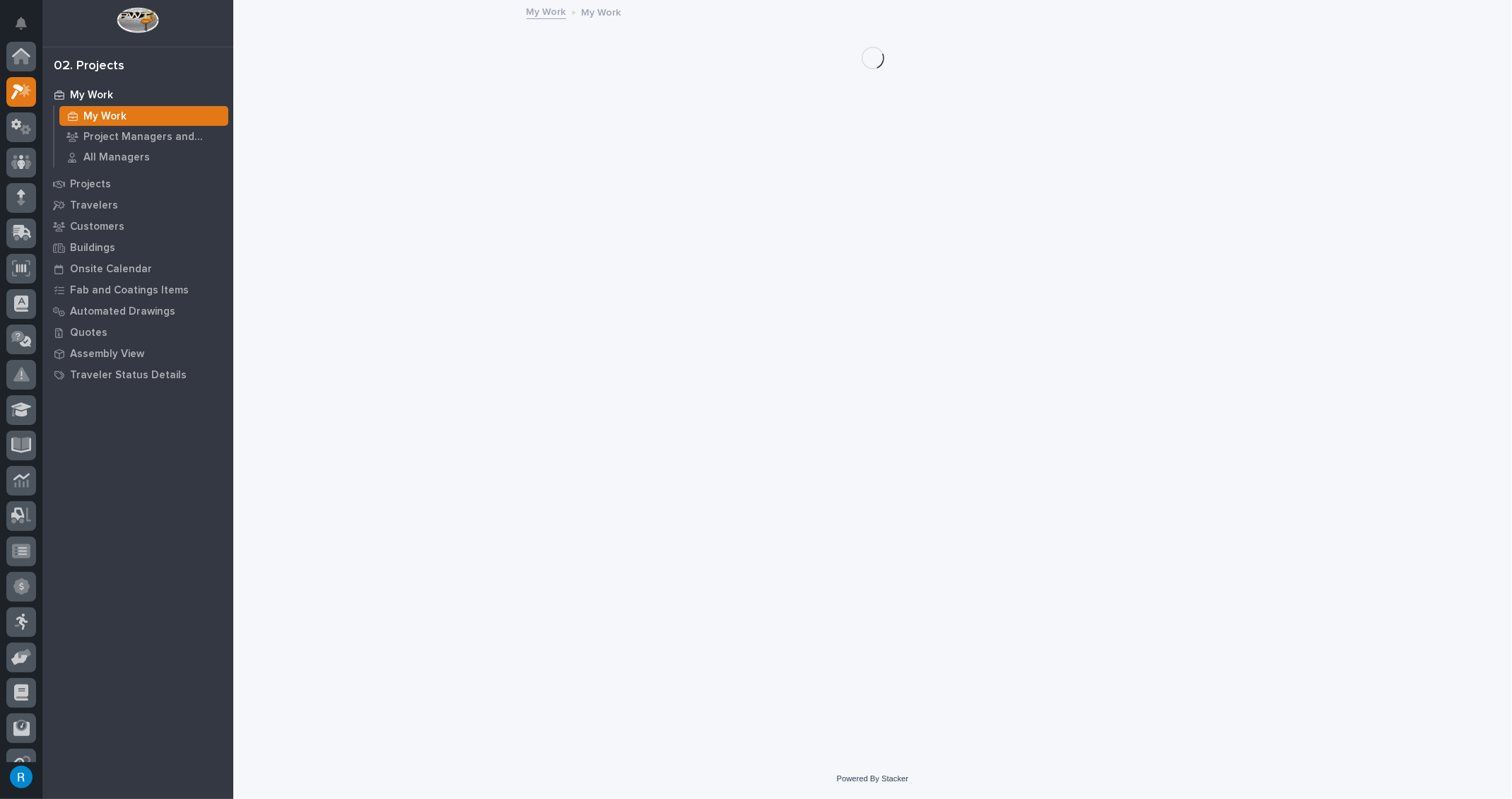
scroll to position [34, 0]
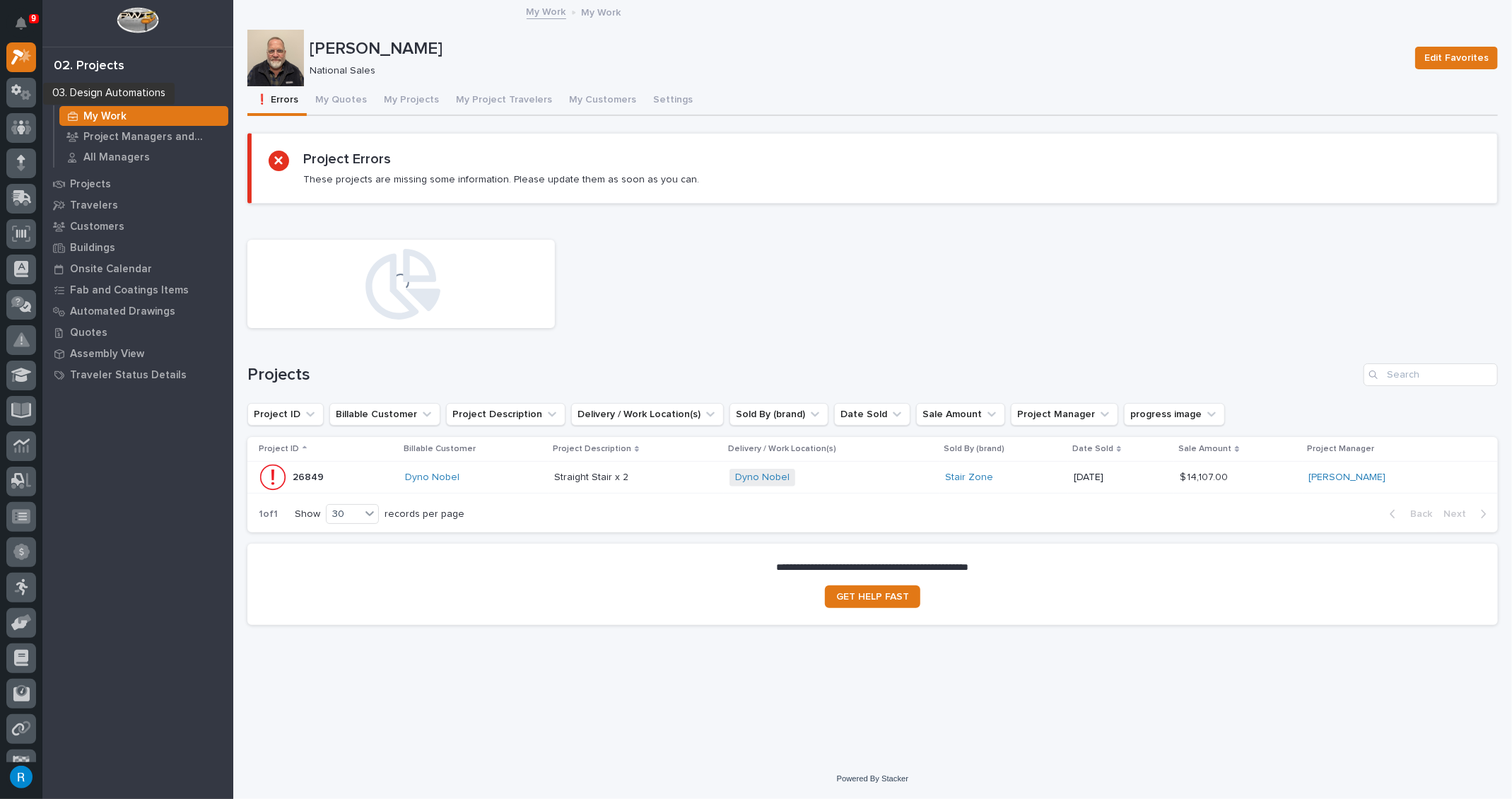
click at [20, 92] on icon at bounding box center [22, 91] width 20 height 16
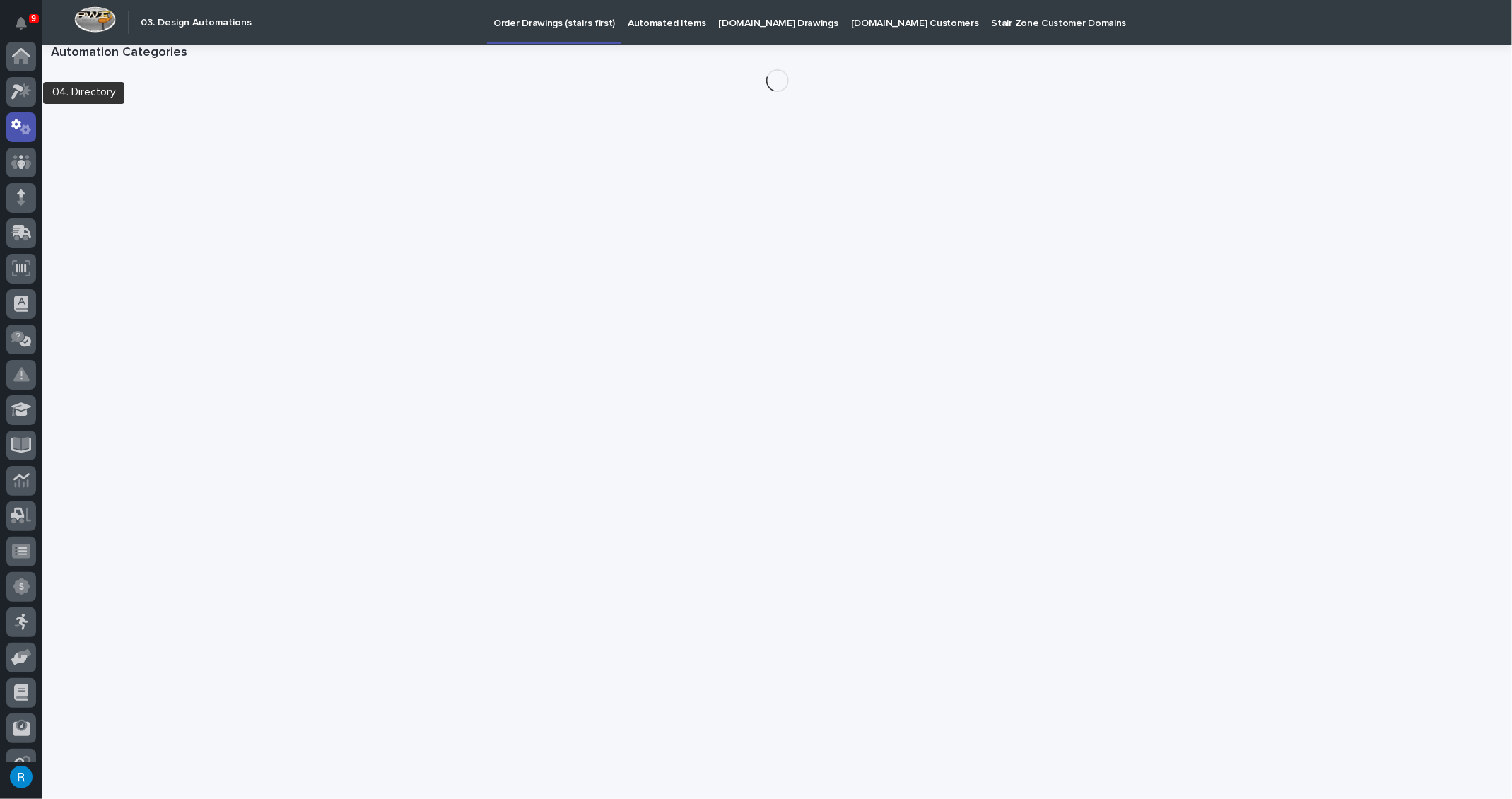
scroll to position [70, 0]
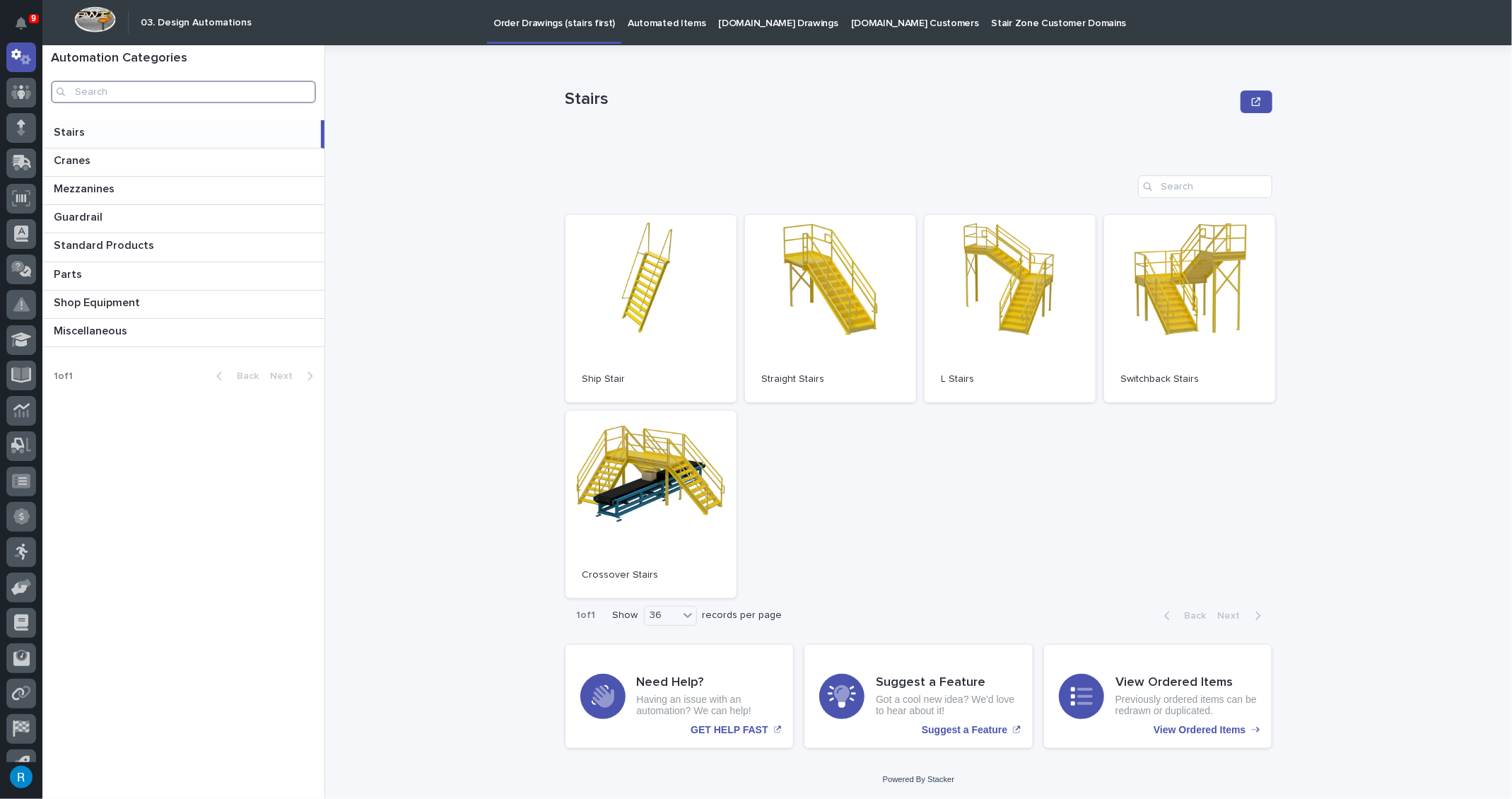
click at [85, 90] on input "Search" at bounding box center [183, 91] width 265 height 23
click at [650, 23] on p "Automated Items" at bounding box center [666, 14] width 78 height 29
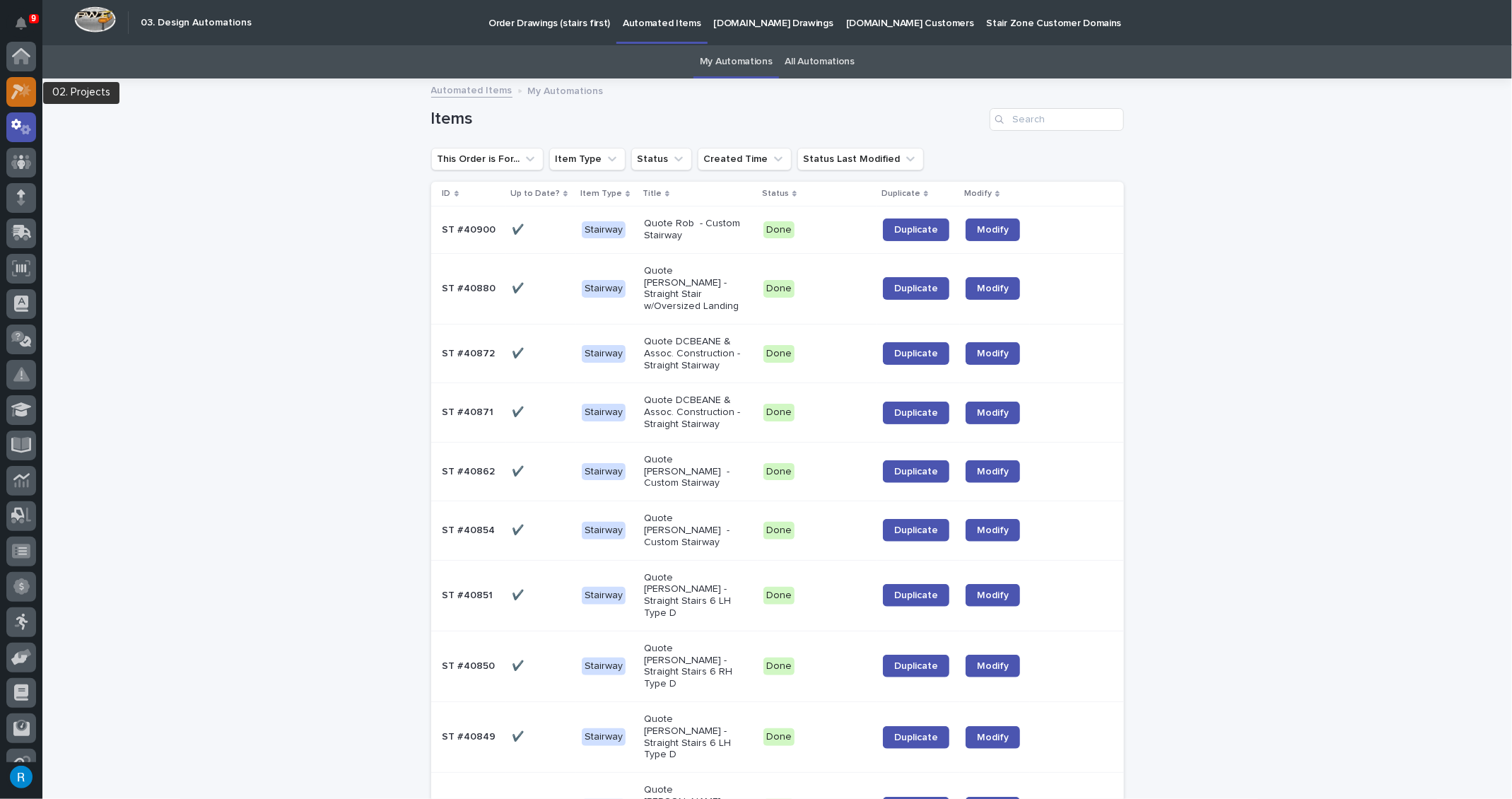
click at [20, 86] on icon at bounding box center [18, 91] width 13 height 16
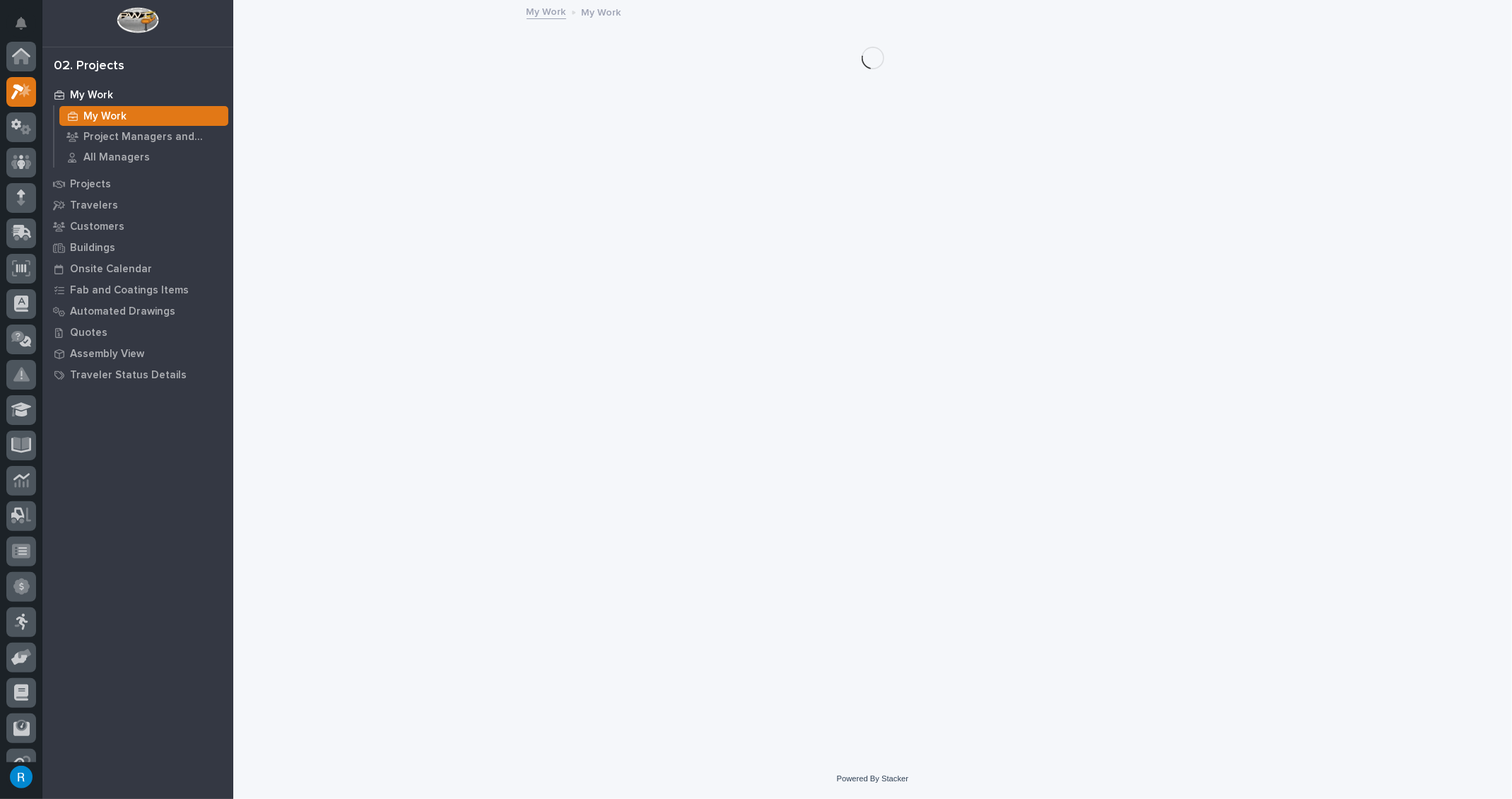
scroll to position [34, 0]
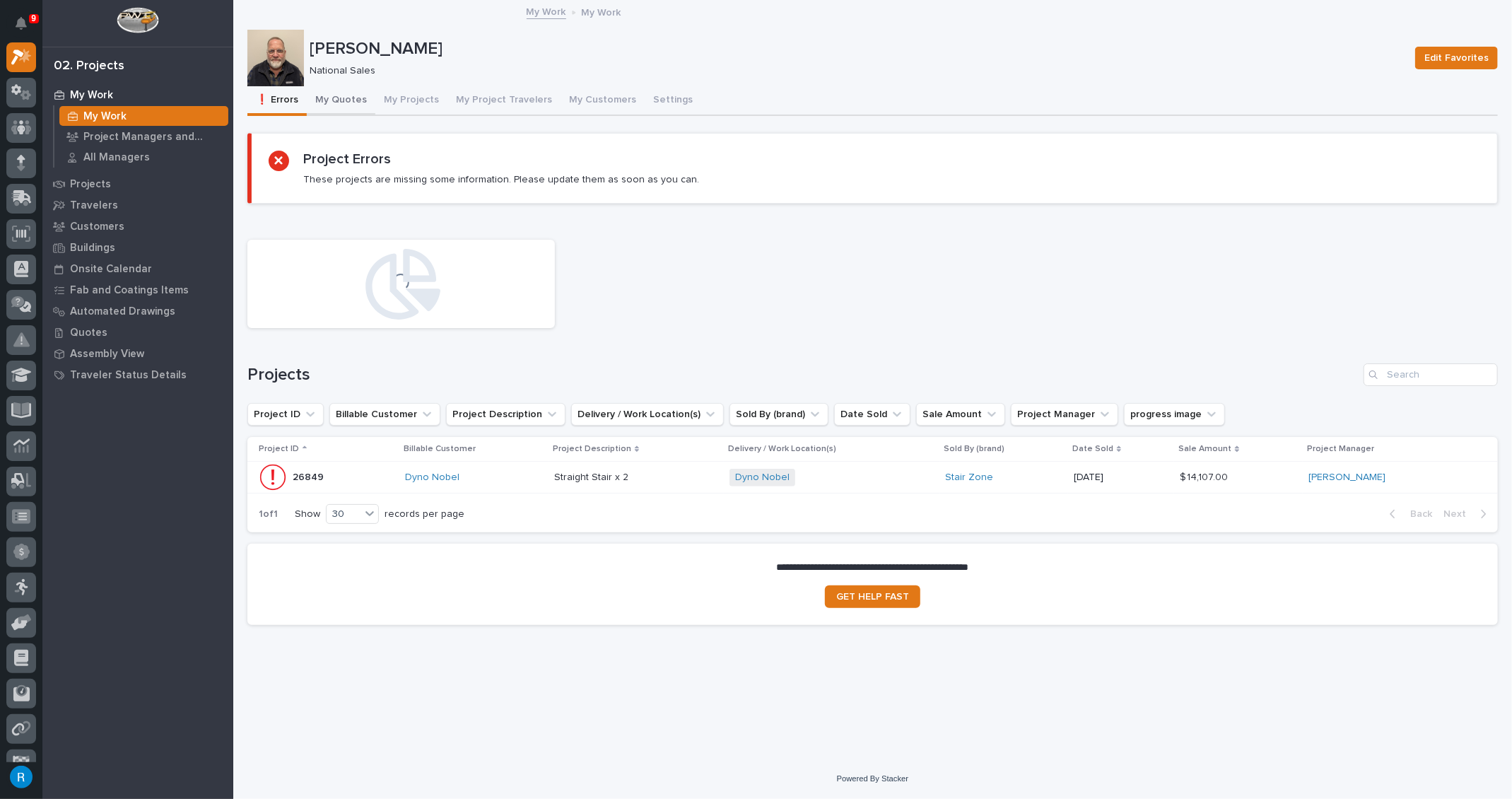
click at [339, 101] on button "My Quotes" at bounding box center [341, 101] width 69 height 29
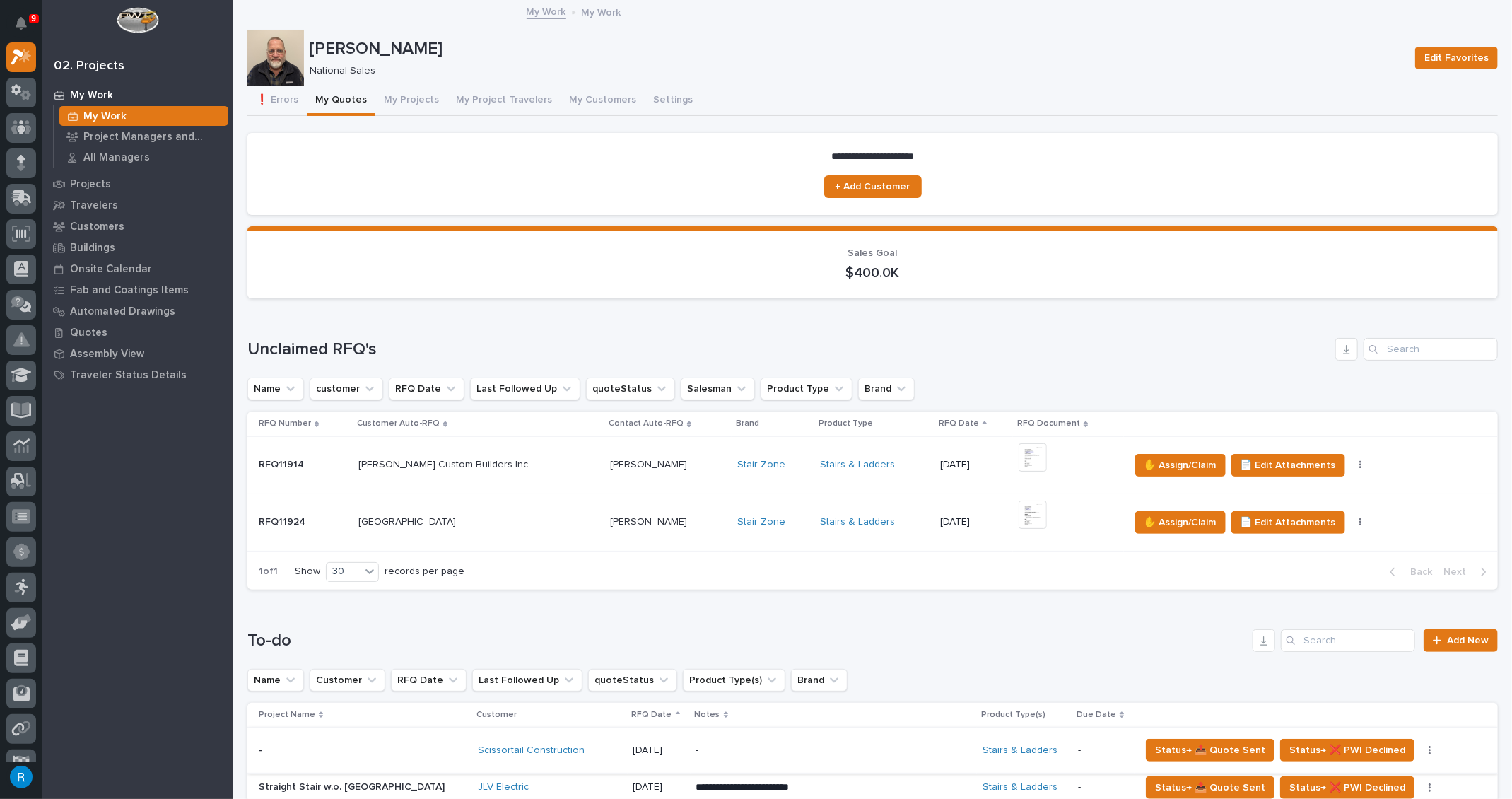
scroll to position [321, 0]
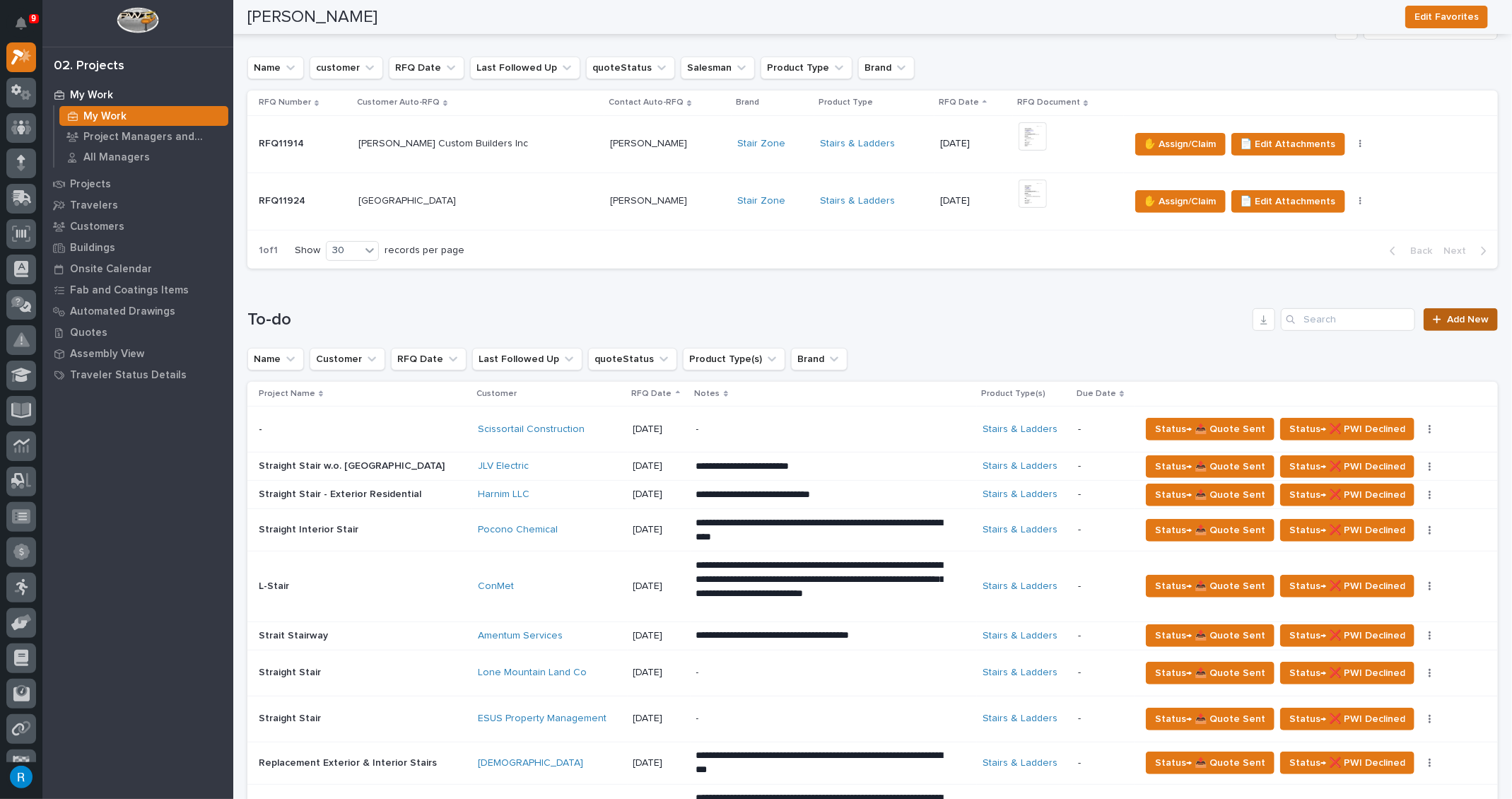
click at [1457, 317] on span "Add New" at bounding box center [1468, 320] width 42 height 10
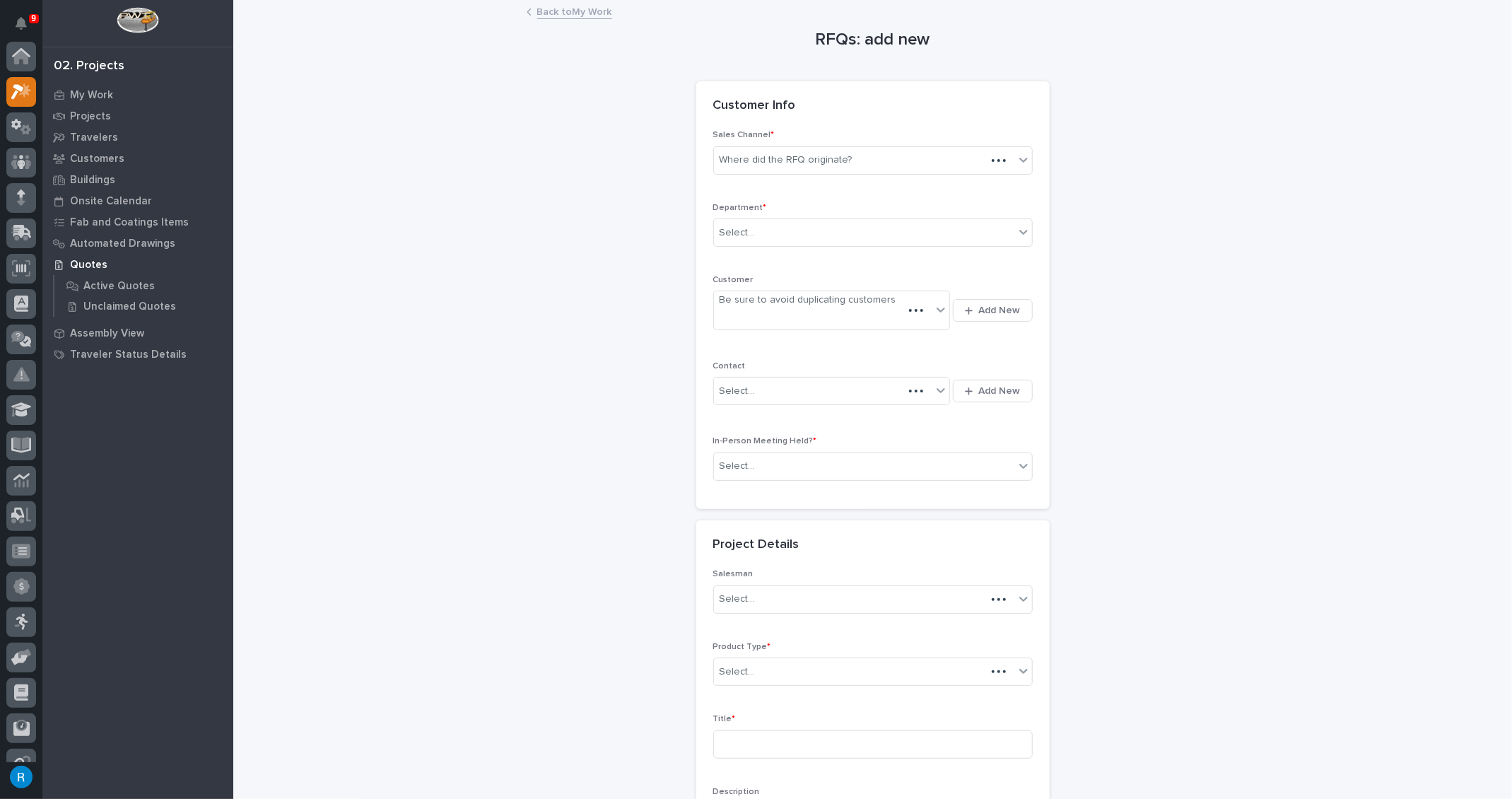
scroll to position [34, 0]
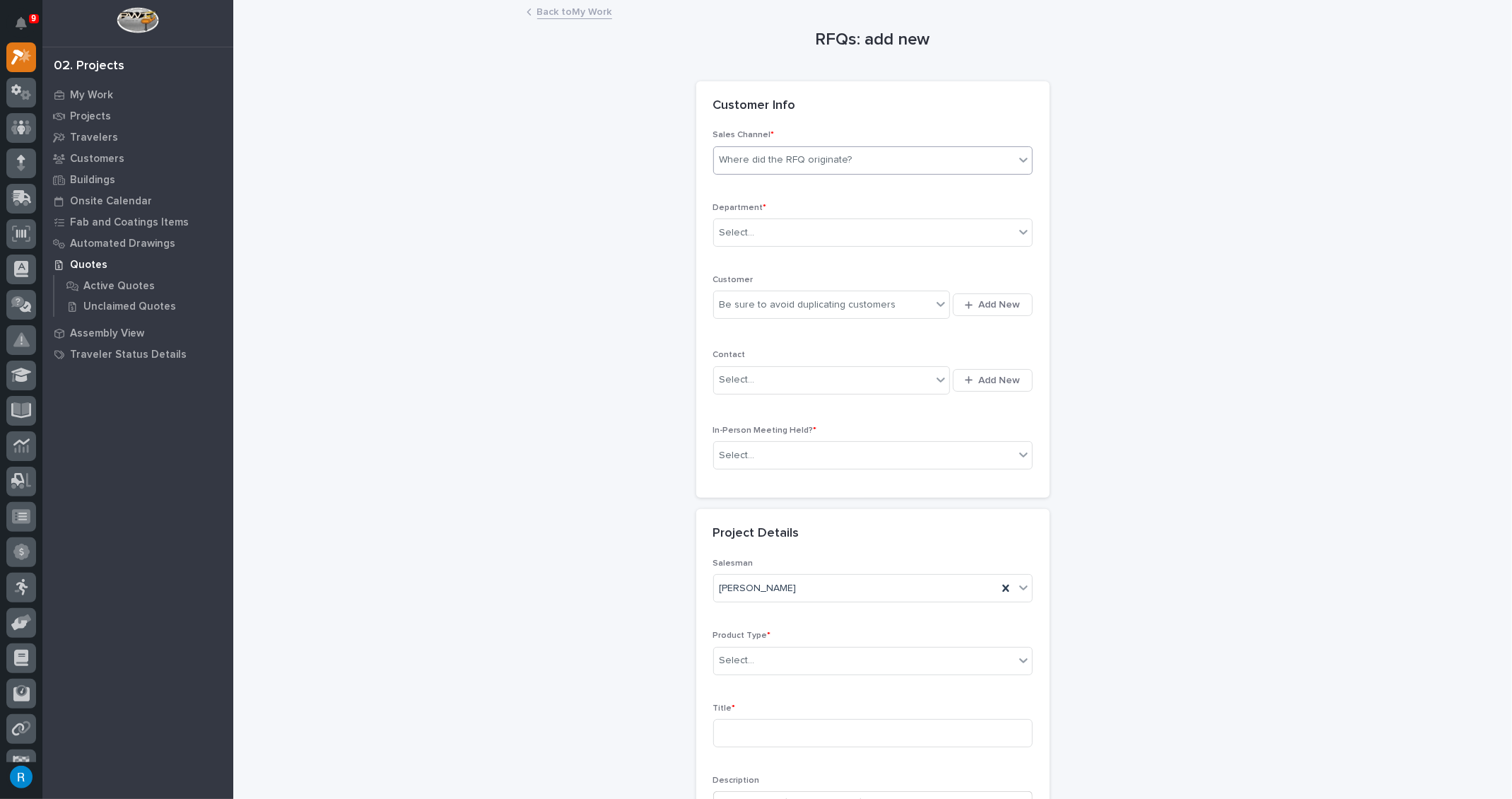
click at [854, 155] on input "text" at bounding box center [855, 160] width 2 height 12
click at [738, 235] on div "Stair Zone" at bounding box center [868, 236] width 318 height 25
click at [779, 231] on div "Select..." at bounding box center [864, 233] width 301 height 23
click at [763, 258] on span "National Sales" at bounding box center [749, 257] width 71 height 16
click at [908, 307] on div "Be sure to avoid duplicating customers" at bounding box center [823, 305] width 219 height 23
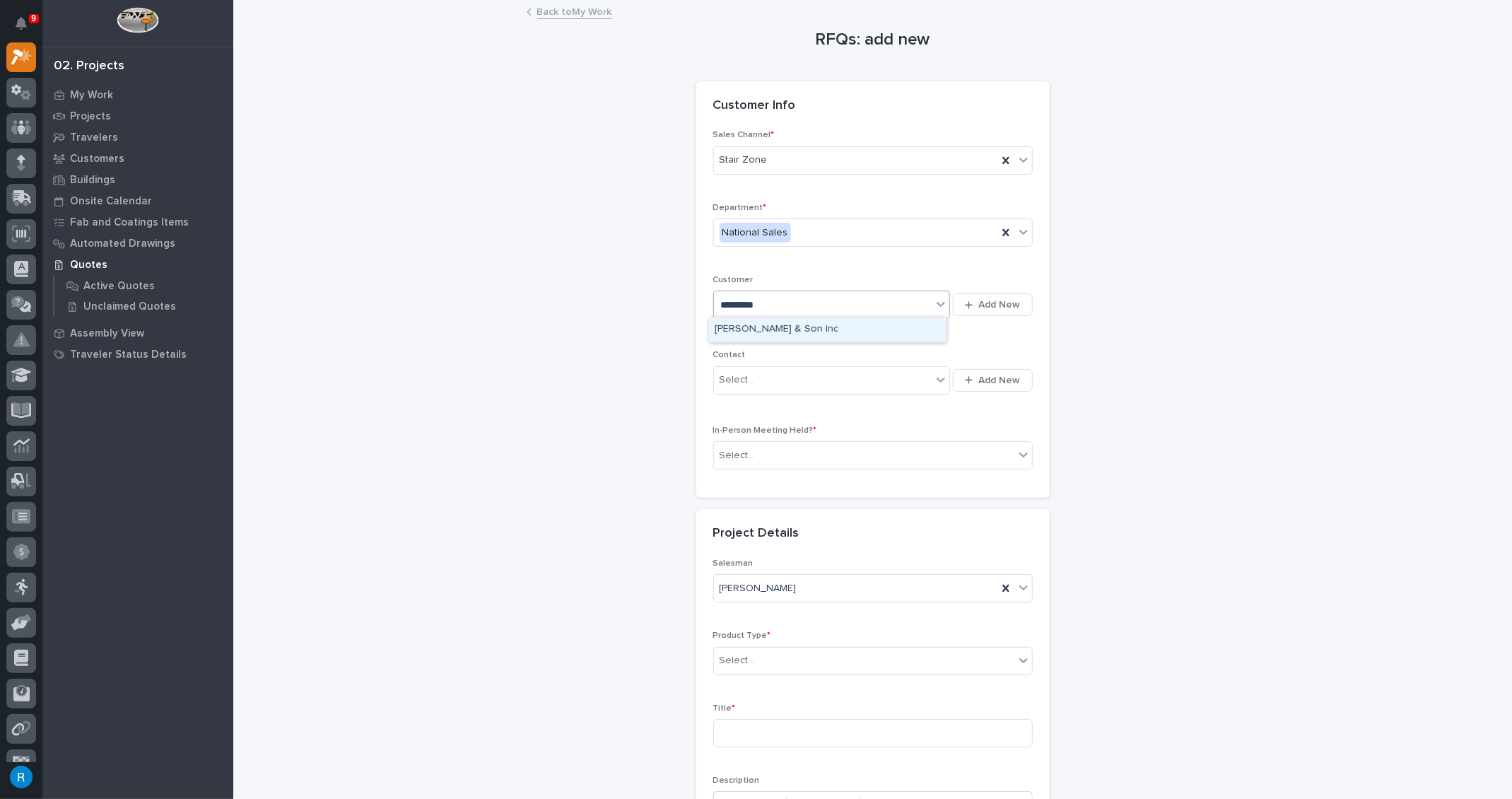
type input "**********"
click at [749, 330] on div "[PERSON_NAME] & Son Inc" at bounding box center [828, 330] width 238 height 25
click at [846, 386] on div "Select..." at bounding box center [823, 380] width 219 height 23
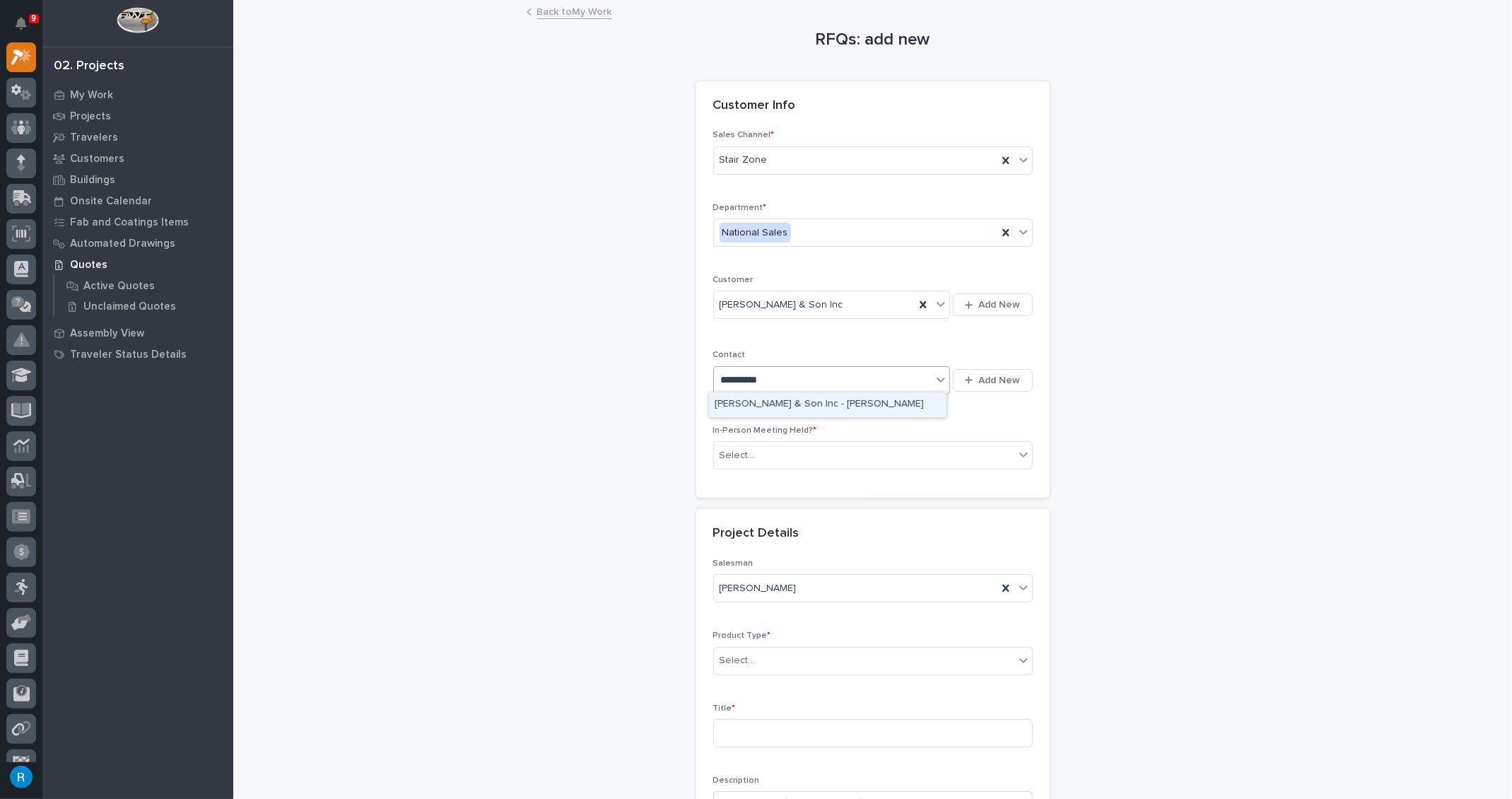
type input "**********"
click at [800, 405] on div "[PERSON_NAME] & Son Inc - [PERSON_NAME]" at bounding box center [828, 405] width 238 height 25
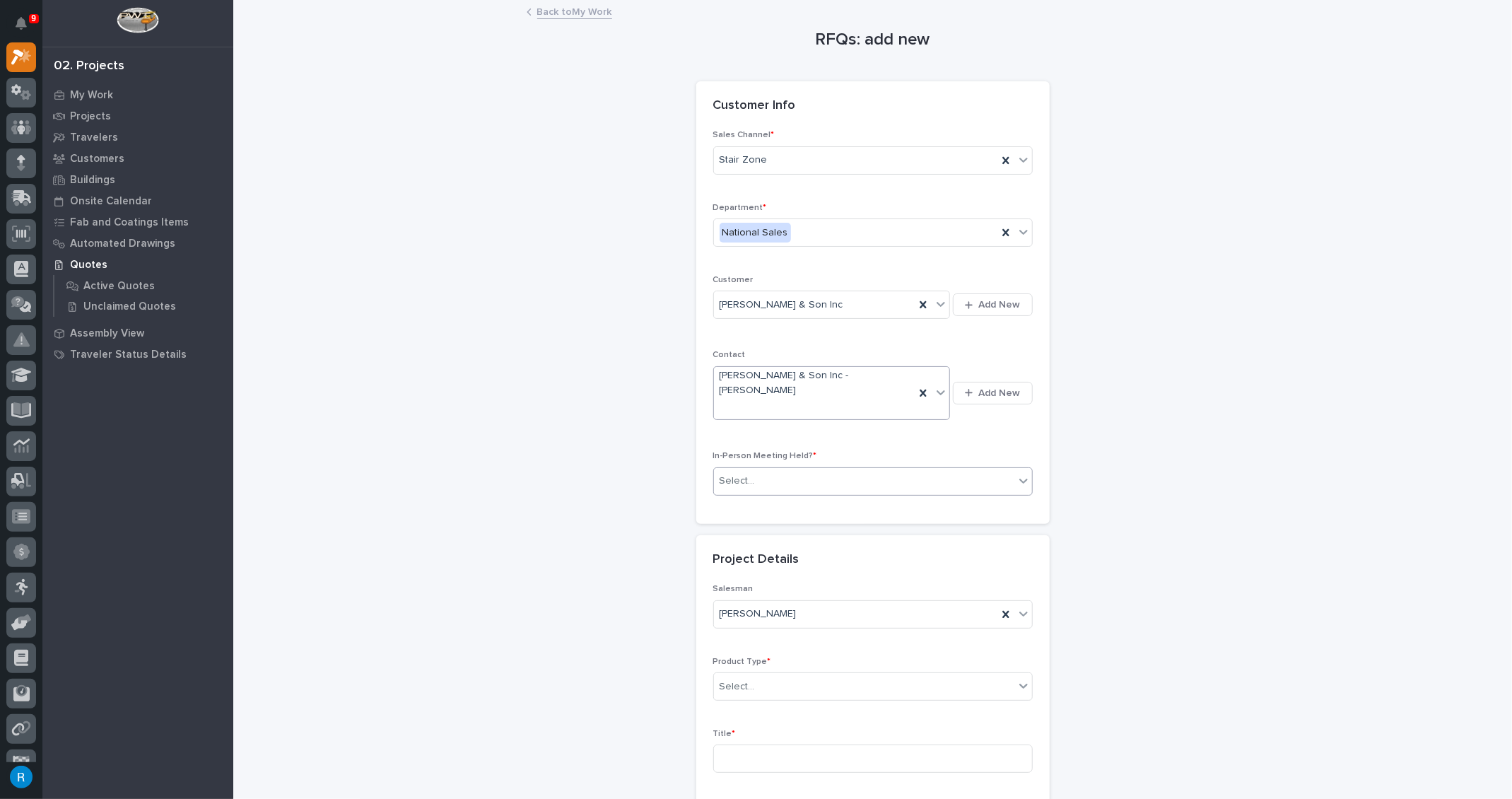
click at [739, 474] on div "Select..." at bounding box center [737, 482] width 35 height 15
click at [718, 508] on span "No" at bounding box center [723, 503] width 19 height 16
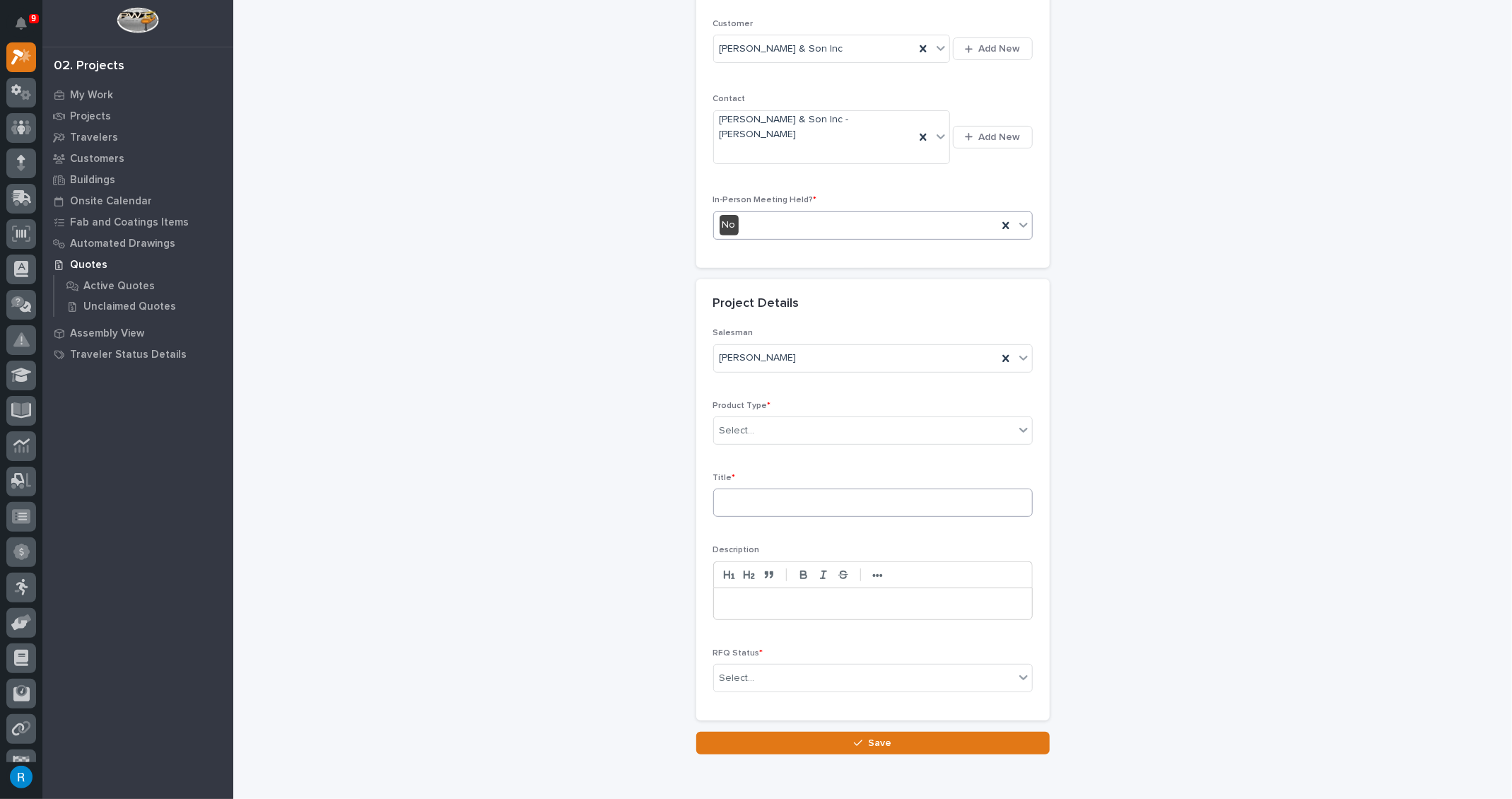
scroll to position [256, 0]
click at [730, 423] on div "Select..." at bounding box center [737, 430] width 35 height 15
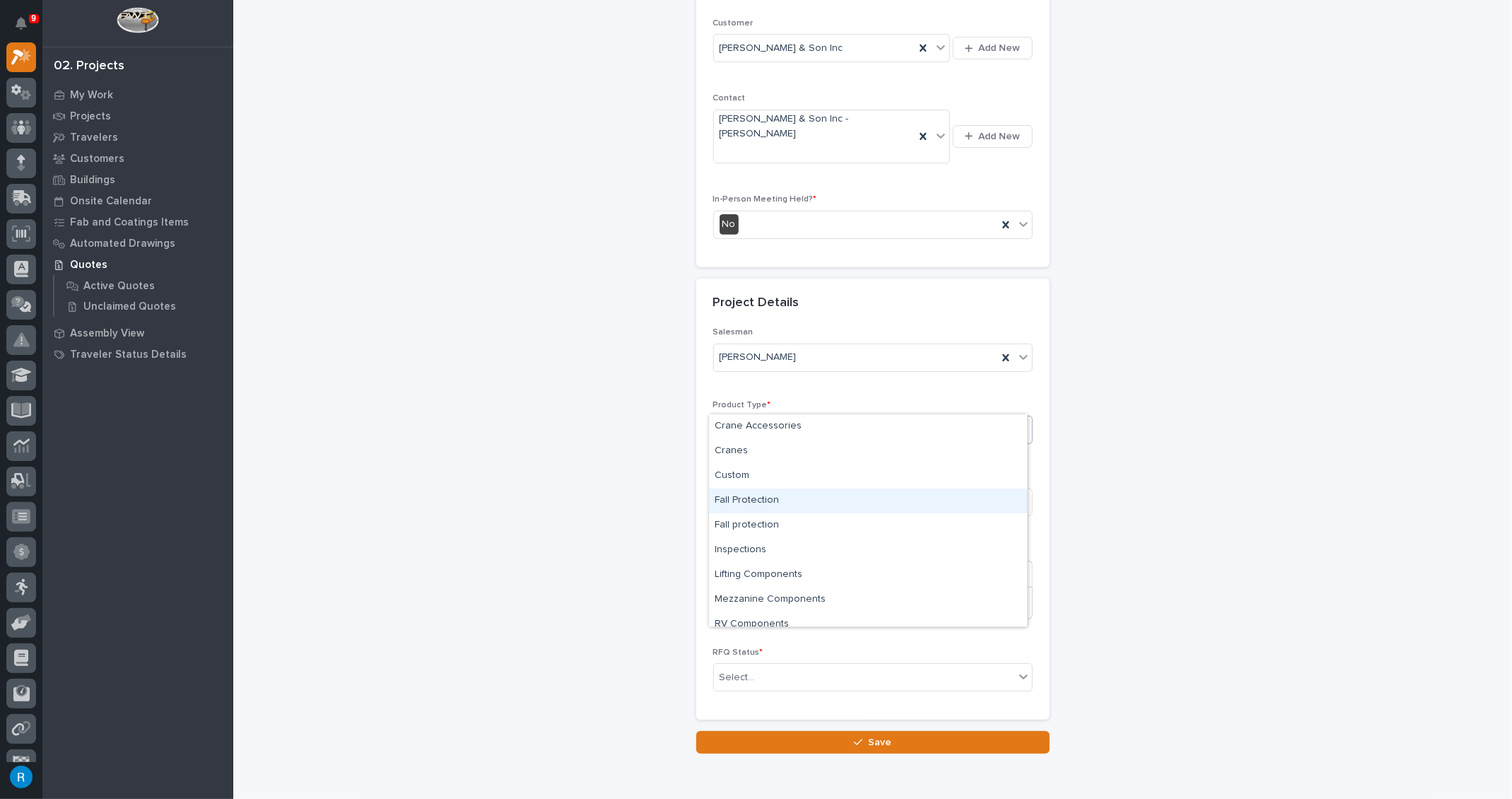
scroll to position [35, 0]
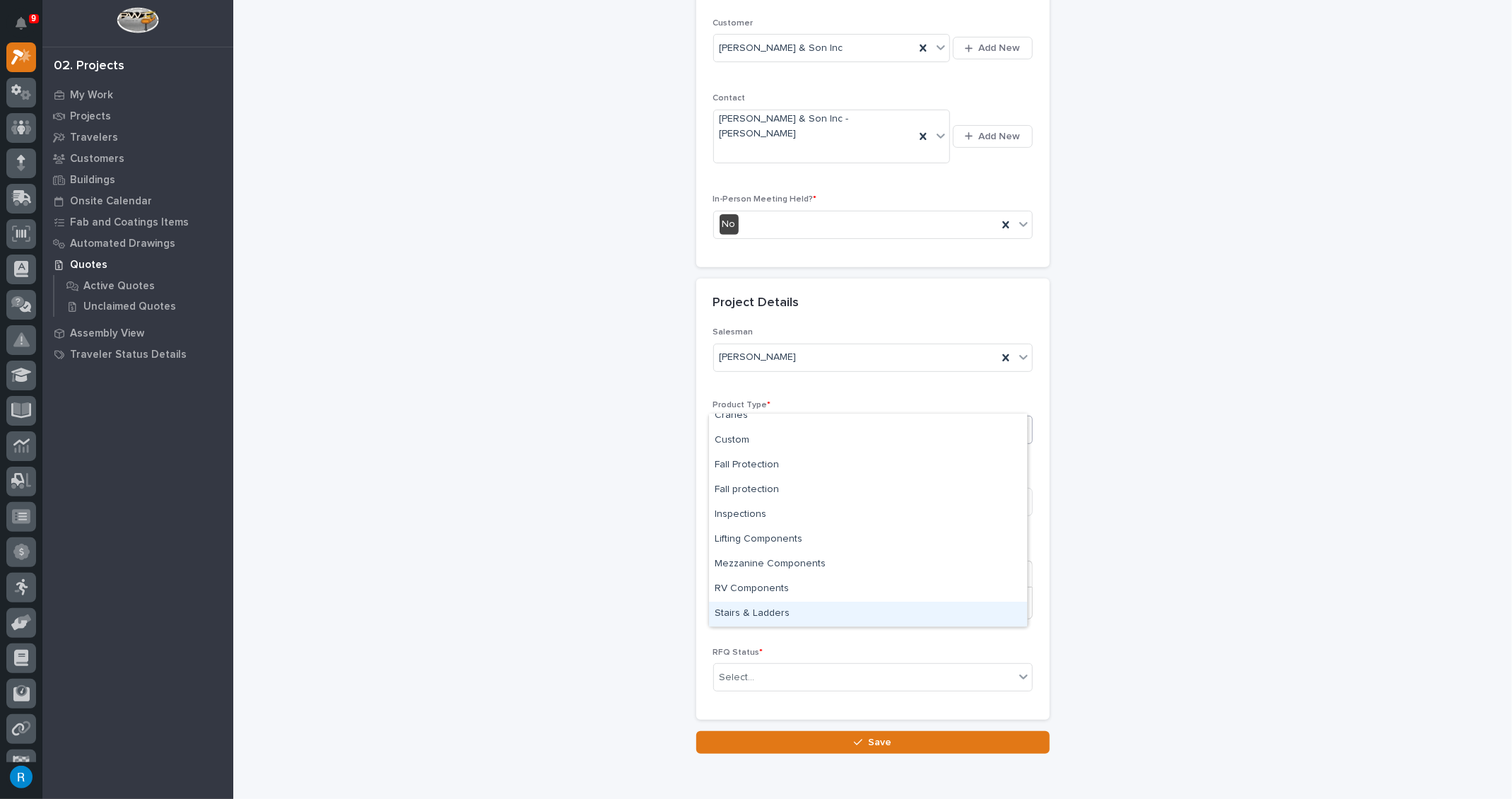
click at [750, 608] on div "Stairs & Ladders" at bounding box center [868, 614] width 318 height 25
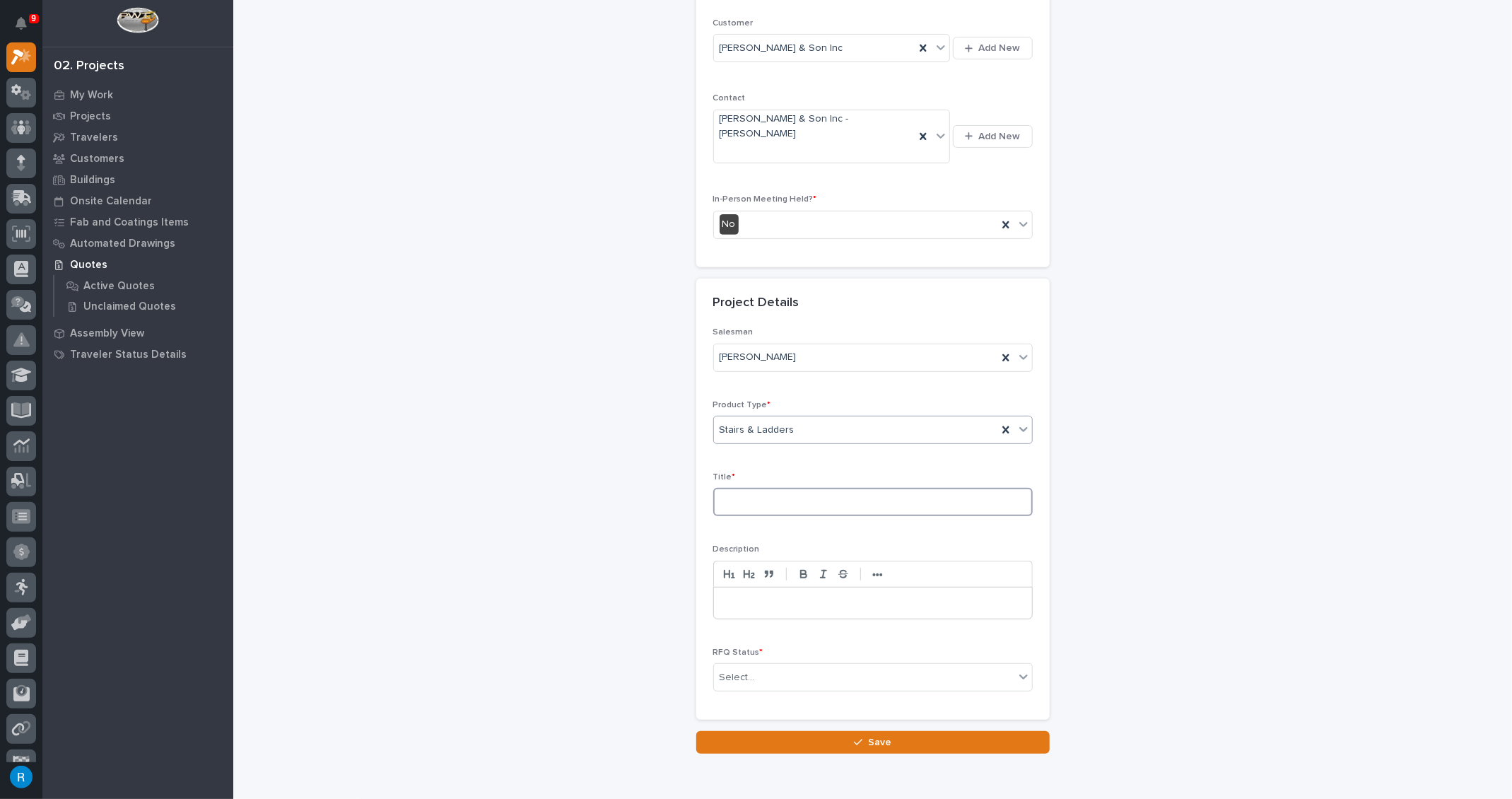
click at [743, 487] on input at bounding box center [873, 502] width 320 height 28
type input "s"
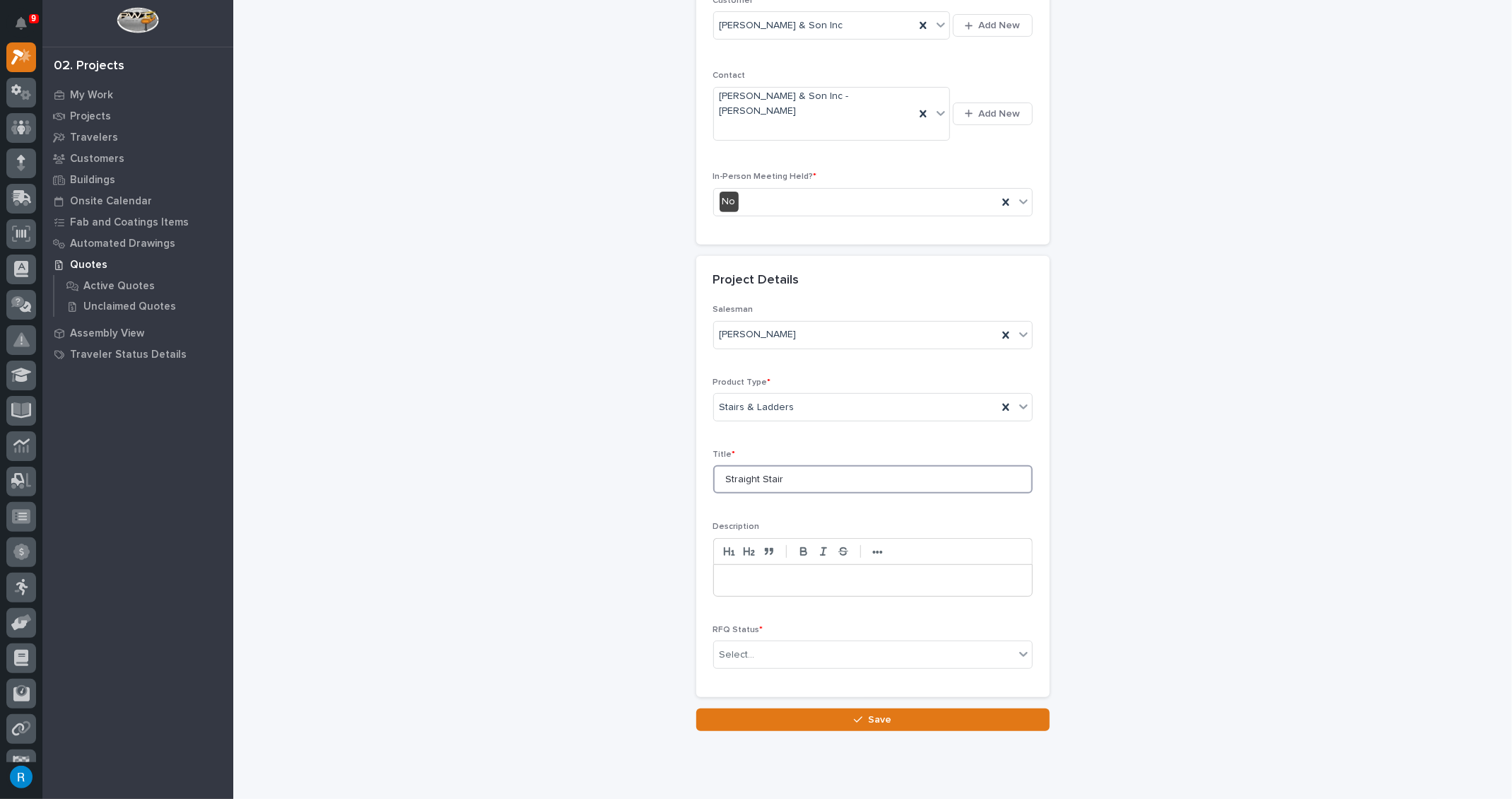
scroll to position [290, 0]
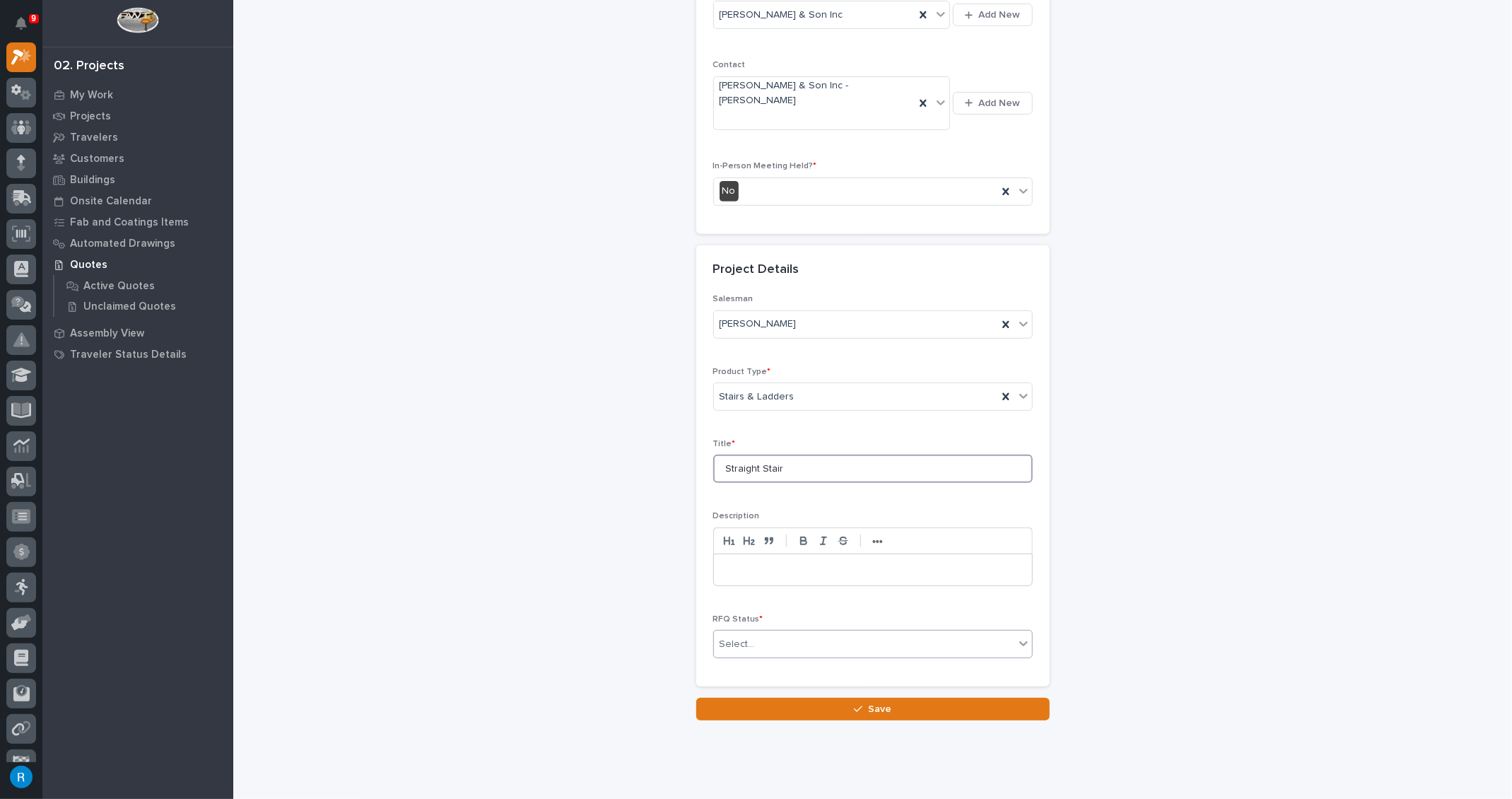
type input "Straight Stair"
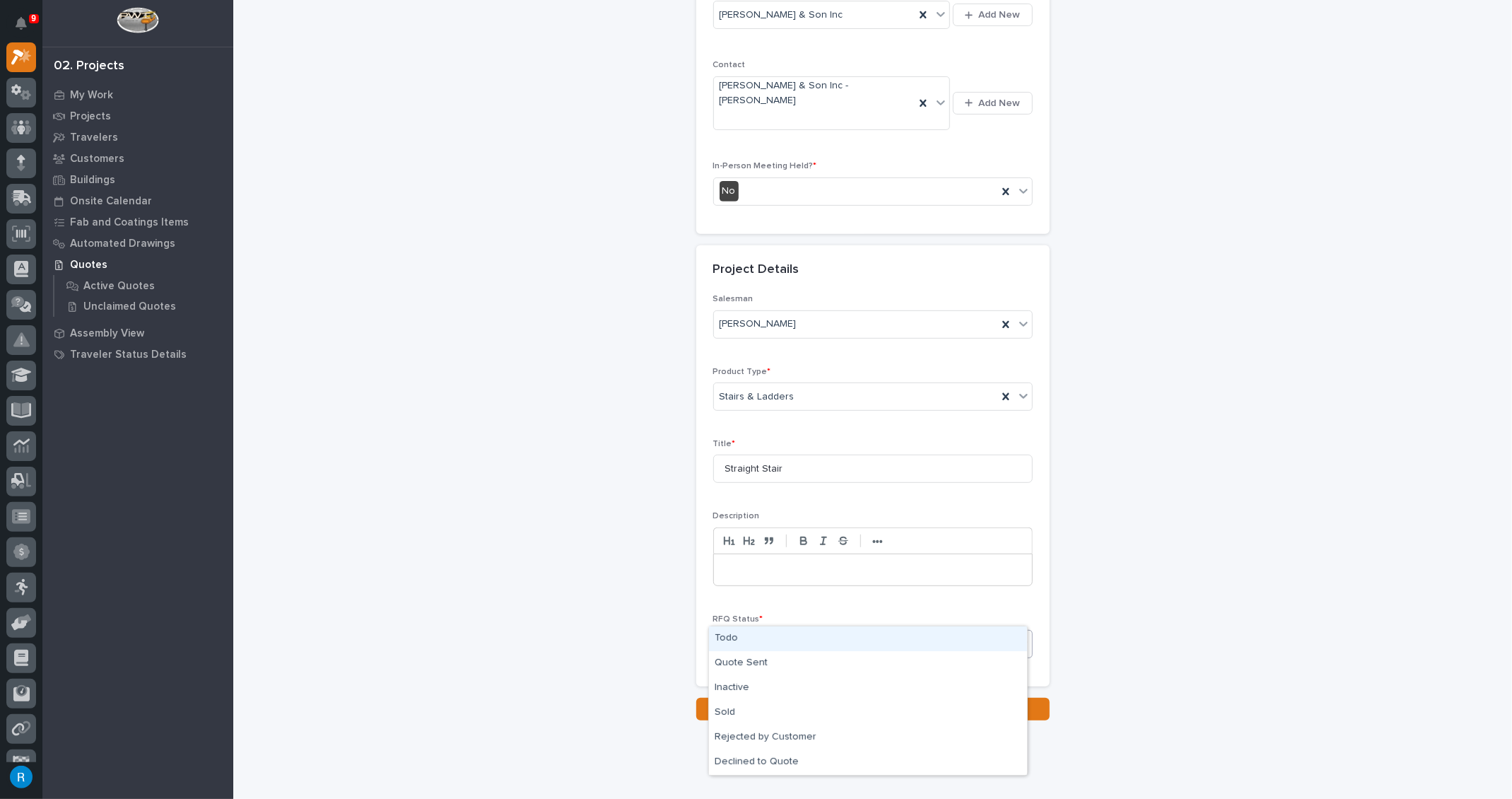
click at [763, 632] on div "Select..." at bounding box center [864, 644] width 301 height 23
click at [732, 637] on div "Todo" at bounding box center [868, 639] width 318 height 25
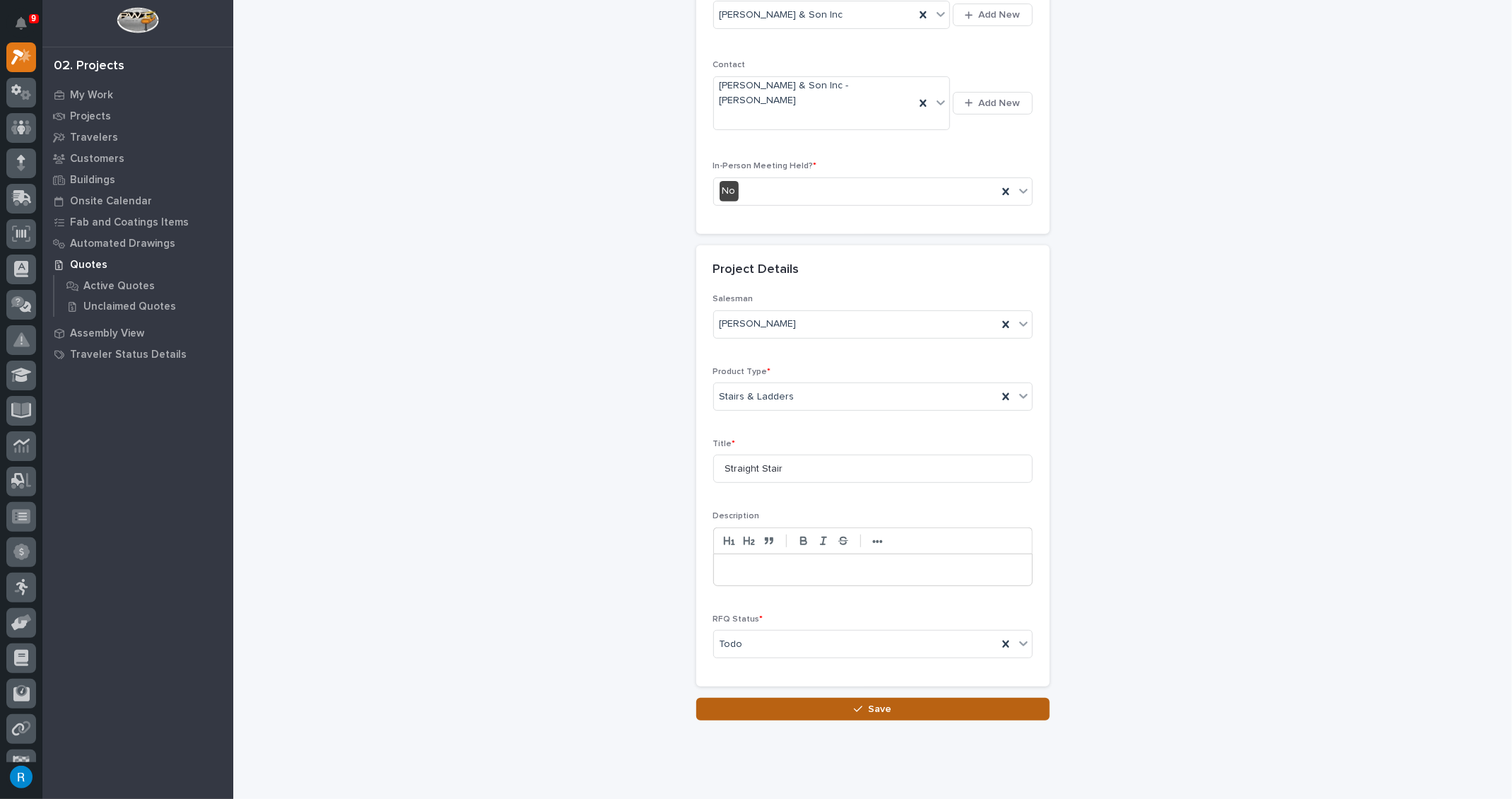
click at [868, 703] on span "Save" at bounding box center [880, 709] width 23 height 13
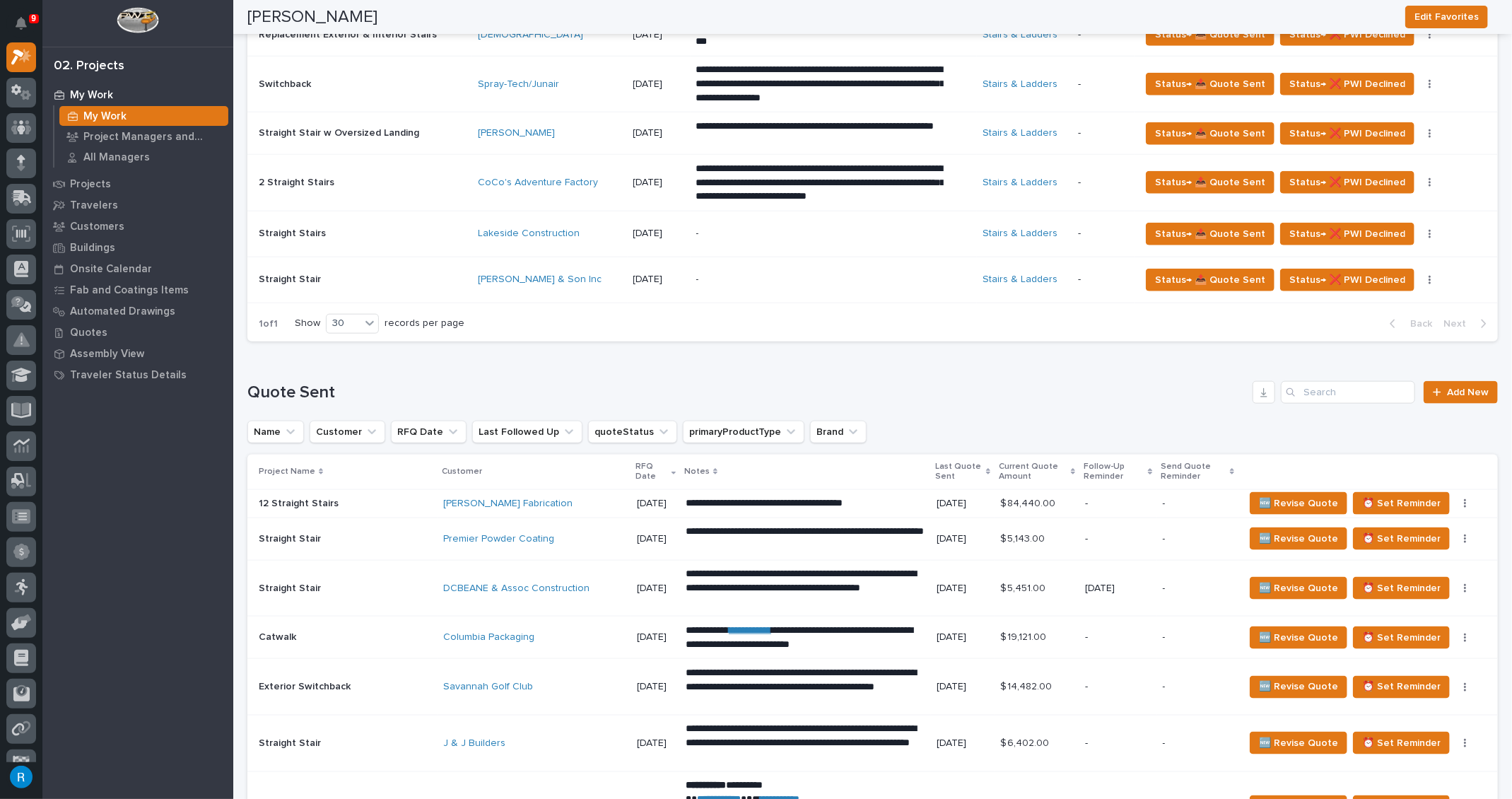
scroll to position [1092, 0]
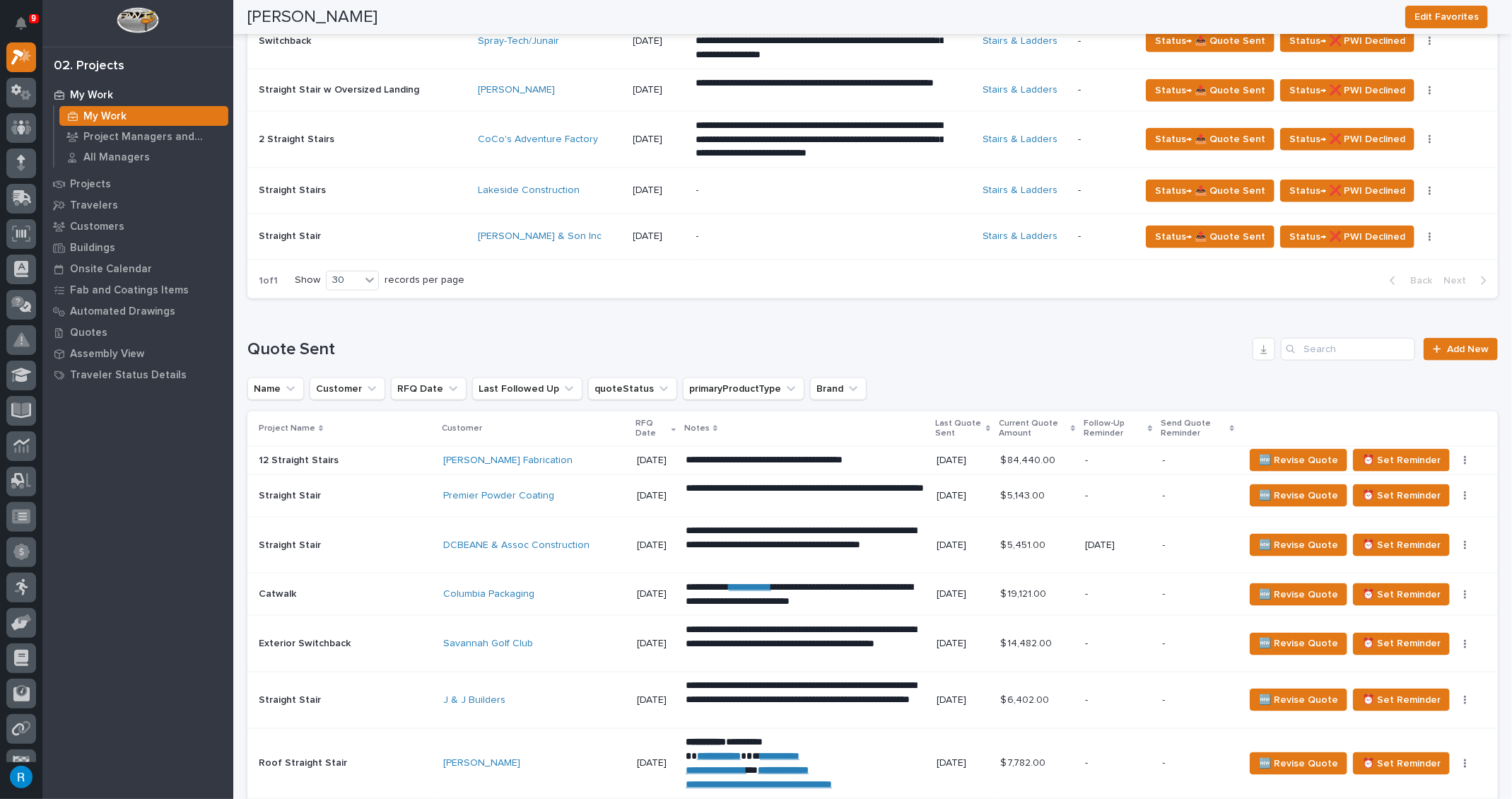
click at [754, 238] on div "-" at bounding box center [819, 236] width 247 height 32
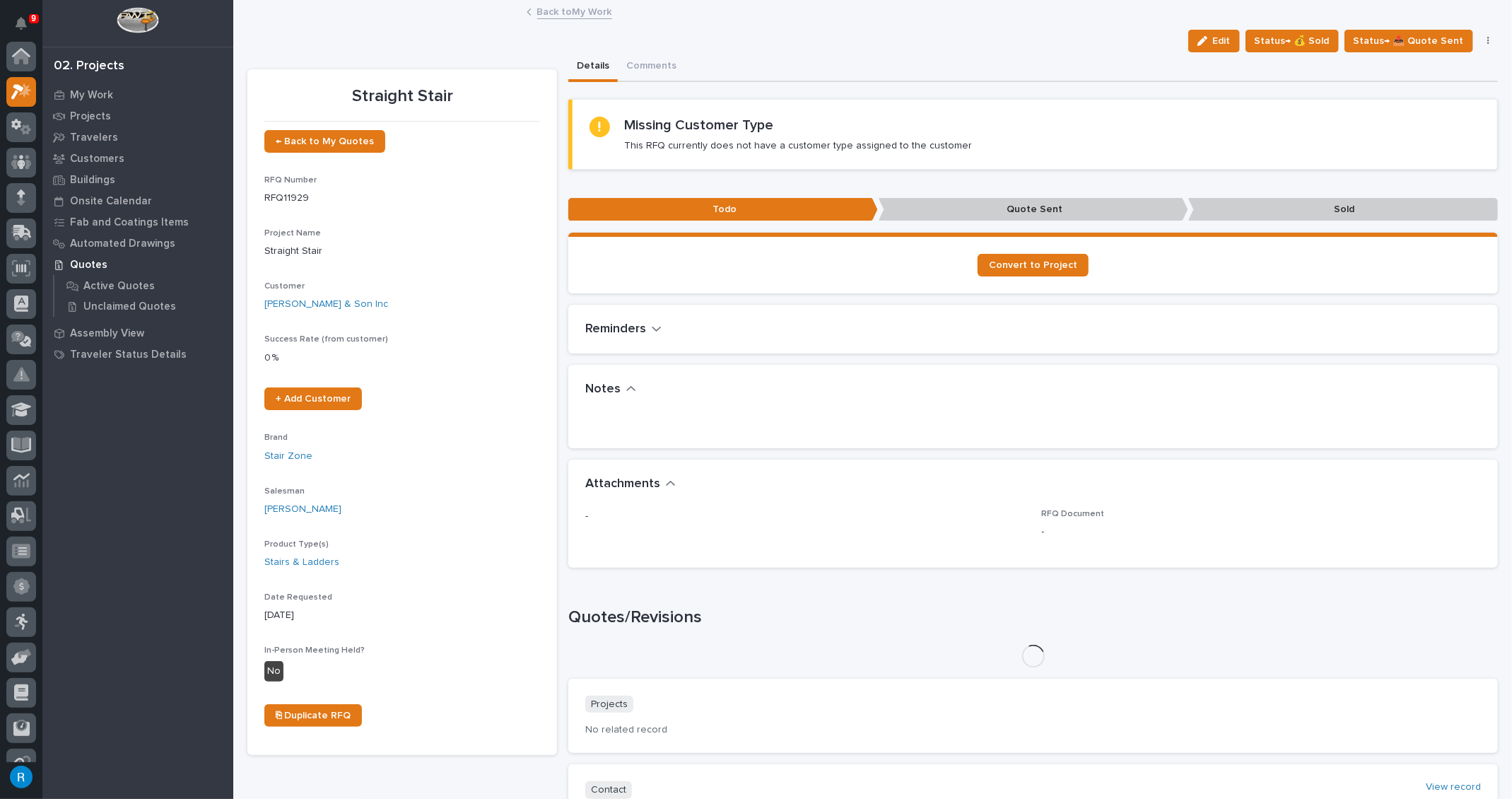
scroll to position [34, 0]
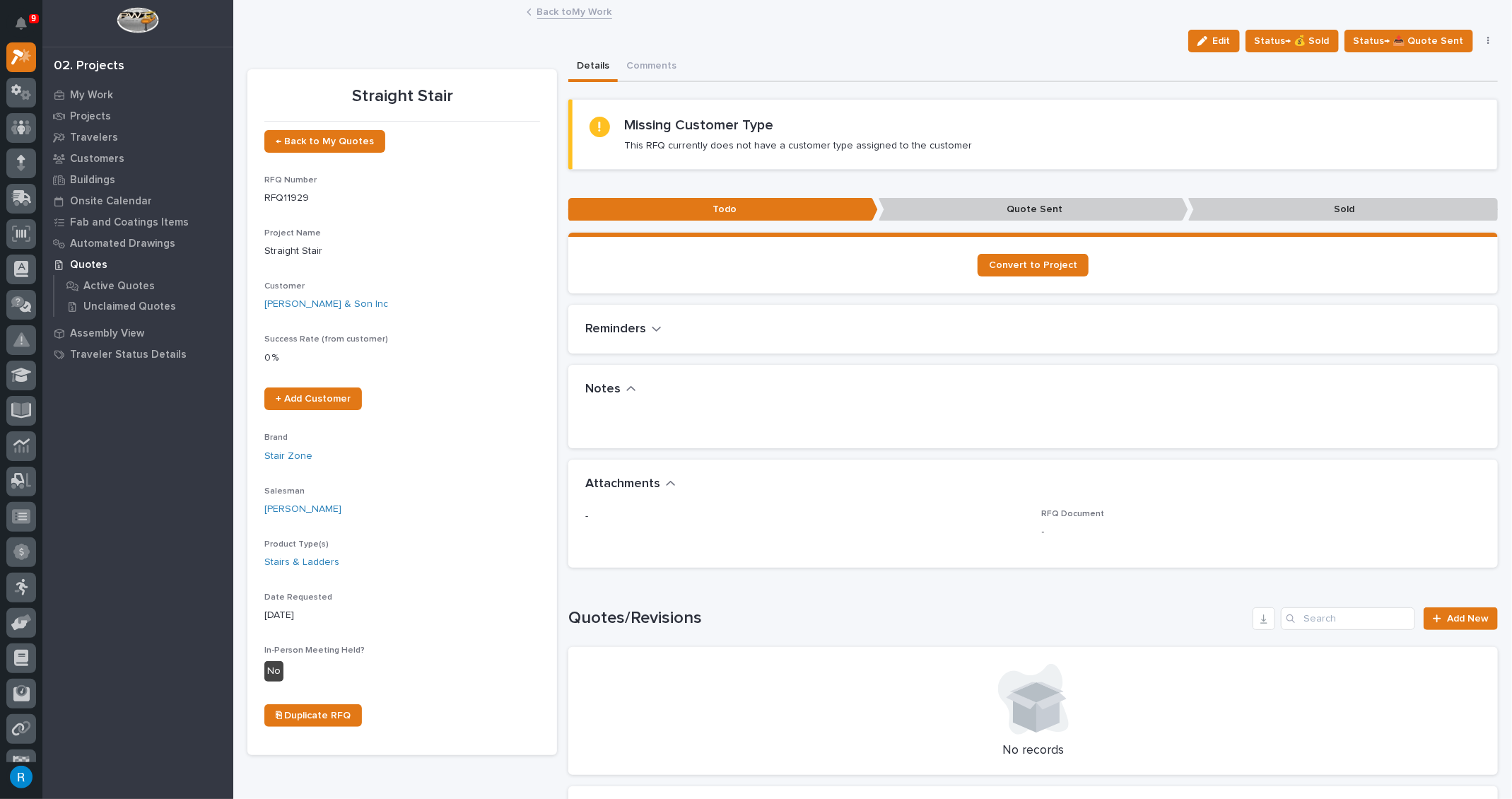
click at [1221, 38] on span "Edit" at bounding box center [1221, 40] width 18 height 13
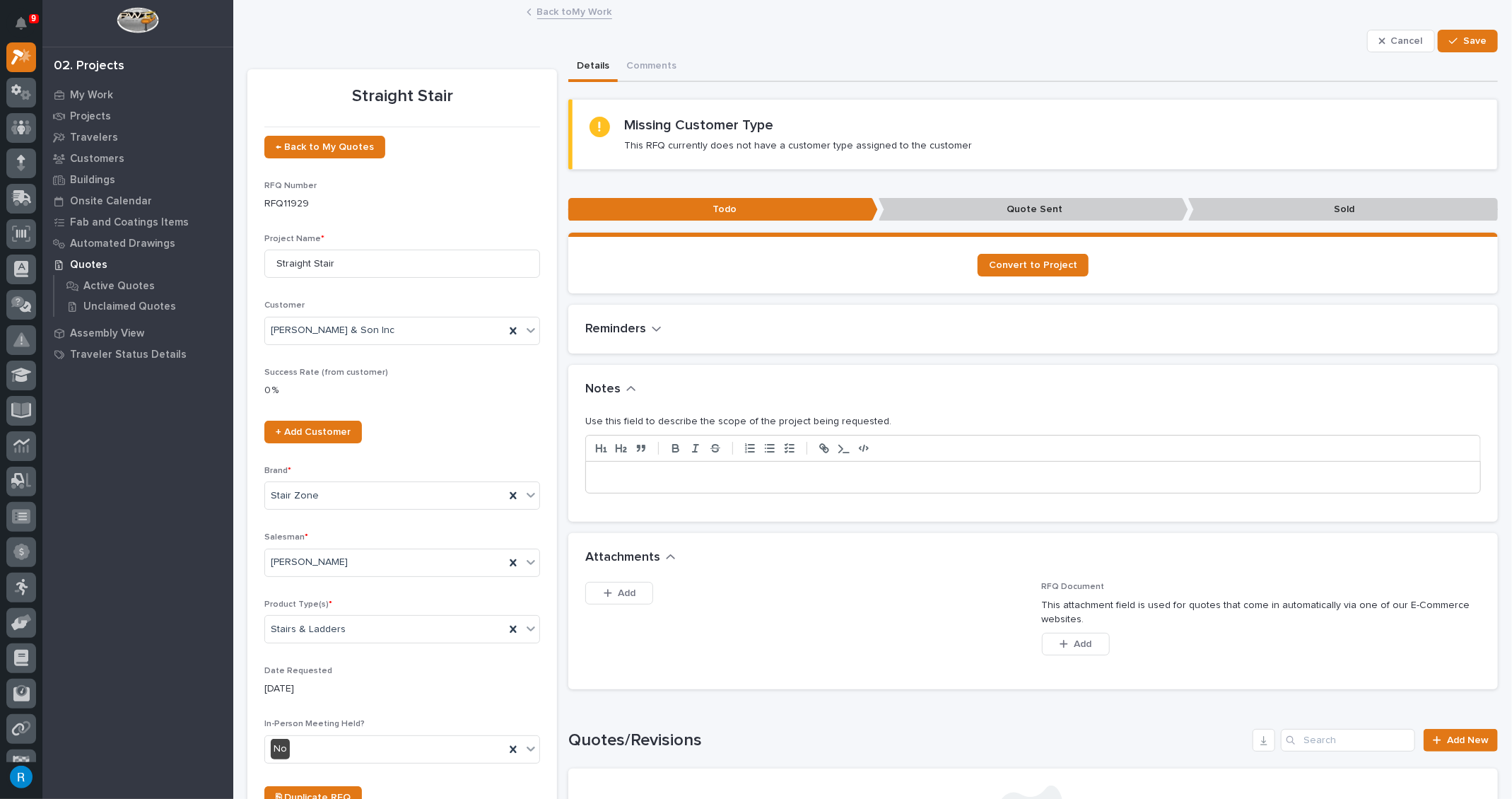
click at [615, 475] on p at bounding box center [1032, 477] width 872 height 14
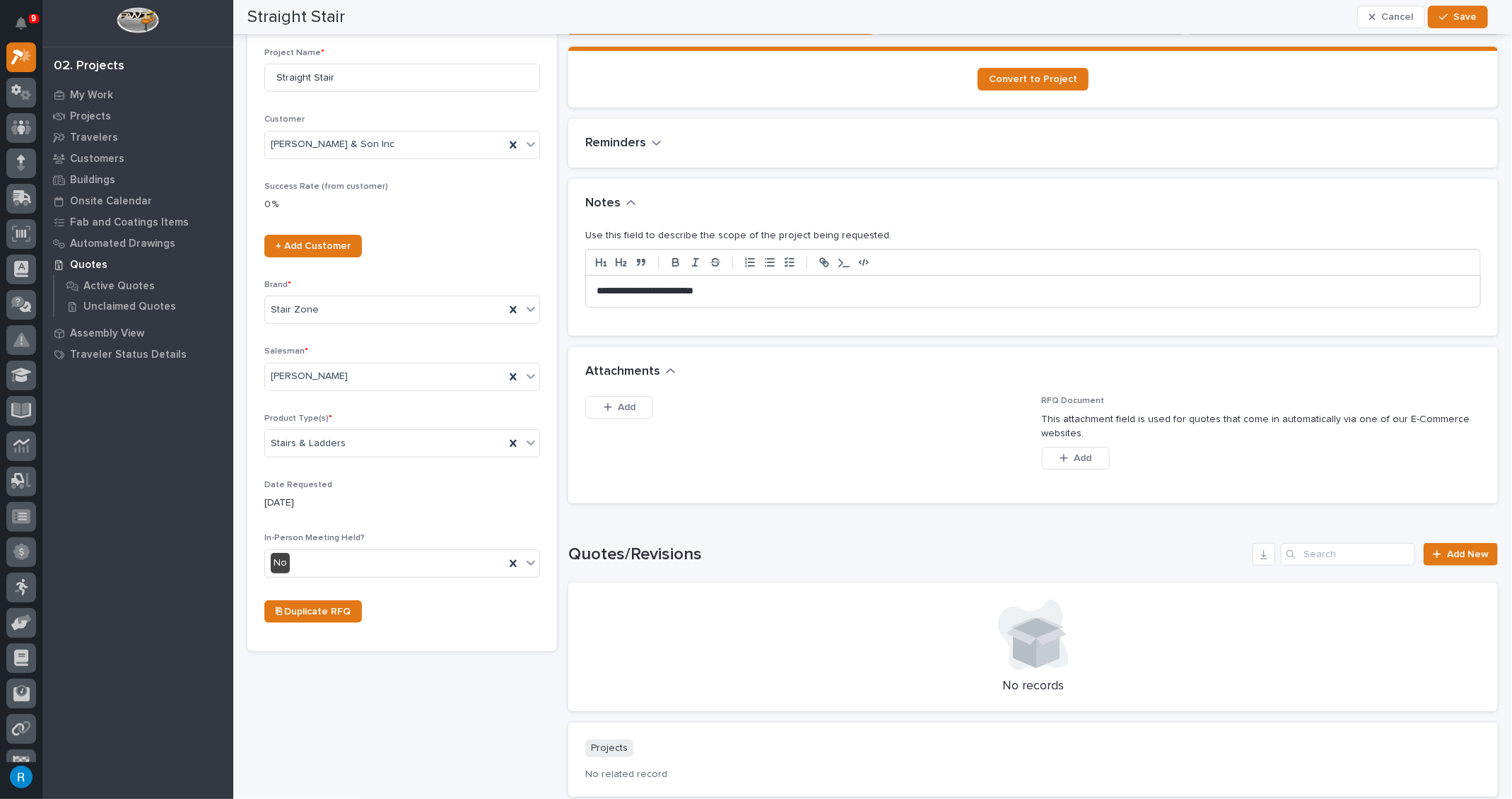
scroll to position [0, 0]
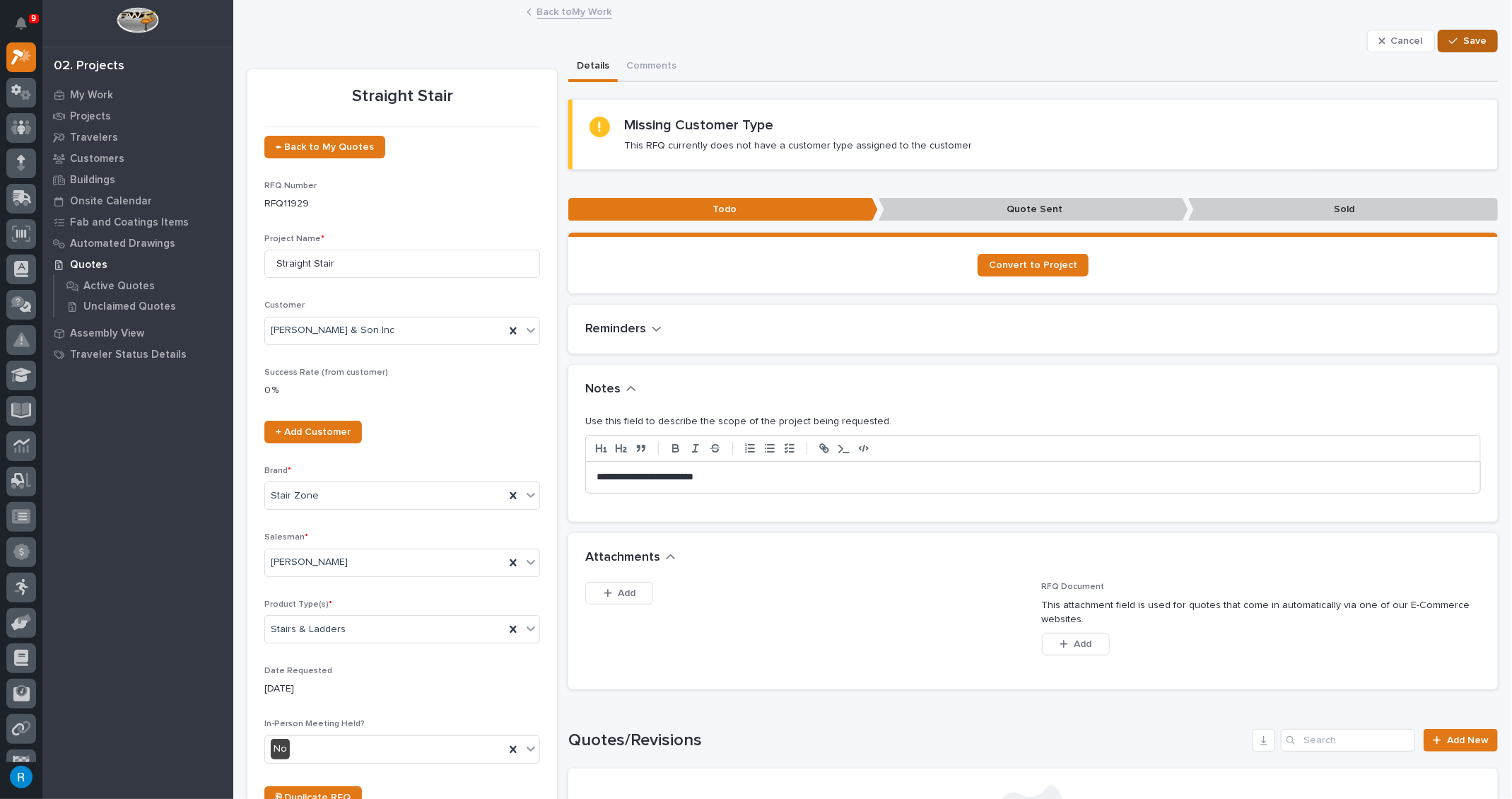
click at [1463, 39] on span "Save" at bounding box center [1474, 40] width 23 height 13
